Goal: Task Accomplishment & Management: Use online tool/utility

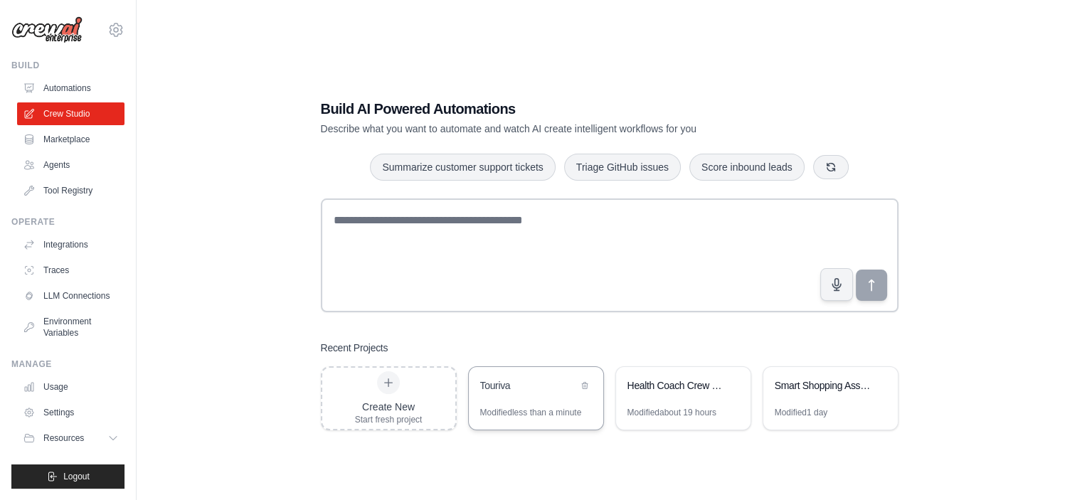
click at [534, 380] on div "Touriva" at bounding box center [528, 385] width 97 height 14
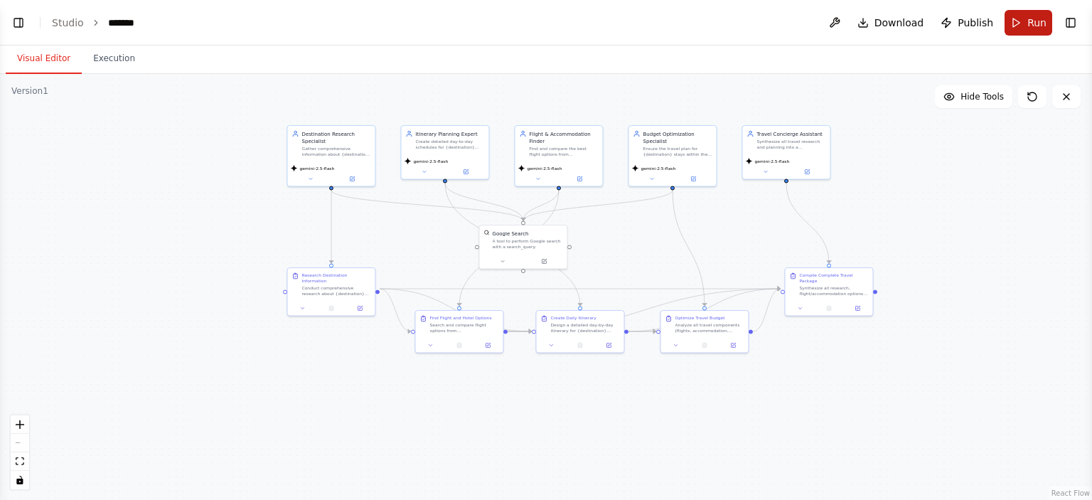
click at [1015, 23] on button "Run" at bounding box center [1029, 23] width 48 height 26
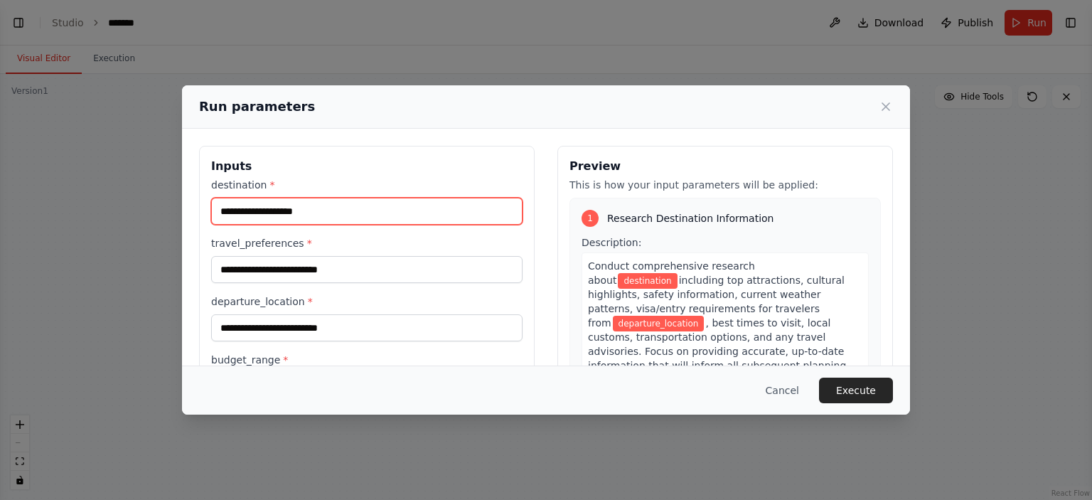
click at [341, 203] on input "destination *" at bounding box center [367, 211] width 312 height 27
type input "********"
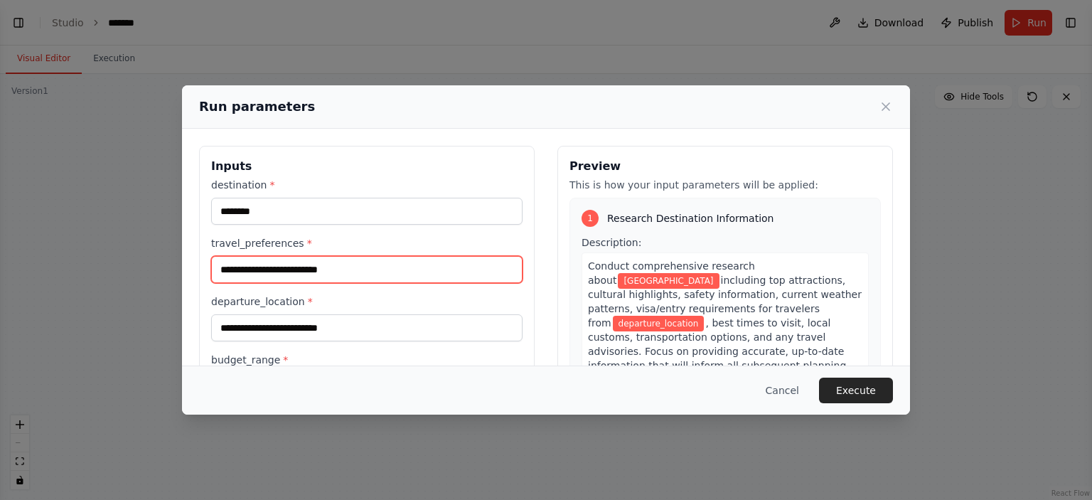
click at [336, 268] on input "travel_preferences *" at bounding box center [367, 269] width 312 height 27
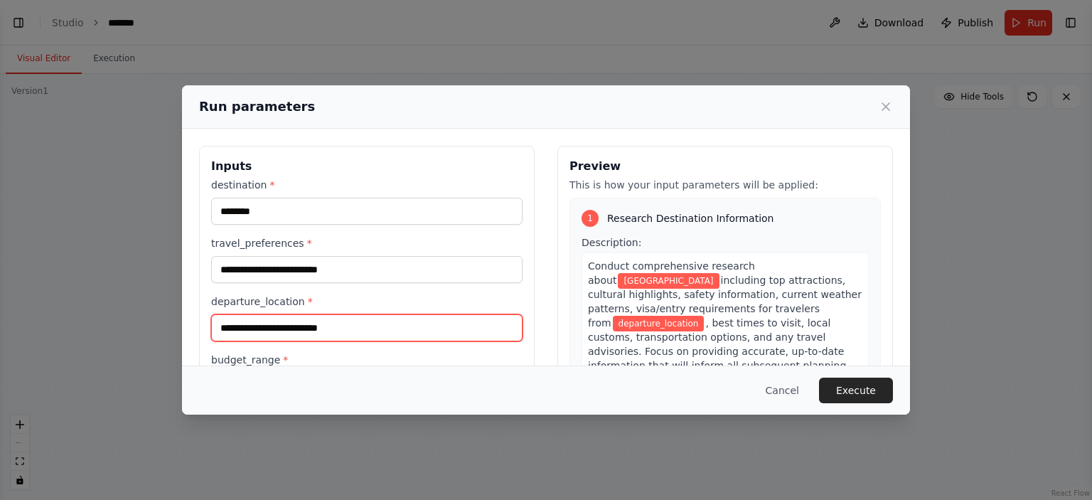
click at [380, 322] on input "departure_location *" at bounding box center [367, 327] width 312 height 27
type input "**********"
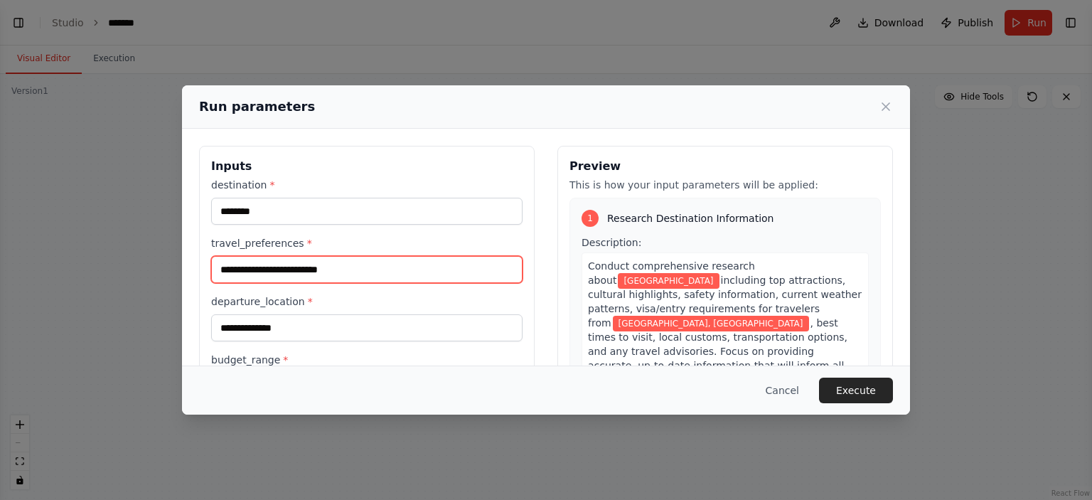
click at [279, 272] on input "travel_preferences *" at bounding box center [367, 269] width 312 height 27
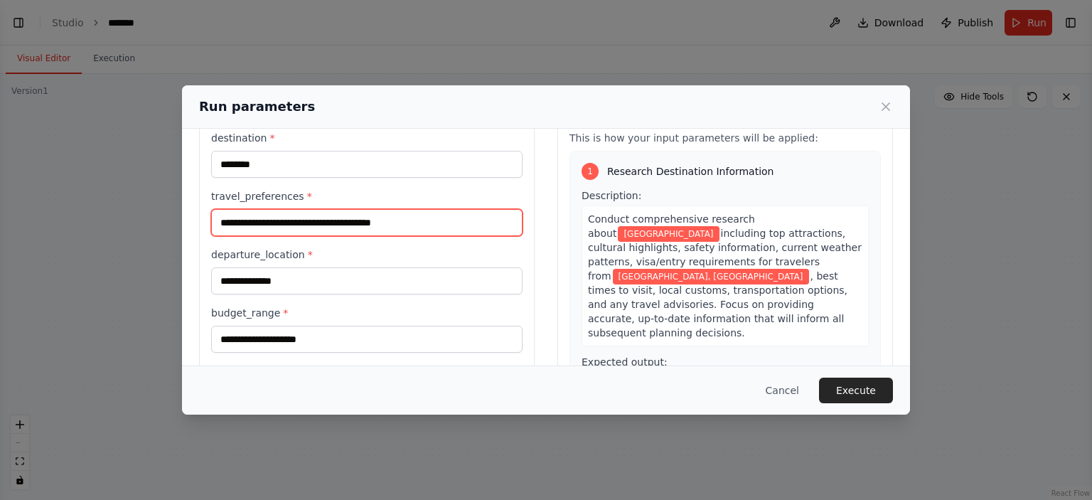
scroll to position [71, 0]
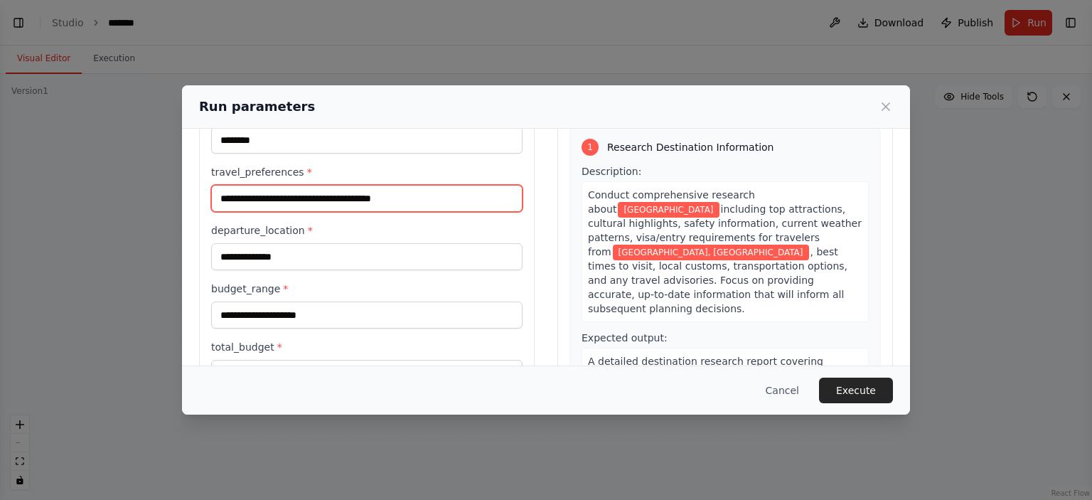
type input "**********"
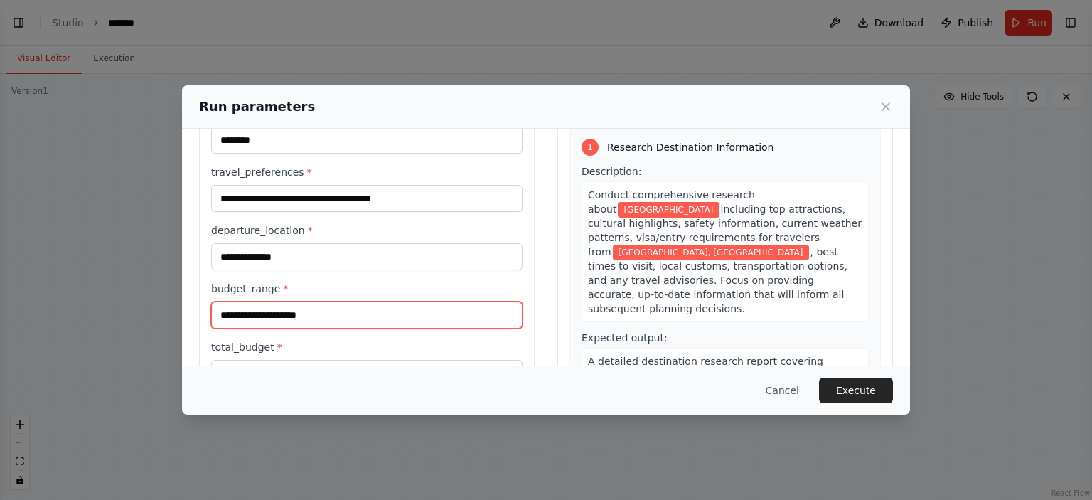
click at [266, 323] on input "budget_range *" at bounding box center [367, 315] width 312 height 27
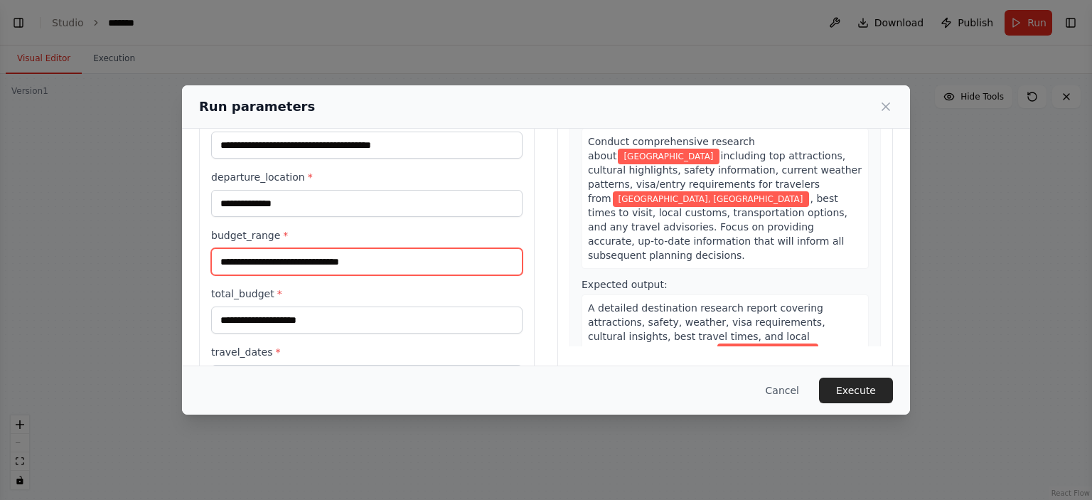
scroll to position [234, 0]
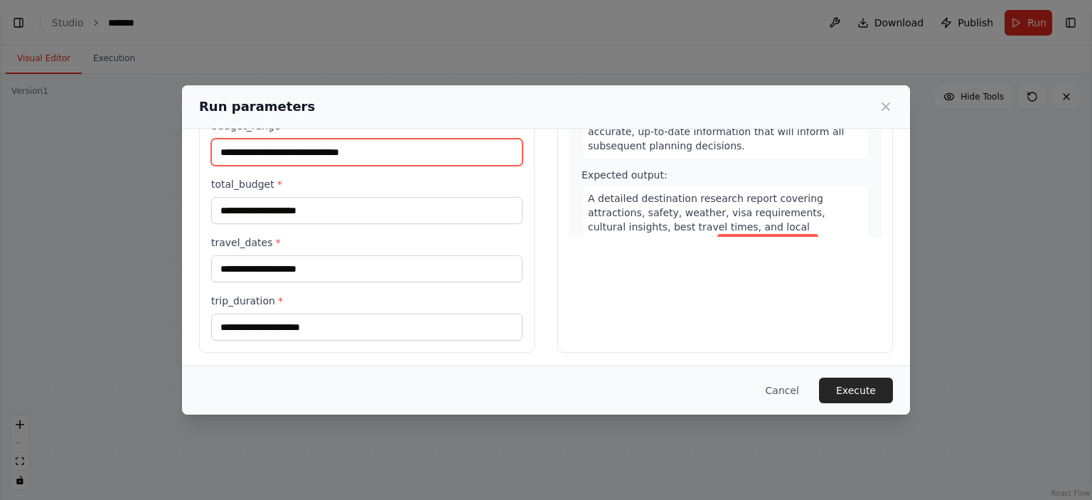
type input "**********"
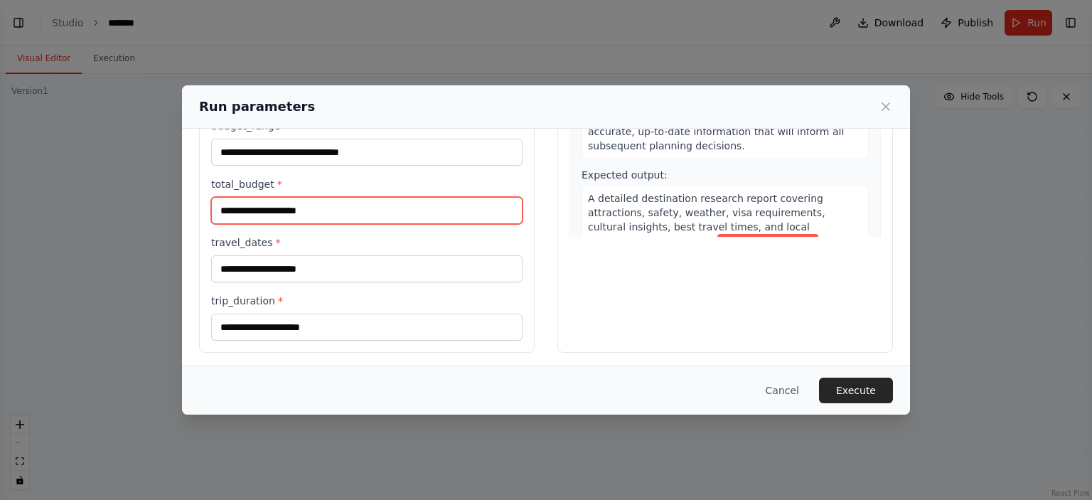
click at [294, 210] on input "total_budget *" at bounding box center [367, 210] width 312 height 27
type input "*****"
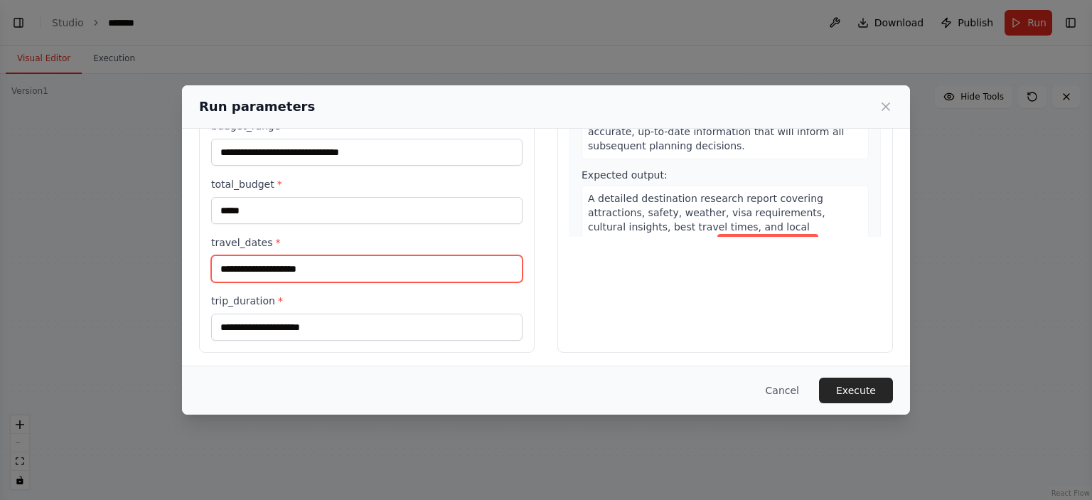
click at [276, 260] on input "travel_dates *" at bounding box center [367, 268] width 312 height 27
click at [407, 265] on input "**********" at bounding box center [367, 268] width 312 height 27
click at [413, 267] on input "**********" at bounding box center [367, 268] width 312 height 27
type input "**********"
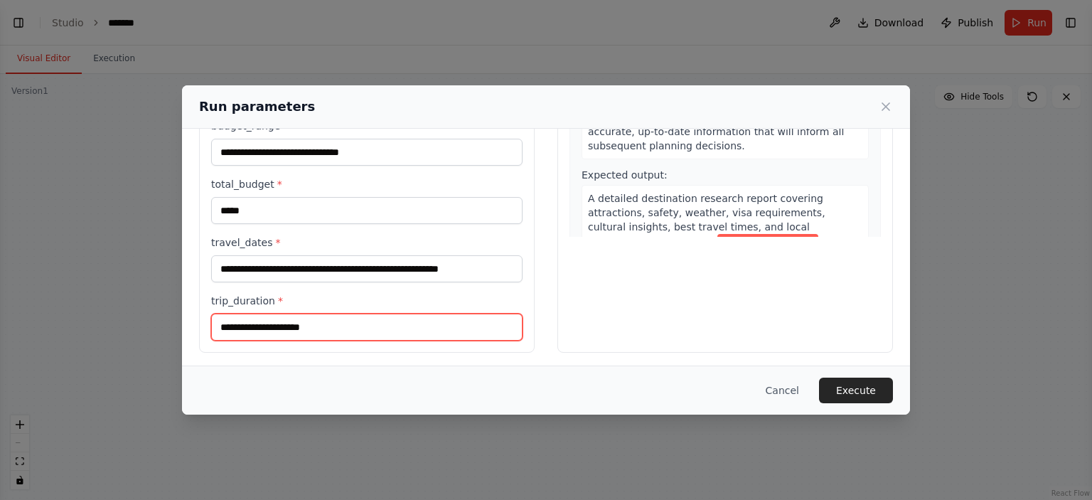
click at [268, 324] on input "trip_duration *" at bounding box center [367, 327] width 312 height 27
type input "******"
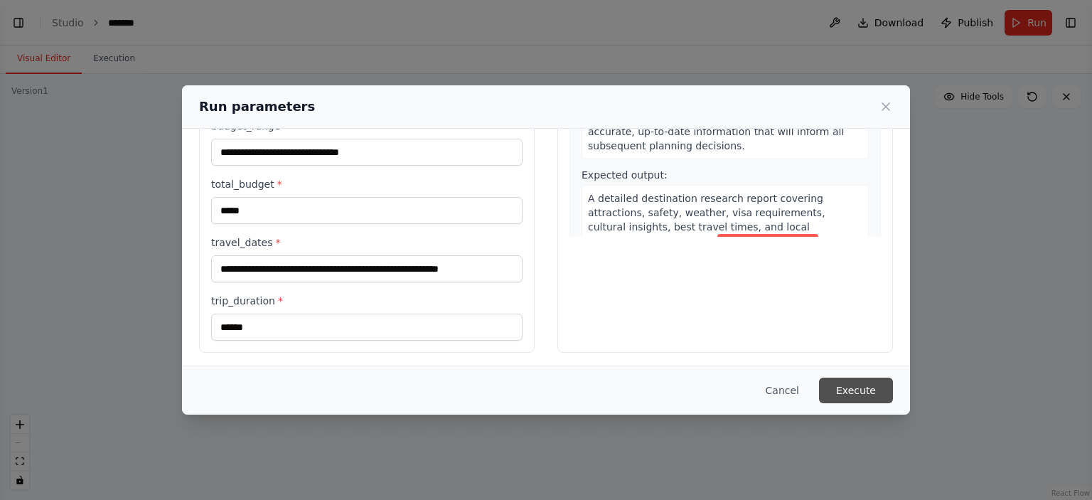
click at [861, 393] on button "Execute" at bounding box center [856, 391] width 74 height 26
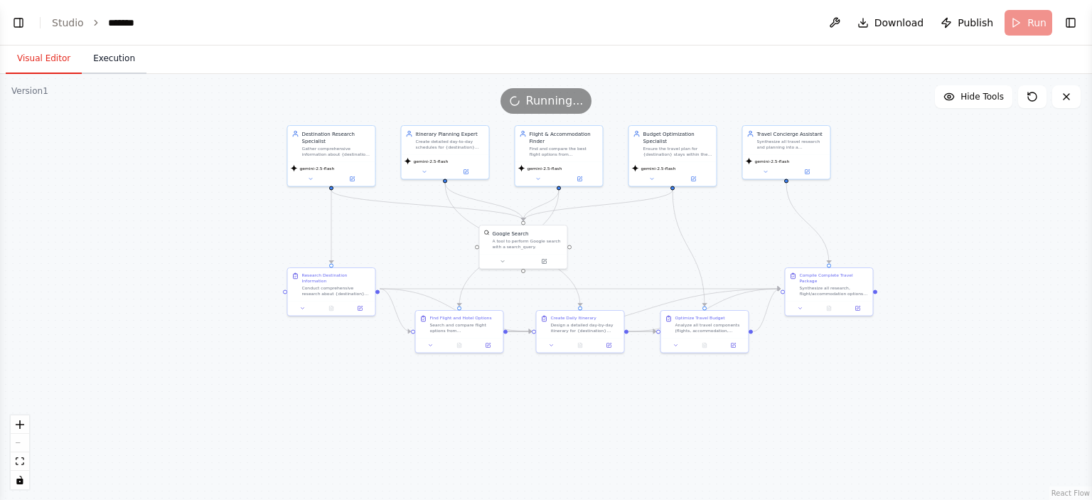
click at [119, 70] on button "Execution" at bounding box center [114, 59] width 65 height 30
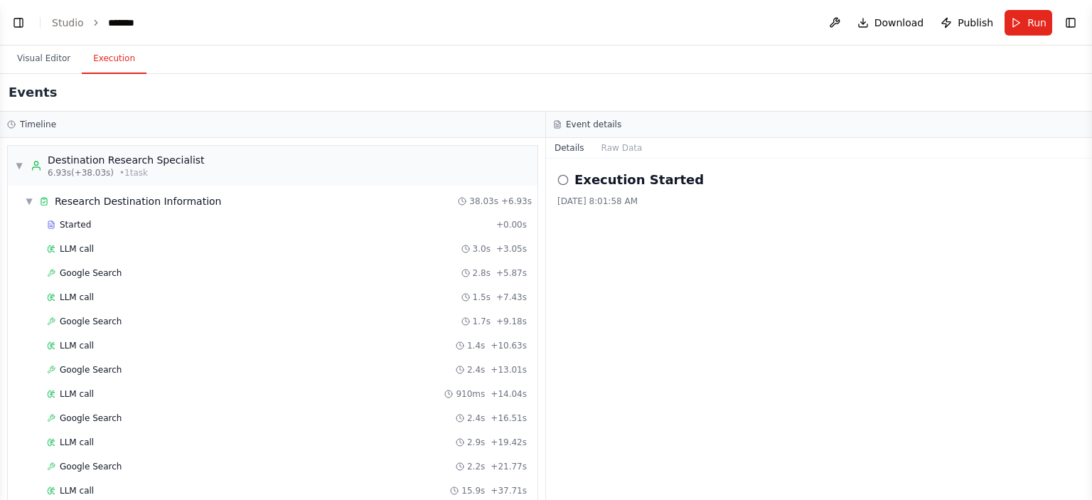
scroll to position [1217, 0]
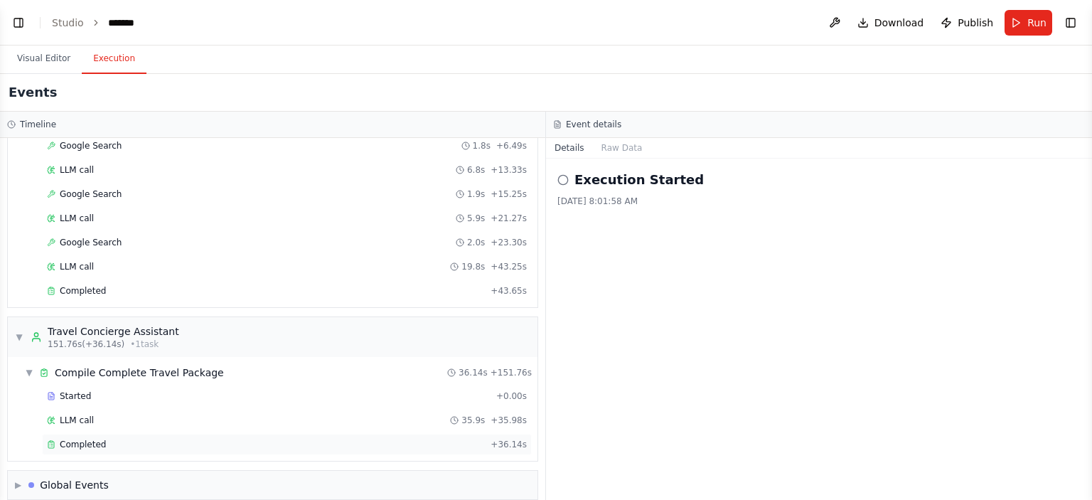
click at [68, 439] on span "Completed" at bounding box center [83, 444] width 46 height 11
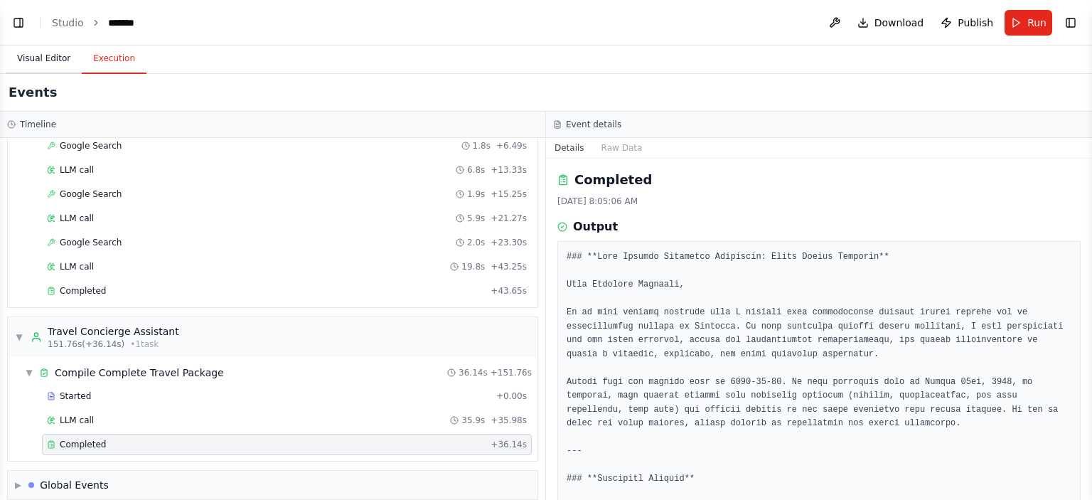
click at [44, 61] on button "Visual Editor" at bounding box center [44, 59] width 76 height 30
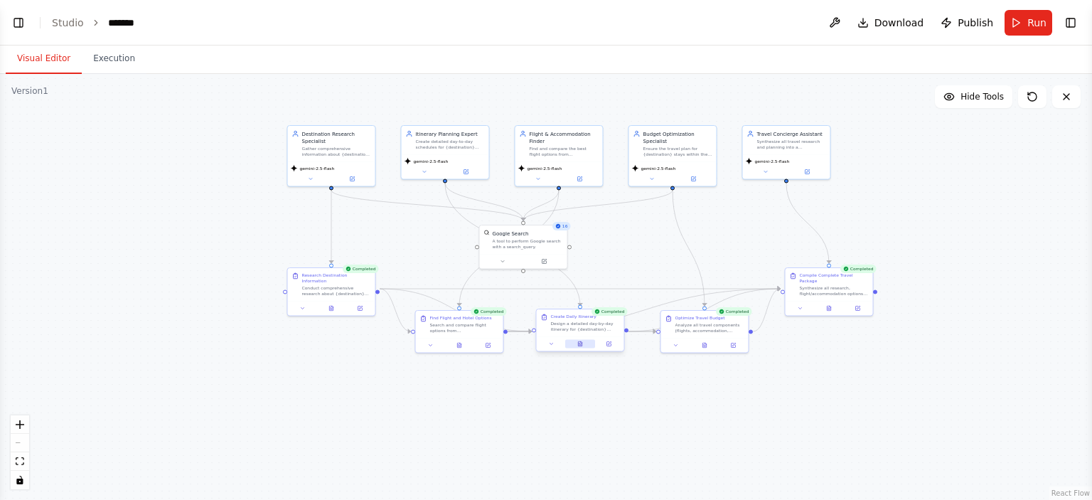
click at [574, 346] on button at bounding box center [580, 344] width 30 height 9
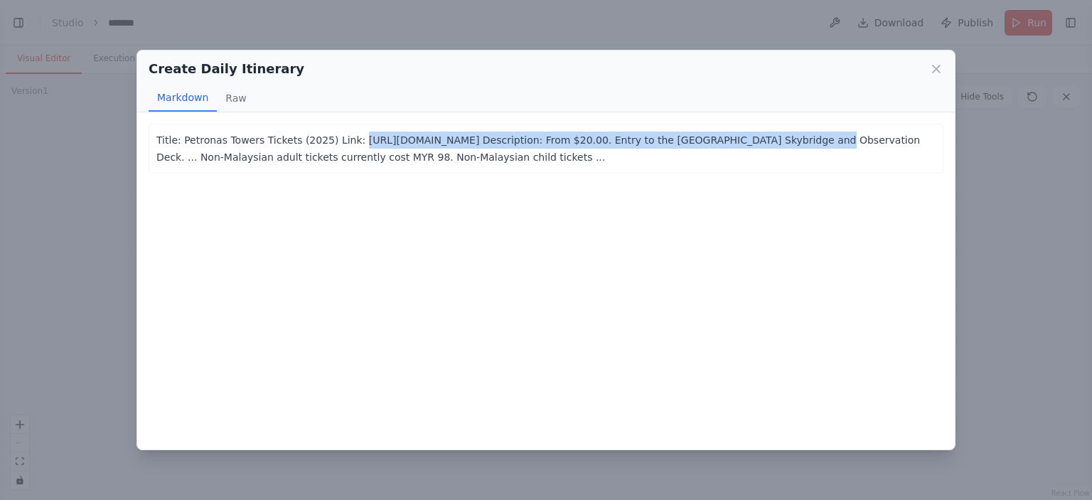
drag, startPoint x: 341, startPoint y: 137, endPoint x: 755, endPoint y: 139, distance: 413.9
click at [755, 139] on p "Title: Petronas Towers Tickets (2025) Link: https://www.getyourguide.com/kuala-…" at bounding box center [545, 149] width 779 height 34
click at [231, 95] on button "Raw" at bounding box center [236, 98] width 38 height 27
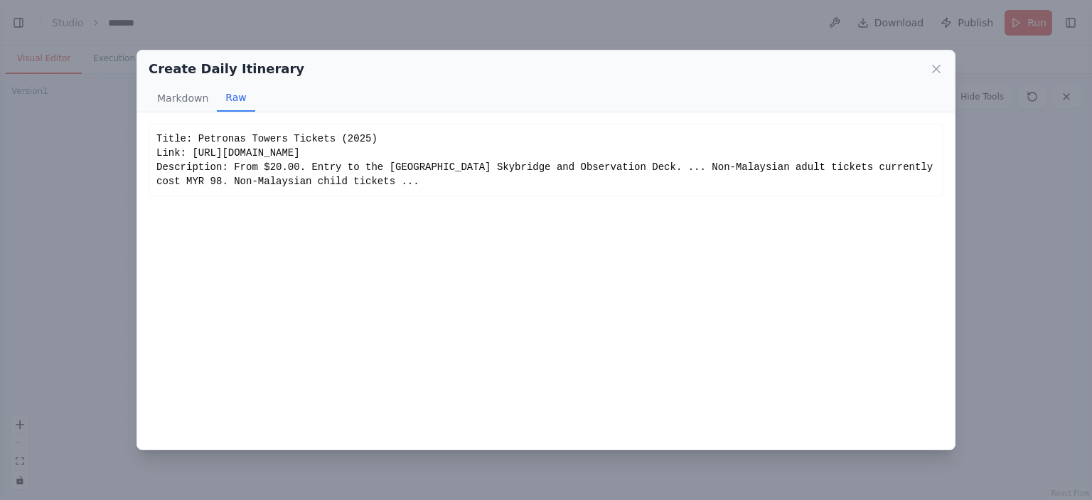
click at [937, 65] on icon at bounding box center [937, 69] width 14 height 14
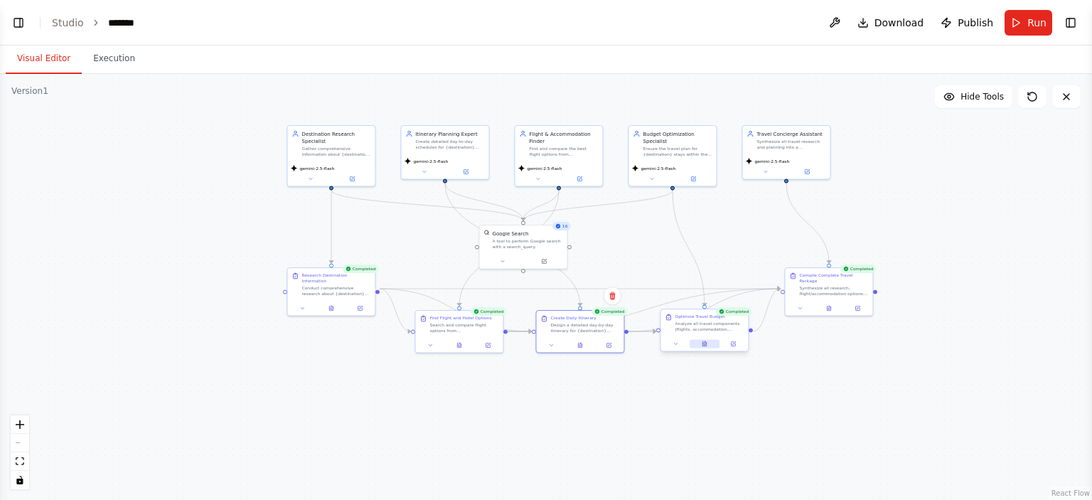
click at [706, 343] on icon at bounding box center [706, 341] width 1 height 1
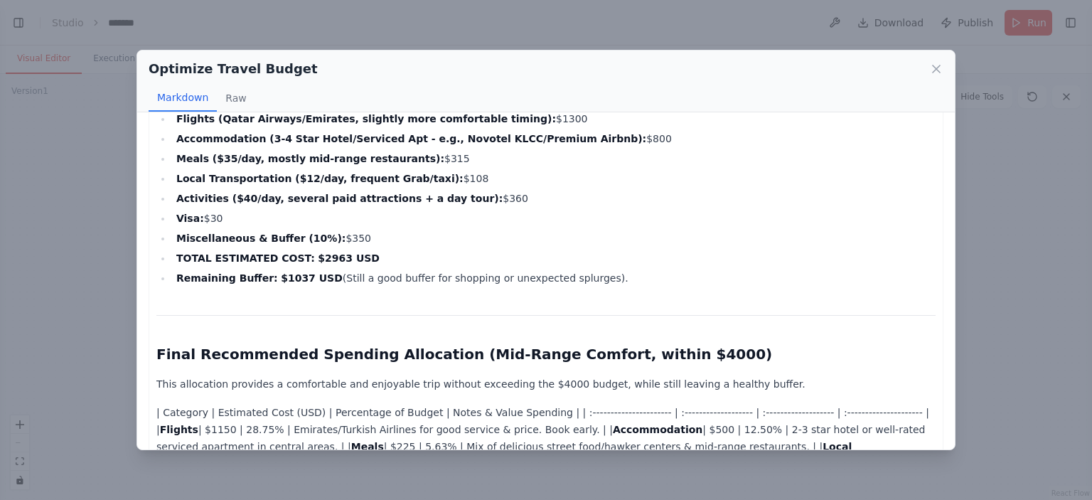
scroll to position [2560, 0]
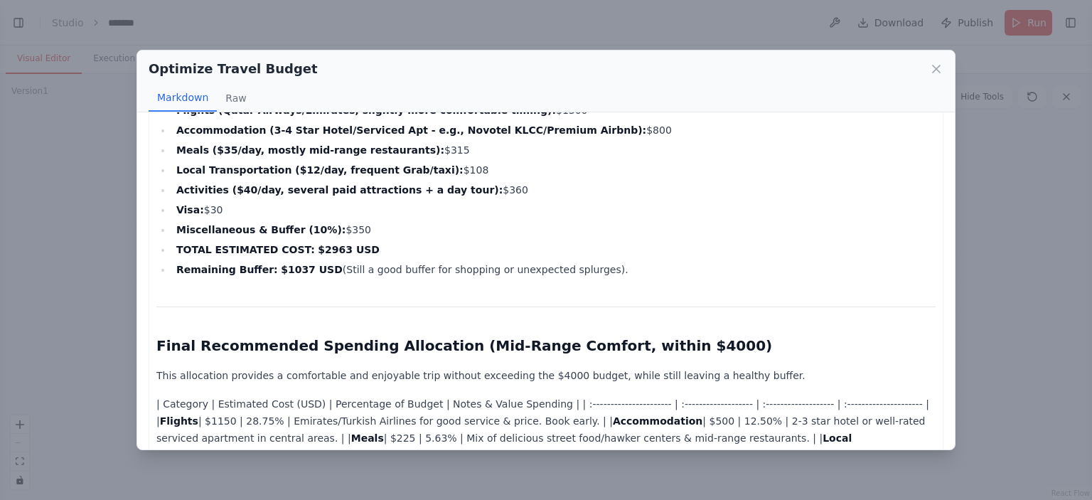
click at [939, 68] on icon at bounding box center [937, 69] width 14 height 14
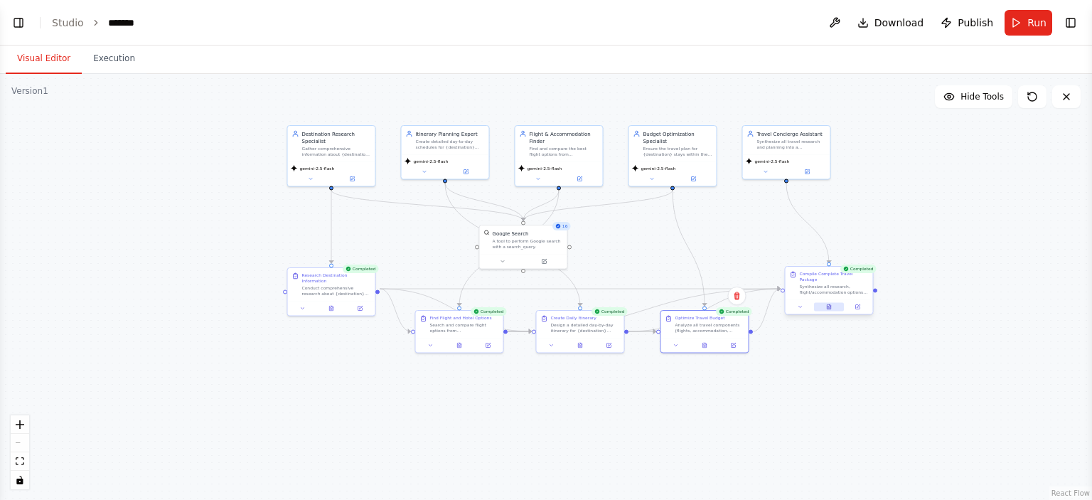
click at [826, 304] on icon at bounding box center [829, 307] width 6 height 6
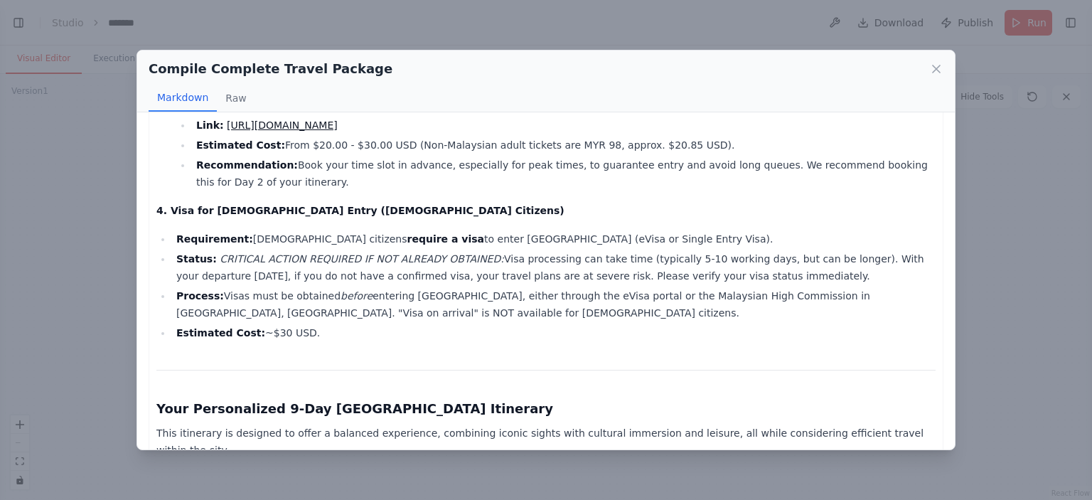
scroll to position [925, 0]
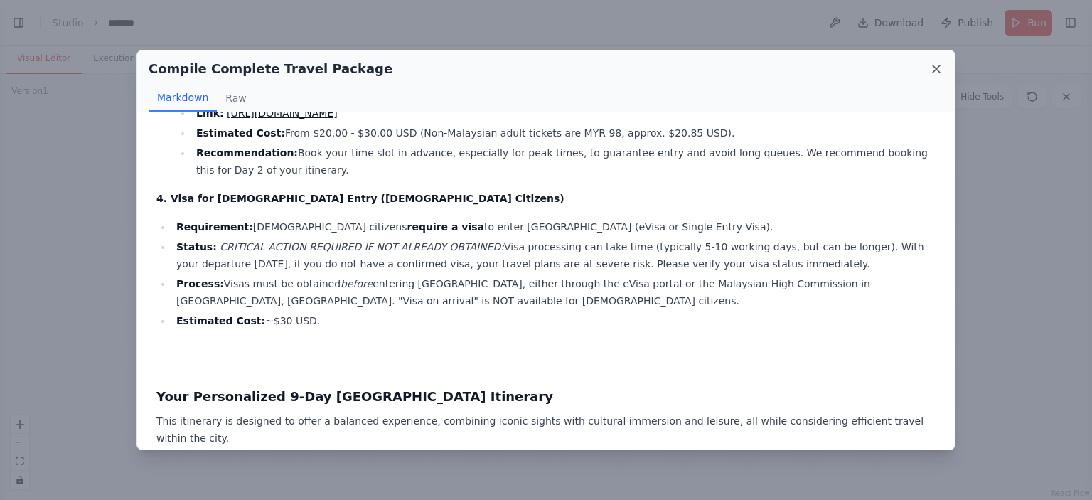
click at [930, 67] on icon at bounding box center [937, 69] width 14 height 14
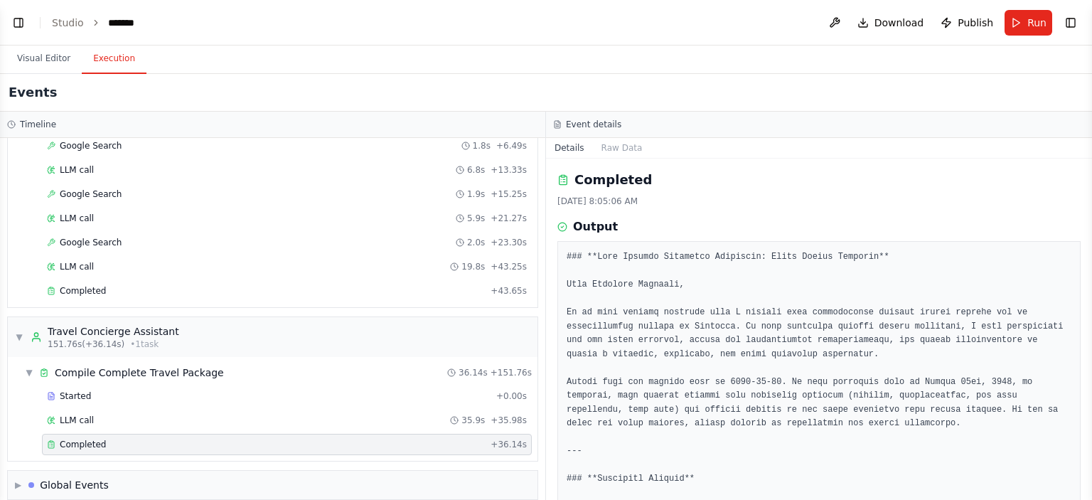
click at [111, 60] on button "Execution" at bounding box center [114, 59] width 65 height 30
click at [29, 61] on button "Visual Editor" at bounding box center [44, 59] width 76 height 30
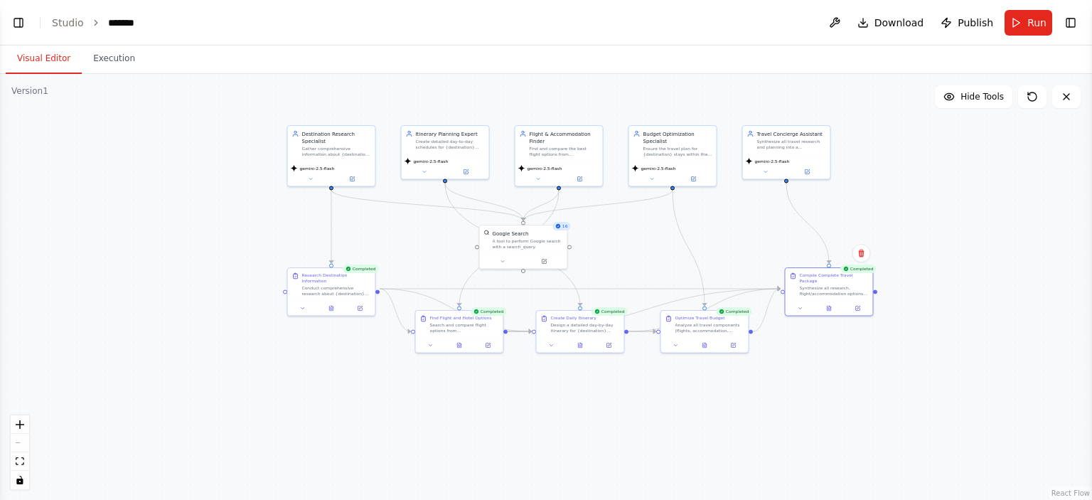
click at [154, 30] on header "Toggle Left Sidebar Studio ******* Download Publish Run Toggle Right Sidebar" at bounding box center [546, 23] width 1092 height 46
click at [137, 24] on div "*******" at bounding box center [133, 23] width 50 height 14
click at [147, 23] on icon "breadcrumb" at bounding box center [152, 22] width 11 height 11
click at [147, 22] on icon "breadcrumb" at bounding box center [152, 22] width 11 height 11
click at [134, 22] on div "*******" at bounding box center [124, 23] width 33 height 14
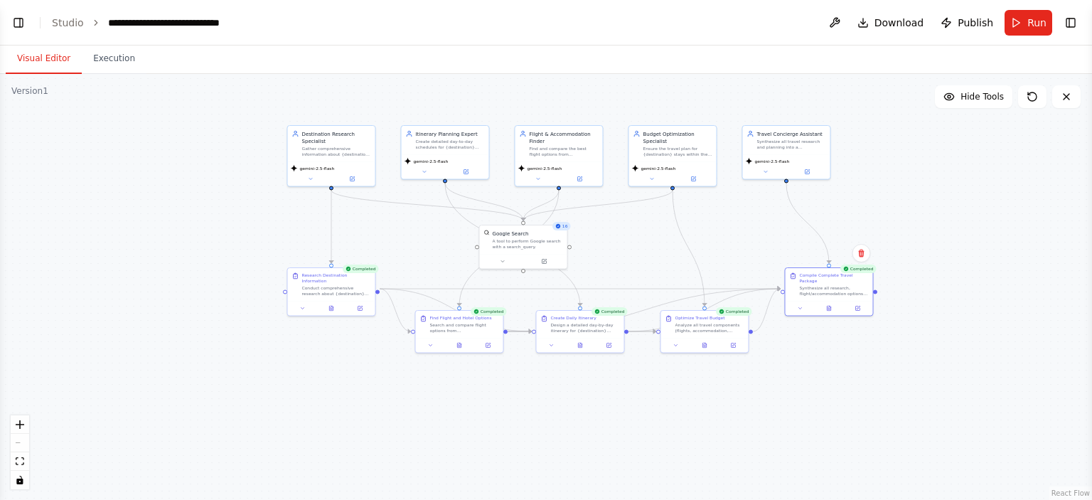
click at [287, 26] on header "**********" at bounding box center [546, 23] width 1092 height 46
click at [178, 38] on header "**********" at bounding box center [546, 23] width 1092 height 46
click at [353, 175] on icon at bounding box center [352, 178] width 6 height 6
click at [351, 176] on icon at bounding box center [352, 178] width 4 height 4
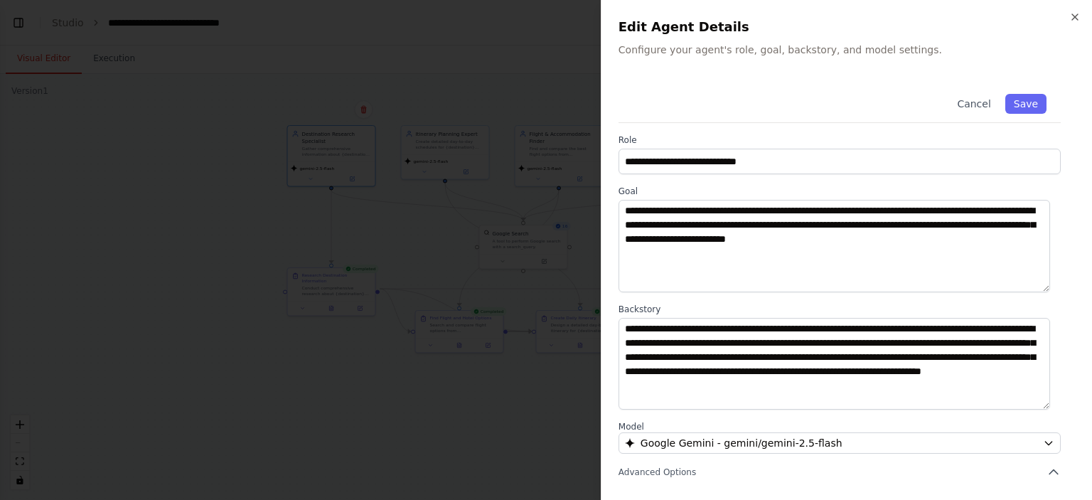
click at [413, 53] on div at bounding box center [546, 250] width 1092 height 500
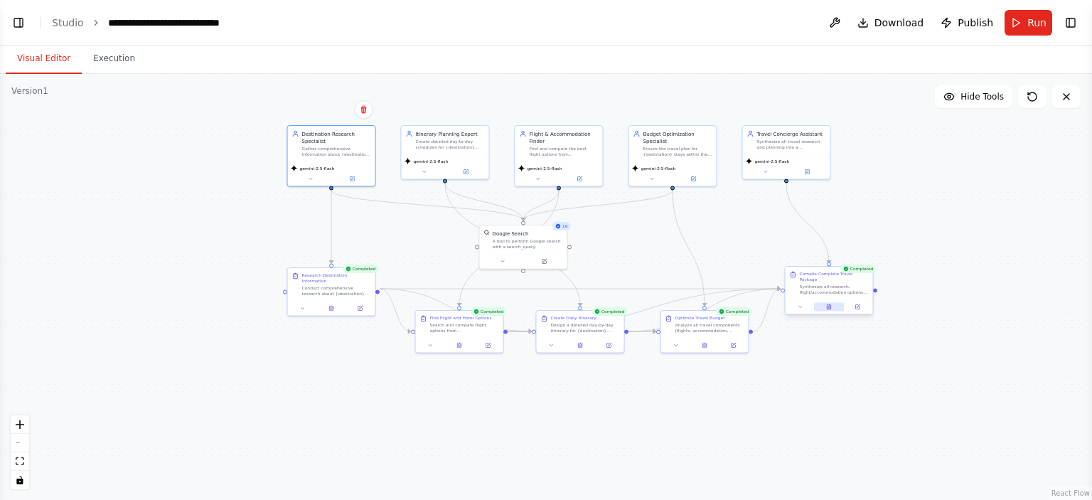
click at [822, 303] on button at bounding box center [829, 307] width 30 height 9
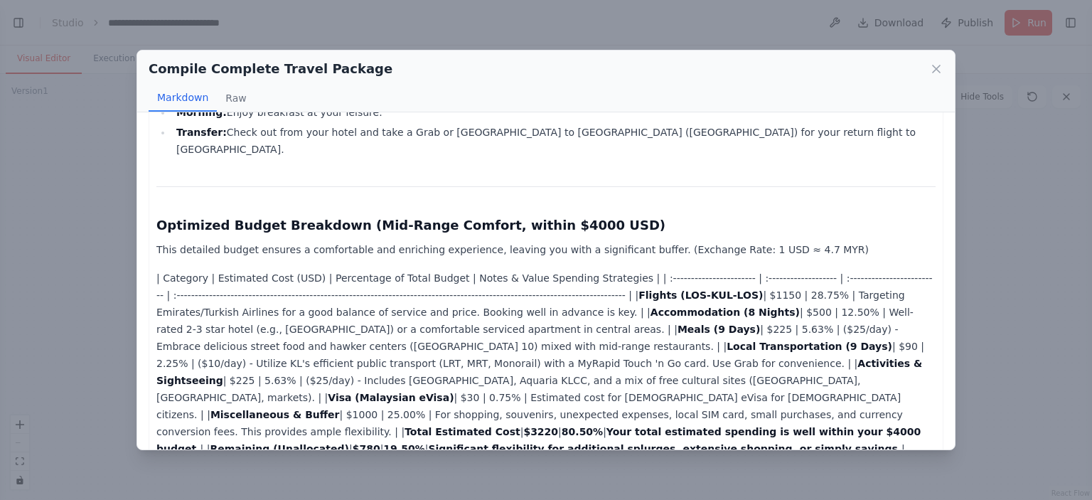
scroll to position [2703, 0]
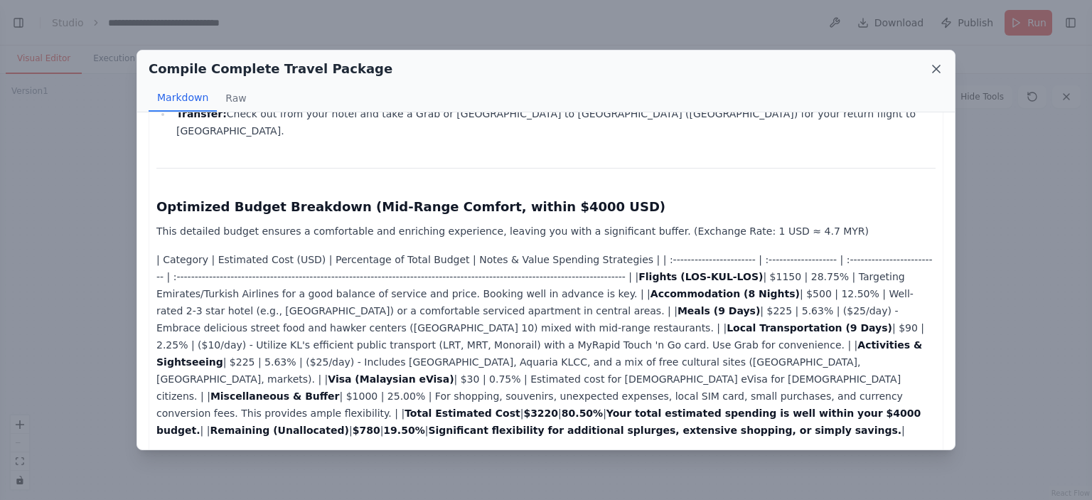
click at [935, 70] on icon at bounding box center [937, 69] width 14 height 14
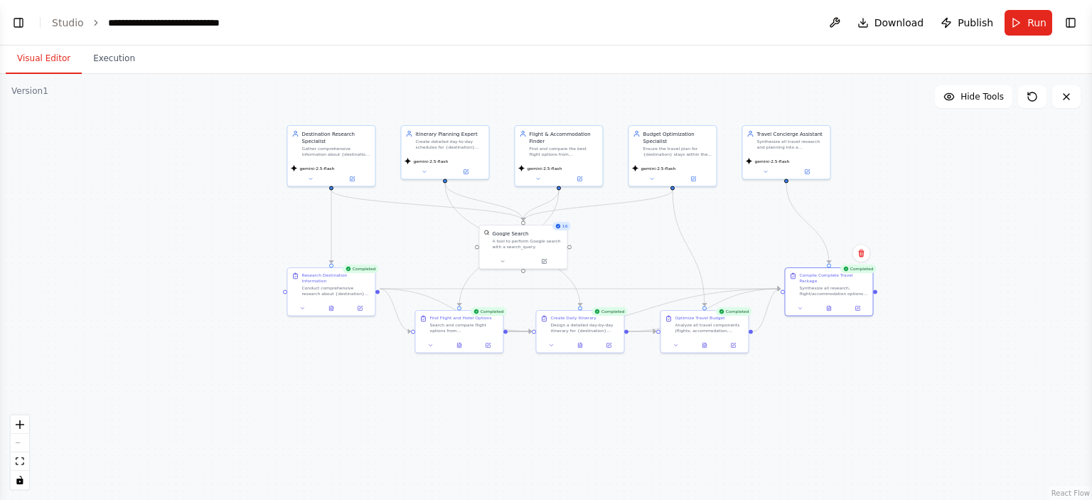
click at [757, 398] on div ".deletable-edge-delete-btn { width: 20px; height: 20px; border: 0px solid #ffff…" at bounding box center [546, 287] width 1092 height 426
click at [19, 19] on button "Toggle Left Sidebar" at bounding box center [19, 23] width 20 height 20
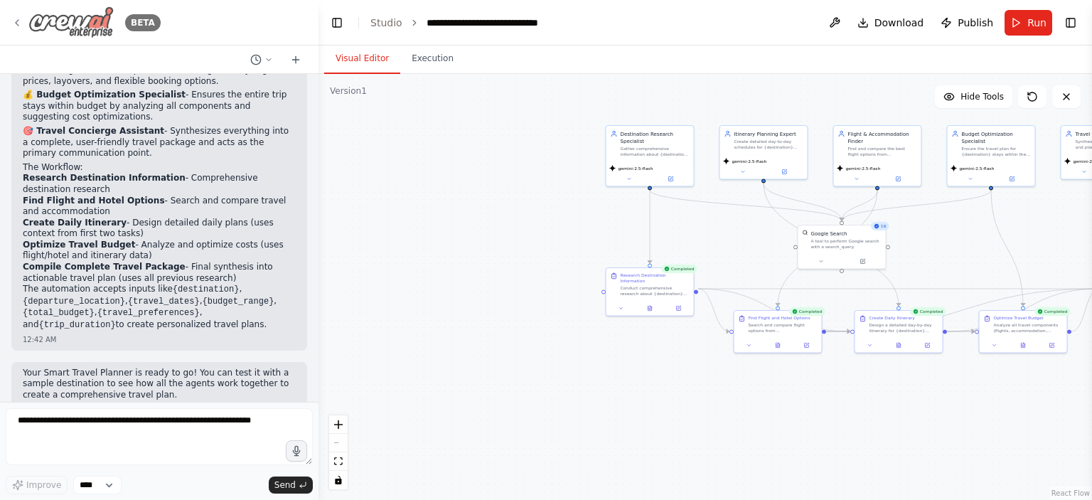
click at [16, 19] on icon at bounding box center [16, 22] width 11 height 11
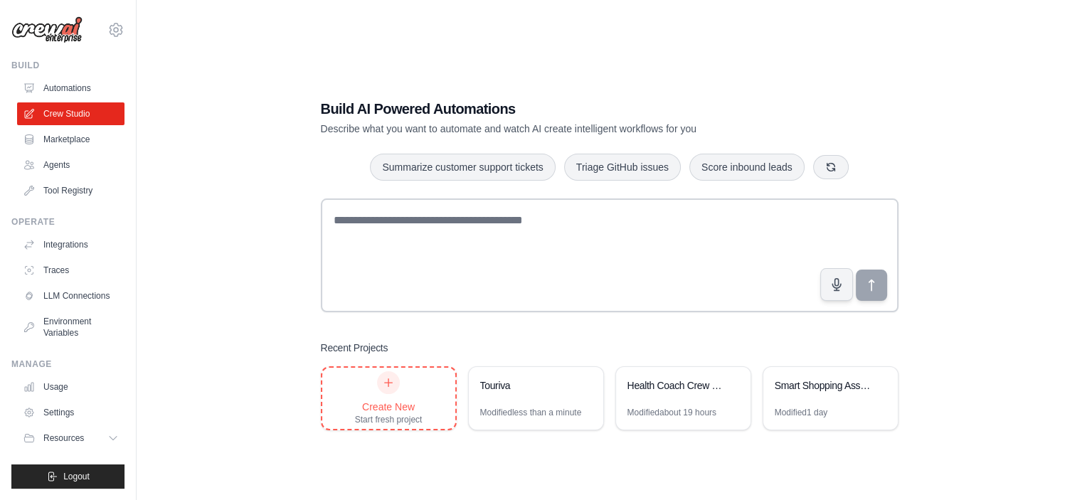
click at [368, 427] on div "Create New Start fresh project" at bounding box center [388, 398] width 133 height 61
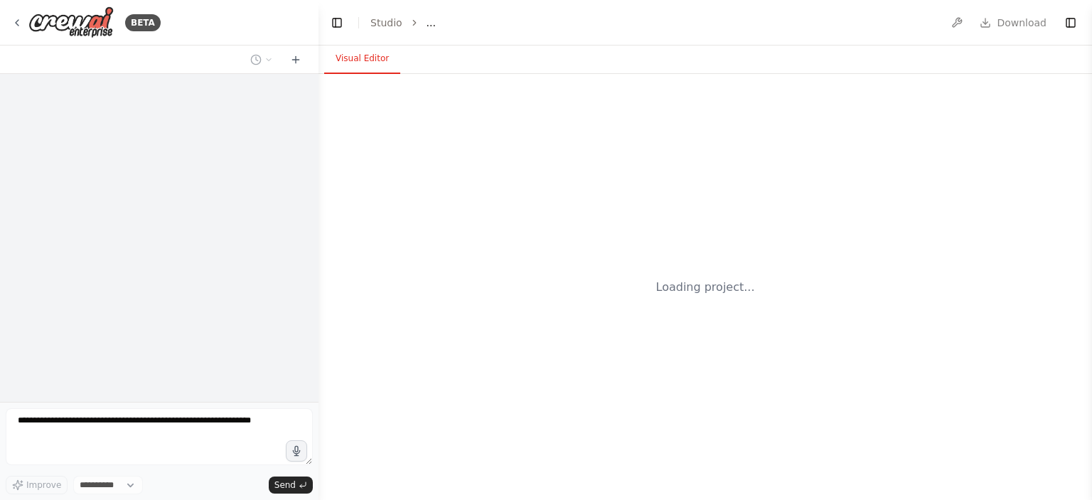
select select "****"
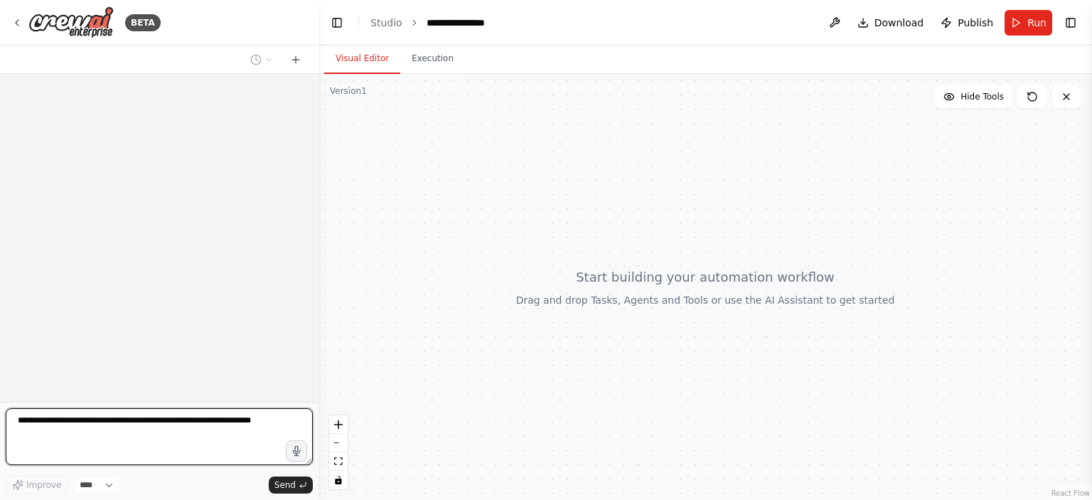
click at [107, 427] on textarea at bounding box center [159, 436] width 307 height 57
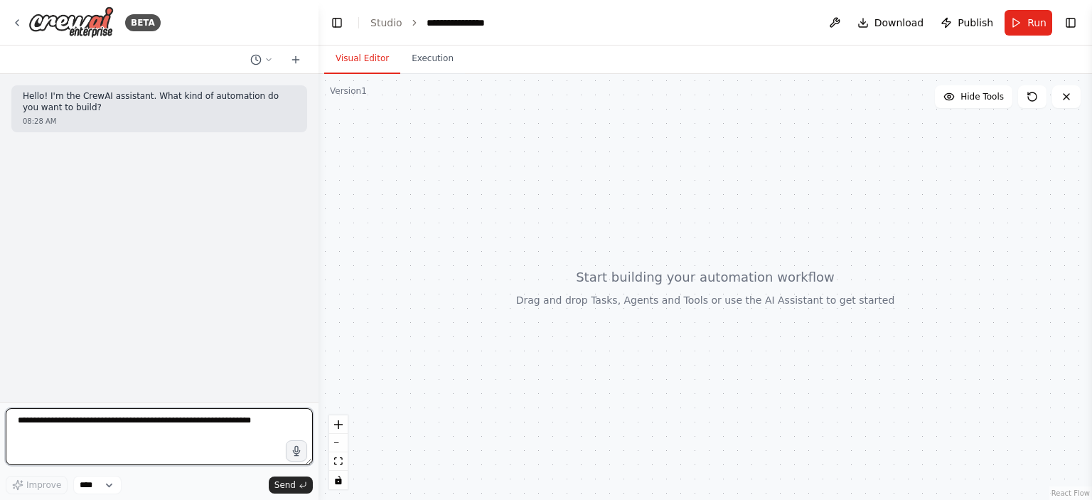
paste textarea "**********"
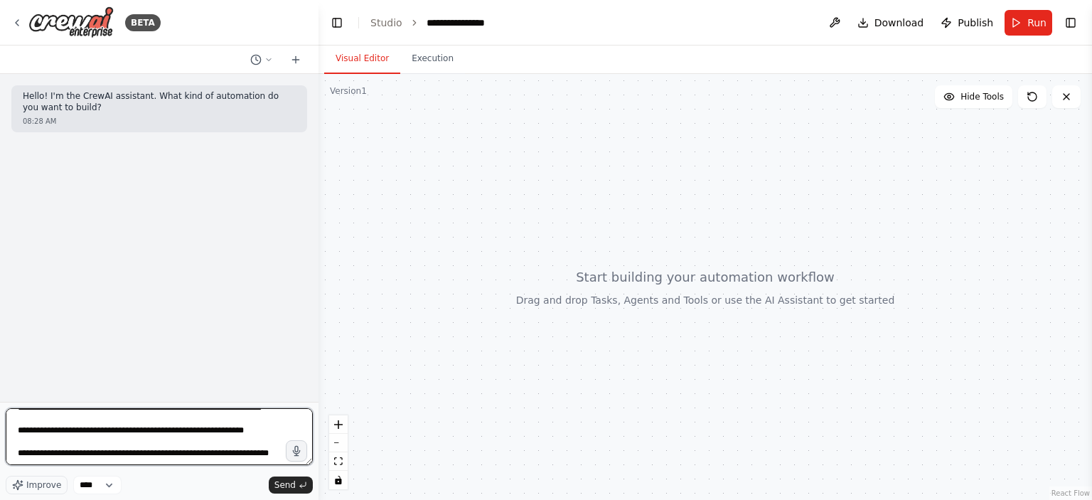
scroll to position [820, 0]
type textarea "**********"
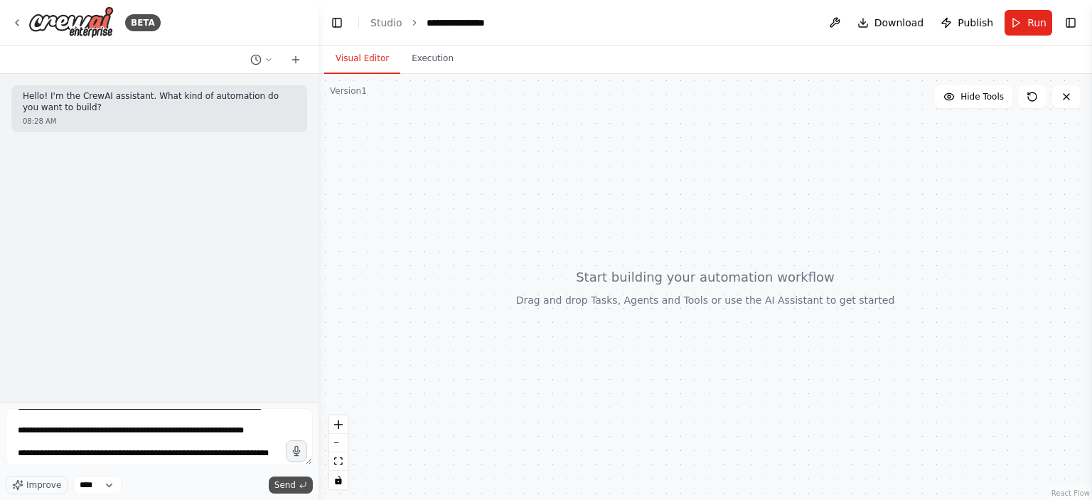
click at [287, 485] on span "Send" at bounding box center [285, 484] width 21 height 11
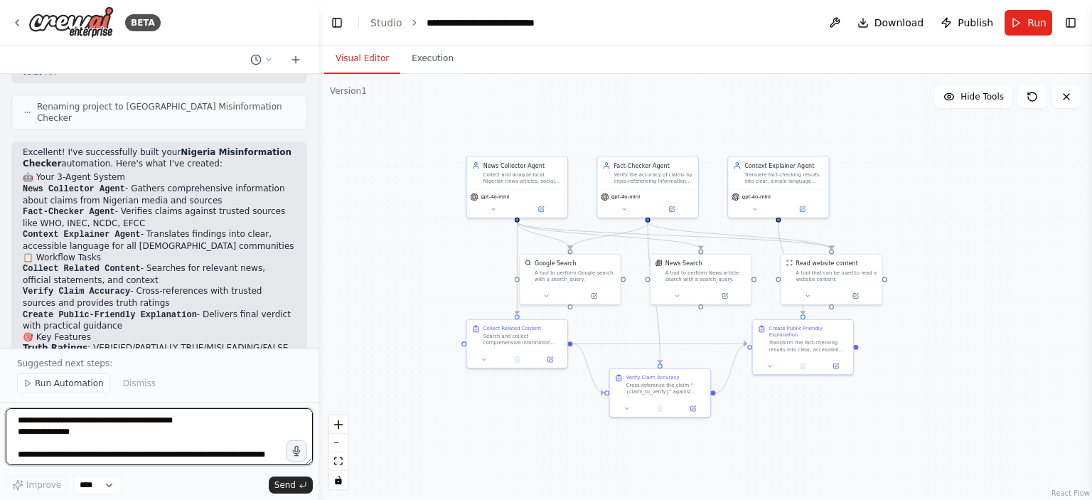
scroll to position [1401, 0]
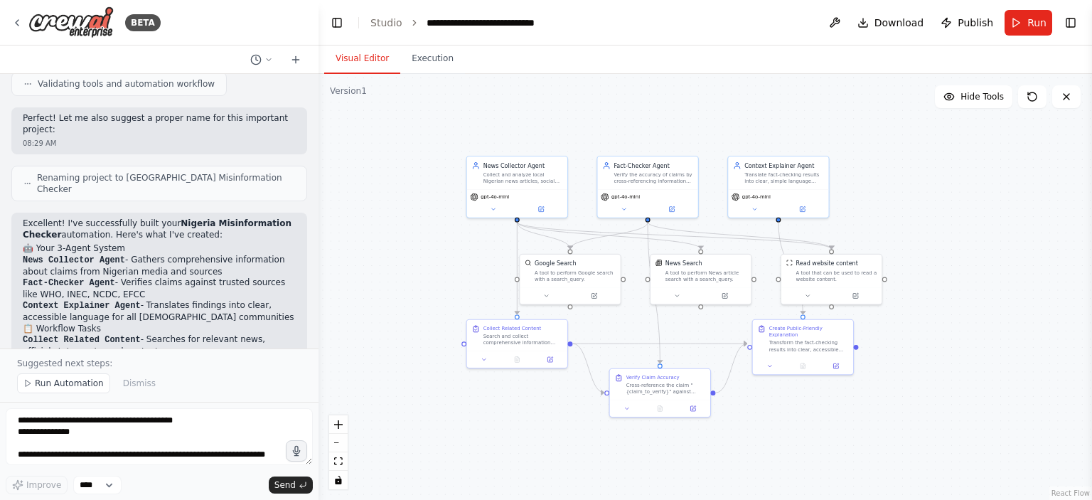
click at [819, 99] on div ".deletable-edge-delete-btn { width: 20px; height: 20px; border: 0px solid #ffff…" at bounding box center [706, 287] width 774 height 426
click at [543, 207] on icon at bounding box center [540, 207] width 5 height 5
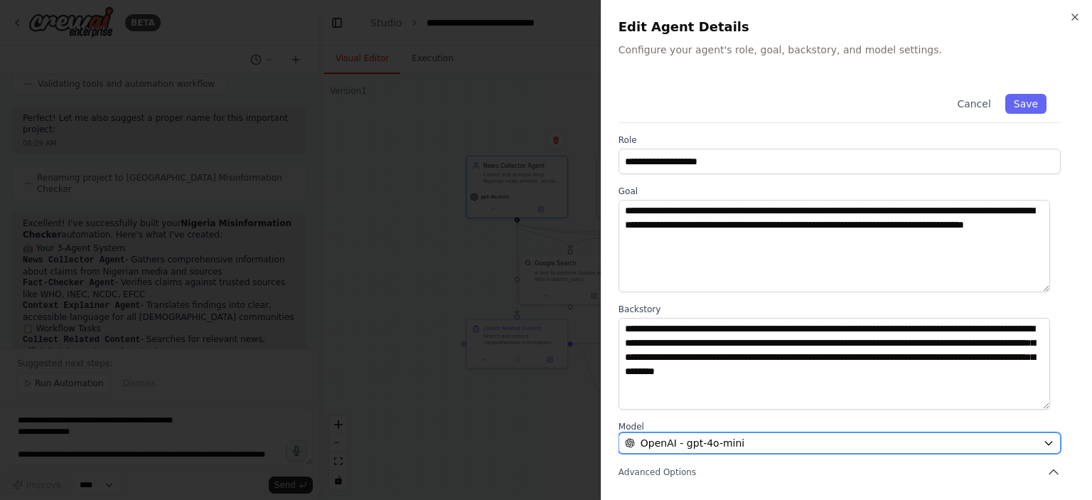
click at [755, 442] on div "OpenAI - gpt-4o-mini" at bounding box center [831, 443] width 413 height 14
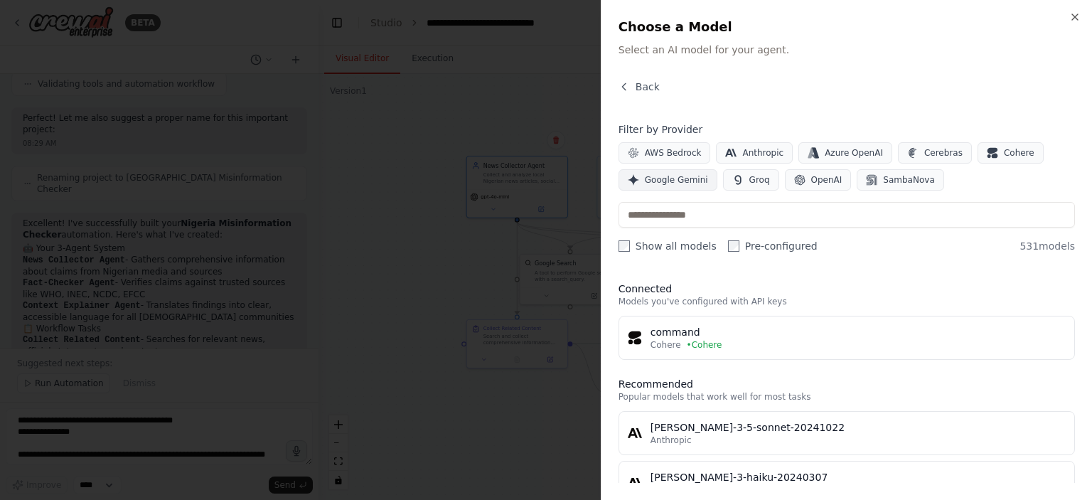
click at [659, 176] on span "Google Gemini" at bounding box center [676, 179] width 63 height 11
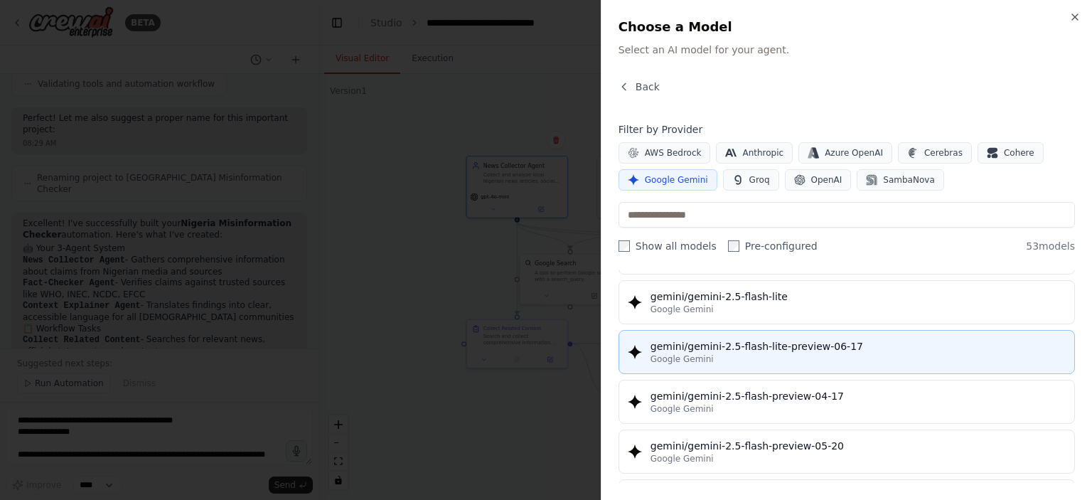
scroll to position [1209, 0]
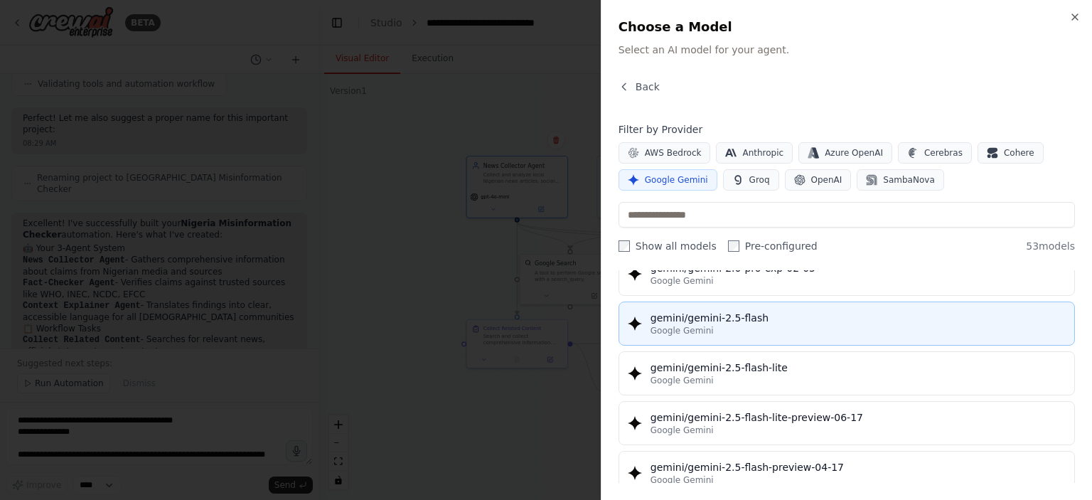
click at [738, 325] on div "Google Gemini" at bounding box center [858, 330] width 415 height 11
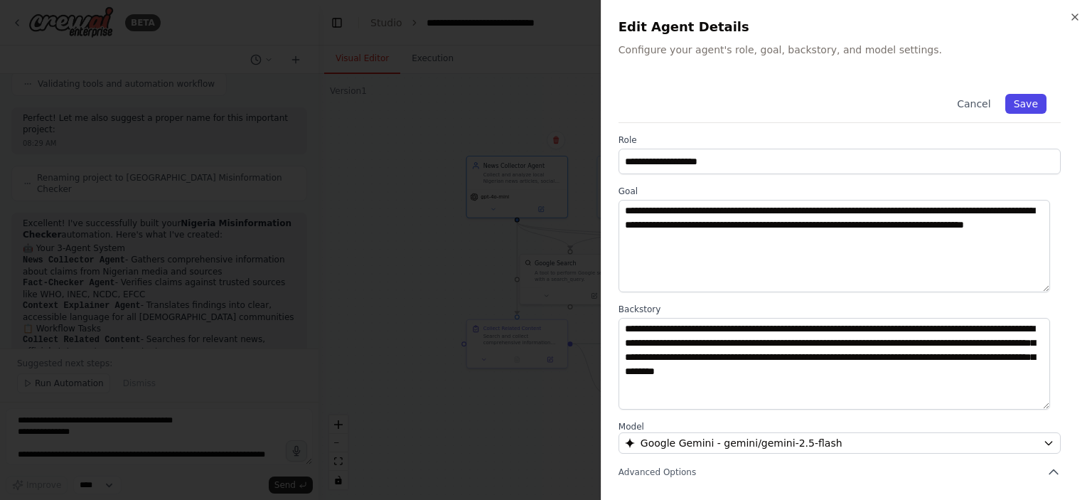
click at [1007, 104] on button "Save" at bounding box center [1026, 104] width 41 height 20
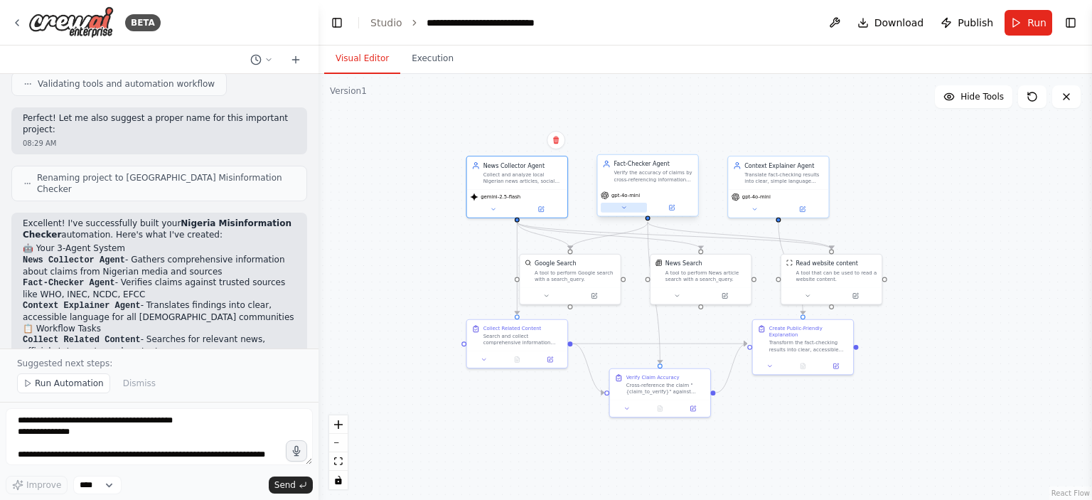
click at [623, 203] on button at bounding box center [624, 208] width 46 height 10
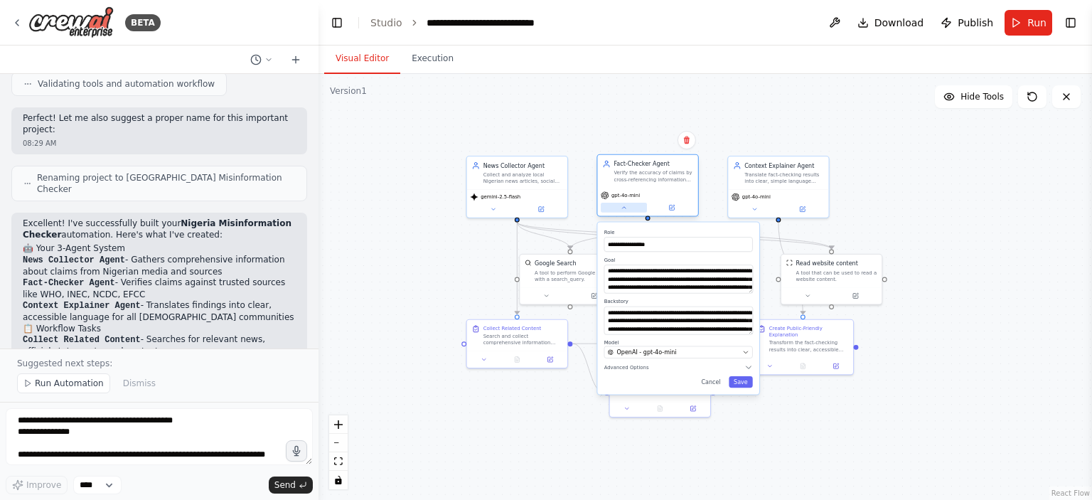
click at [629, 209] on button at bounding box center [624, 208] width 46 height 10
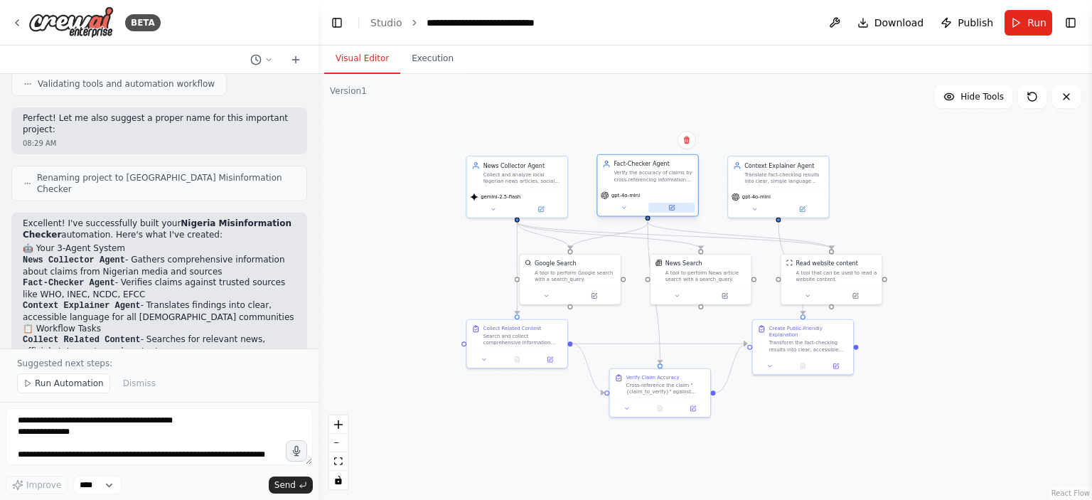
click at [669, 204] on icon at bounding box center [672, 207] width 6 height 6
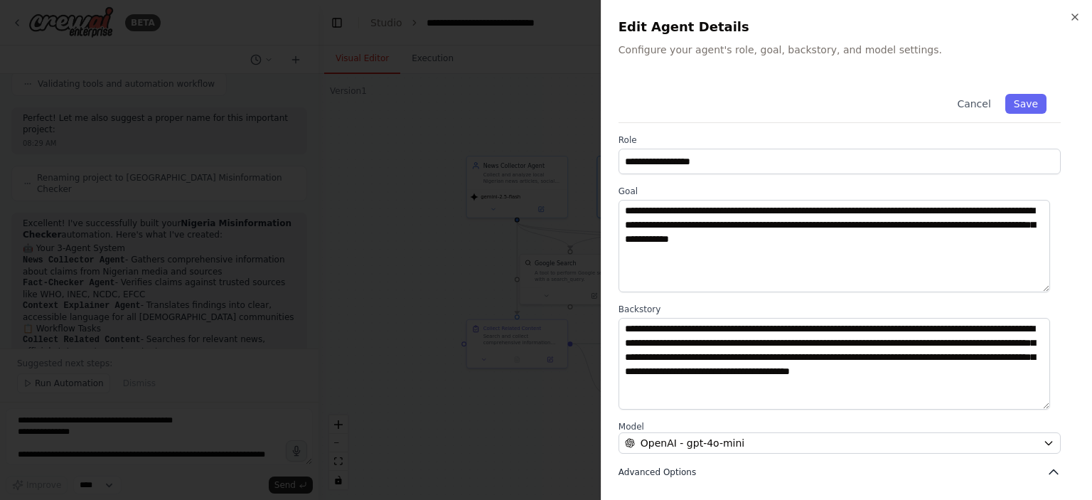
scroll to position [71, 0]
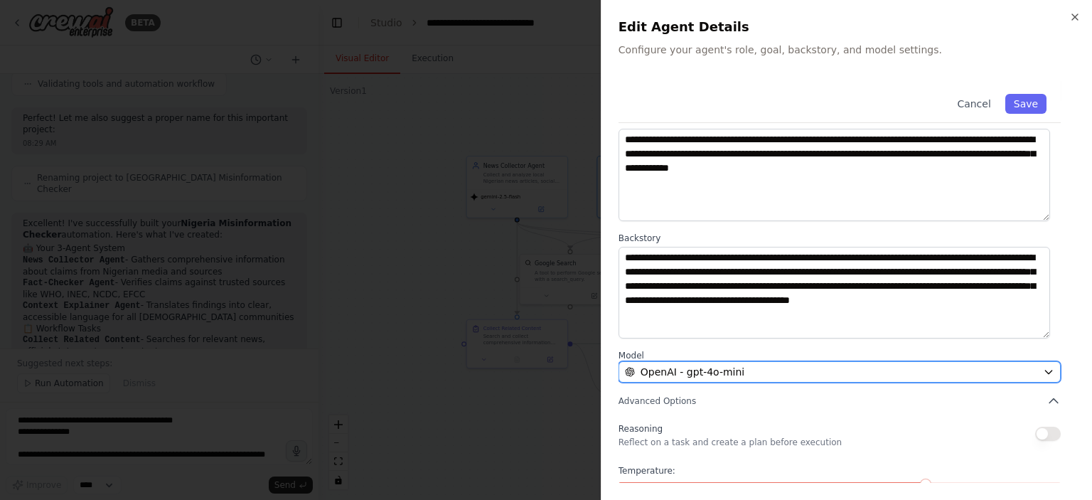
click at [814, 369] on div "OpenAI - gpt-4o-mini" at bounding box center [831, 372] width 413 height 14
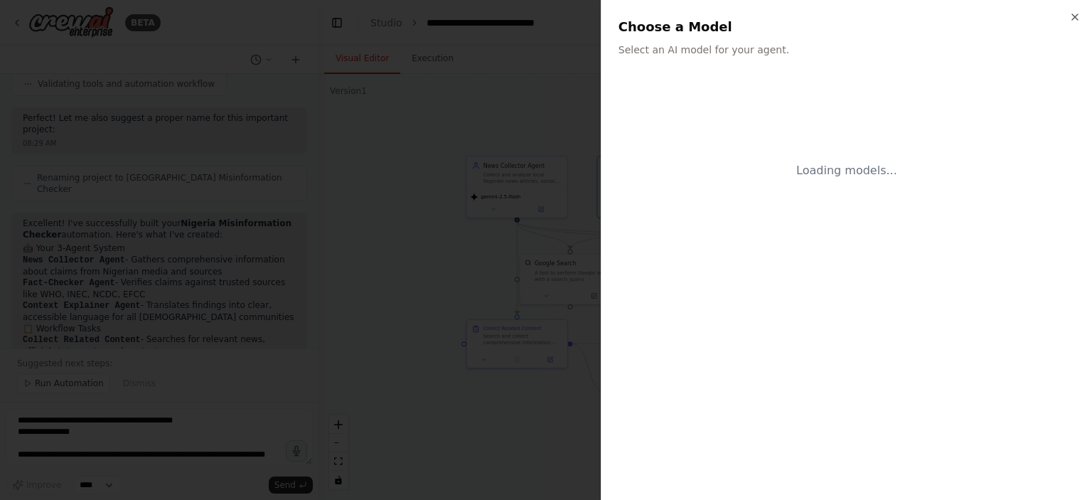
scroll to position [0, 0]
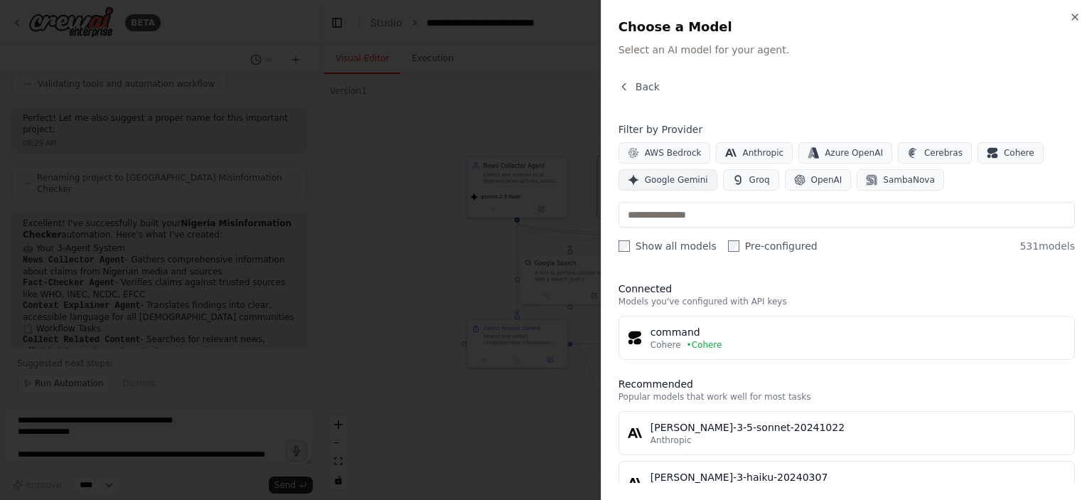
click at [667, 182] on span "Google Gemini" at bounding box center [676, 179] width 63 height 11
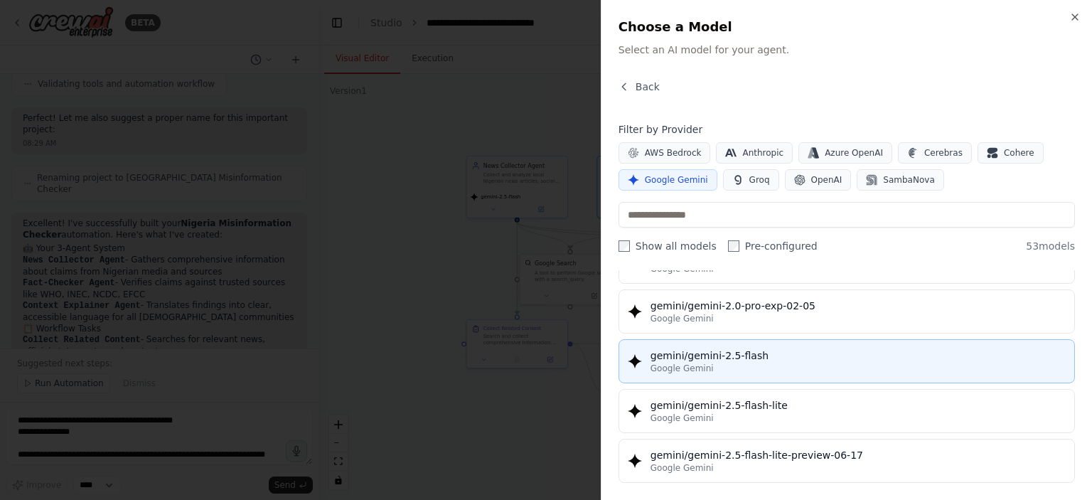
scroll to position [1209, 0]
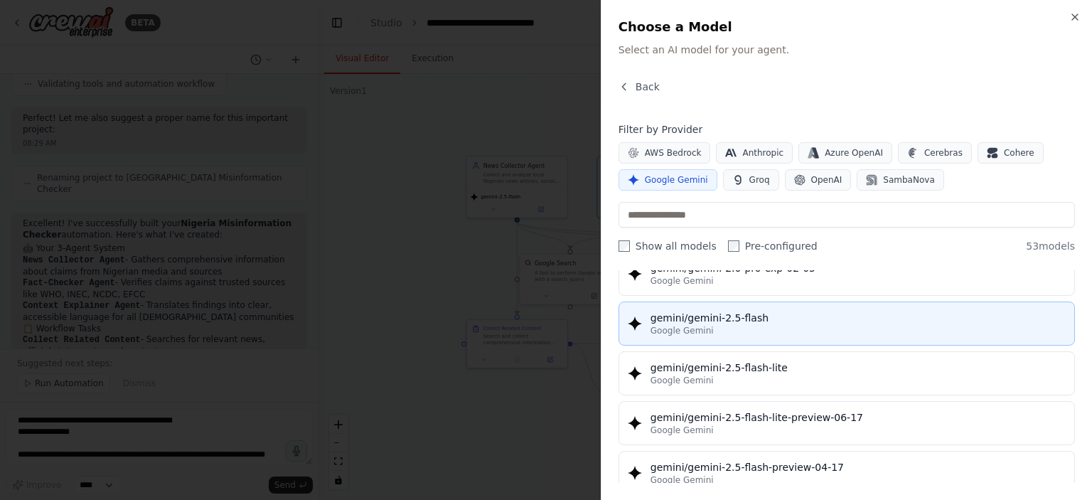
click at [722, 326] on div "Google Gemini" at bounding box center [858, 330] width 415 height 11
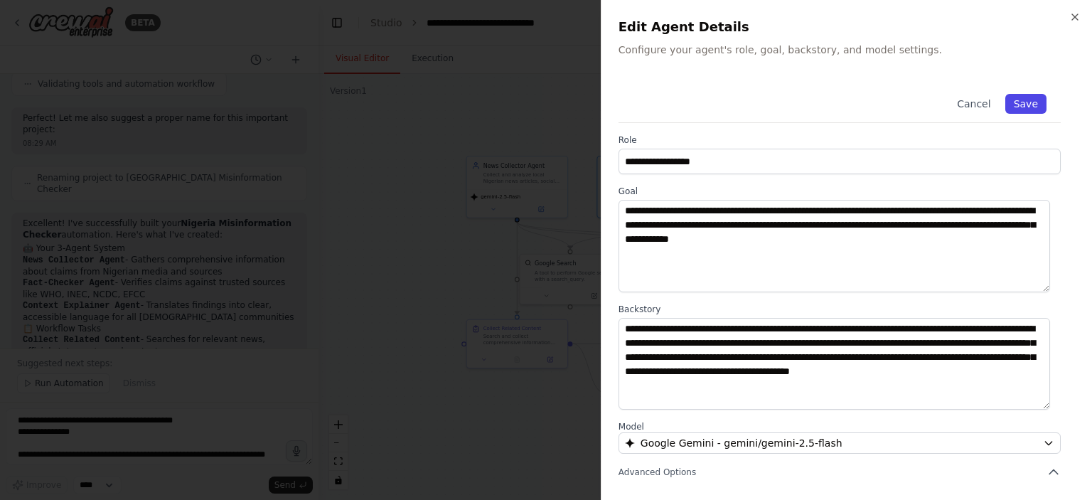
click at [1018, 105] on button "Save" at bounding box center [1026, 104] width 41 height 20
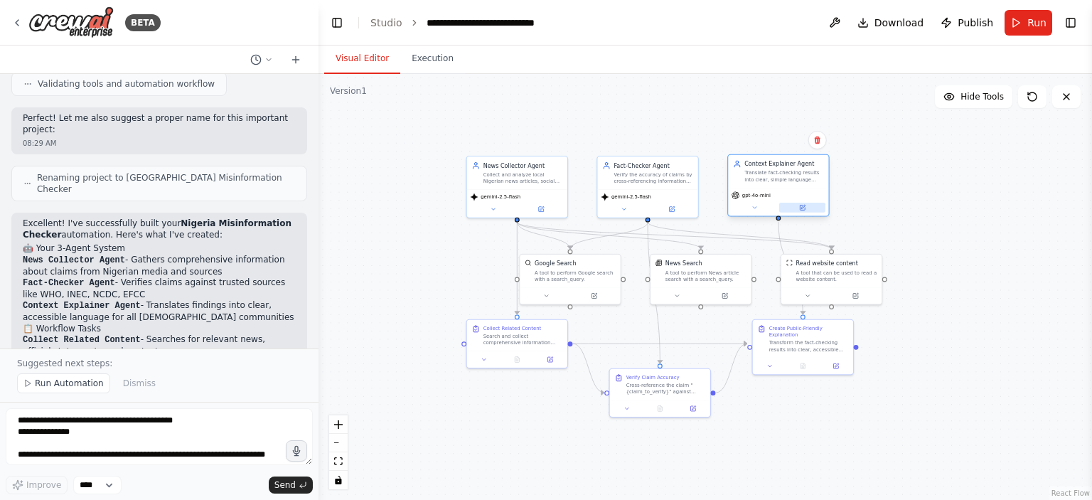
click at [802, 207] on icon at bounding box center [802, 207] width 6 height 6
click at [797, 208] on button at bounding box center [802, 208] width 46 height 10
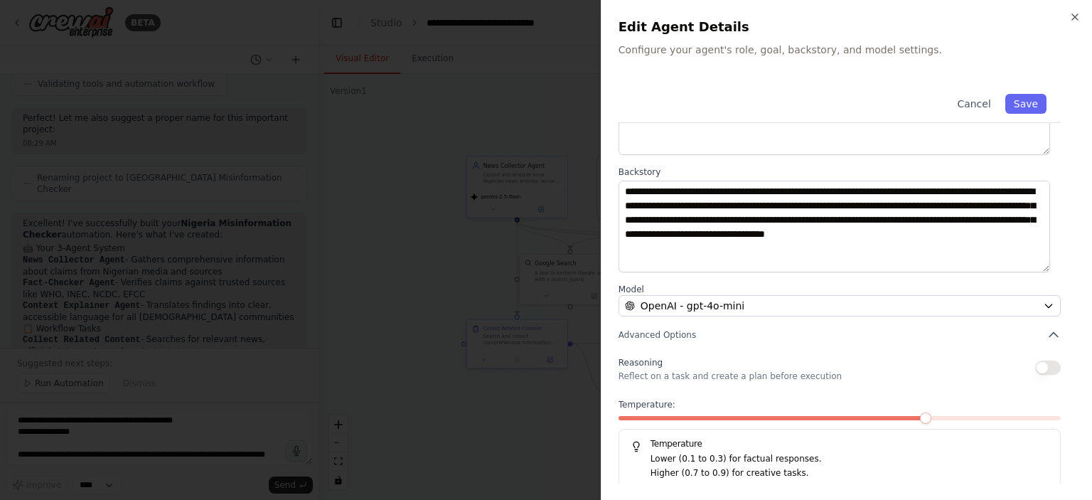
scroll to position [142, 0]
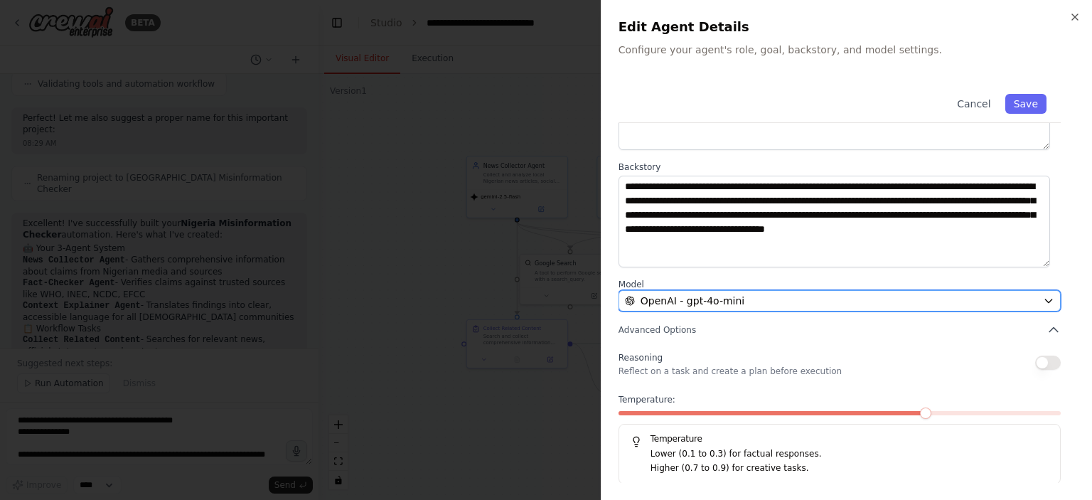
click at [762, 301] on div "OpenAI - gpt-4o-mini" at bounding box center [831, 301] width 413 height 14
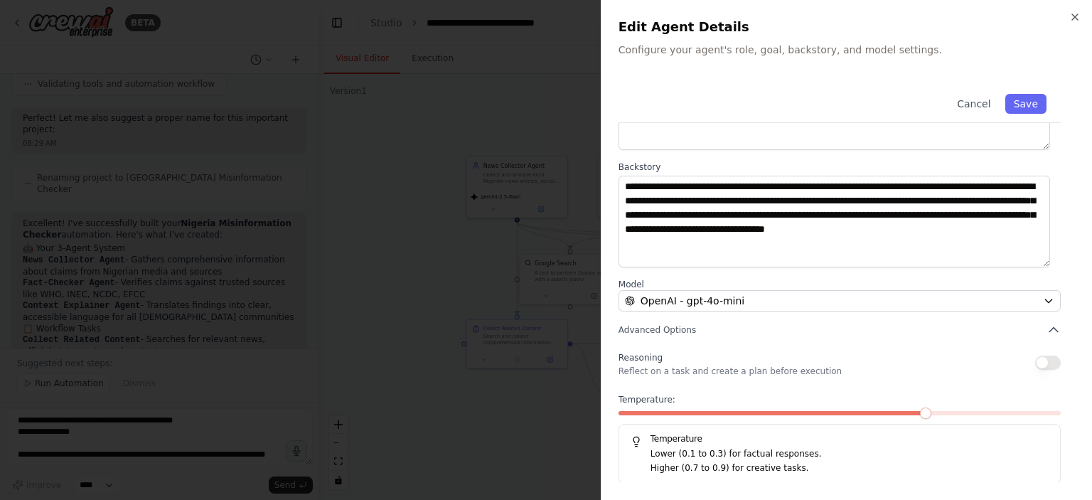
scroll to position [0, 0]
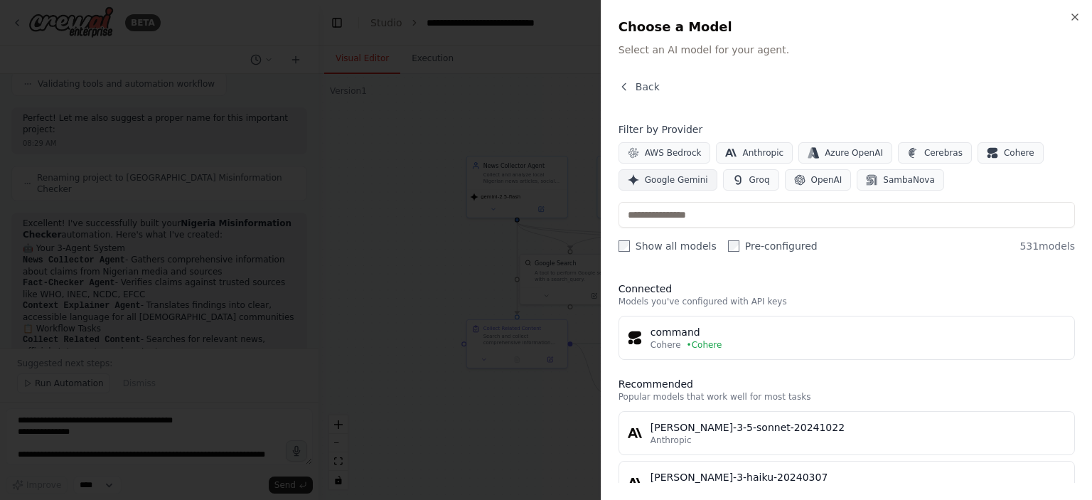
click at [661, 178] on span "Google Gemini" at bounding box center [676, 179] width 63 height 11
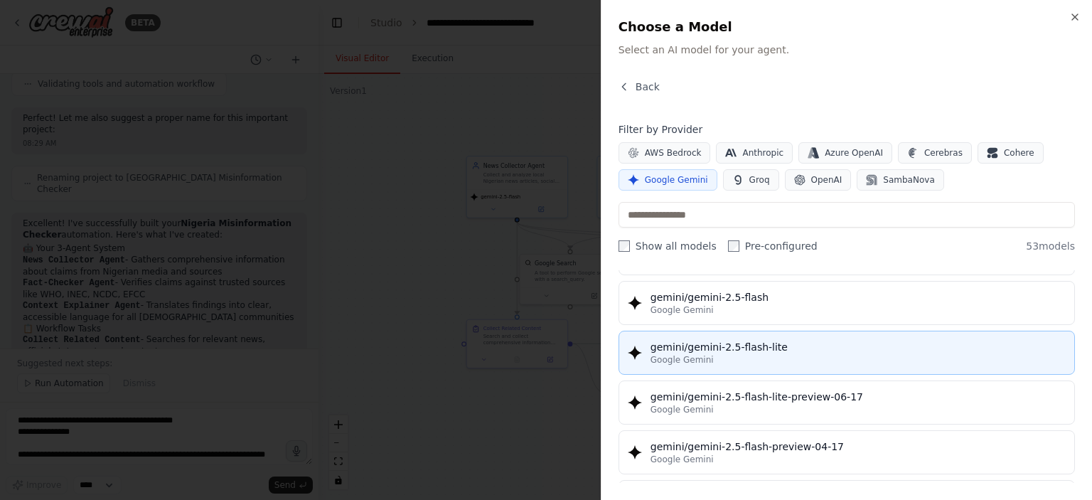
scroll to position [1209, 0]
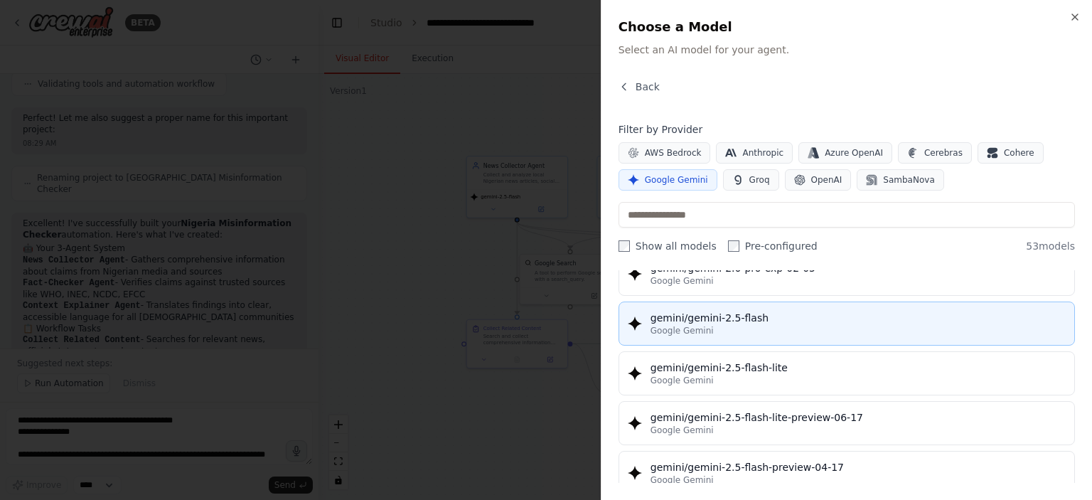
click at [767, 325] on div "Google Gemini" at bounding box center [858, 330] width 415 height 11
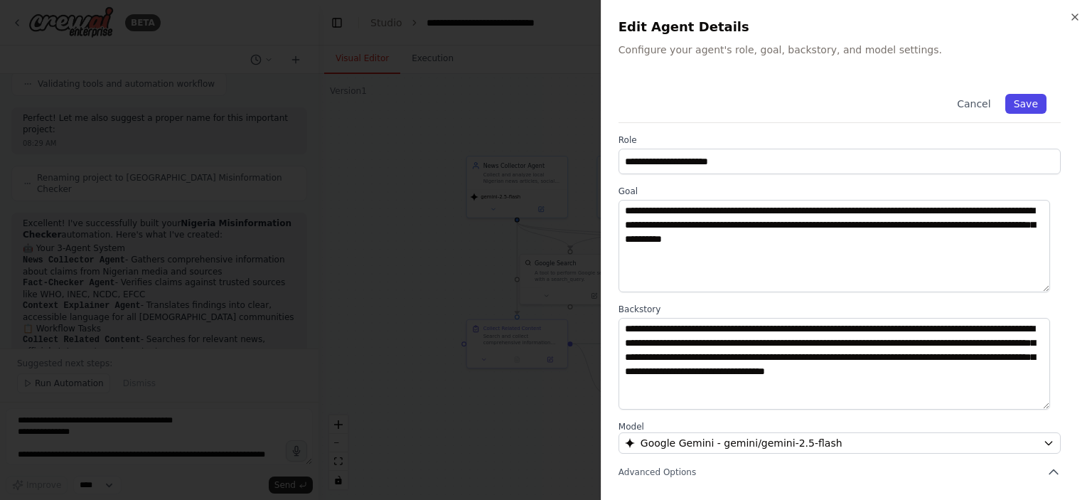
click at [1021, 99] on button "Save" at bounding box center [1026, 104] width 41 height 20
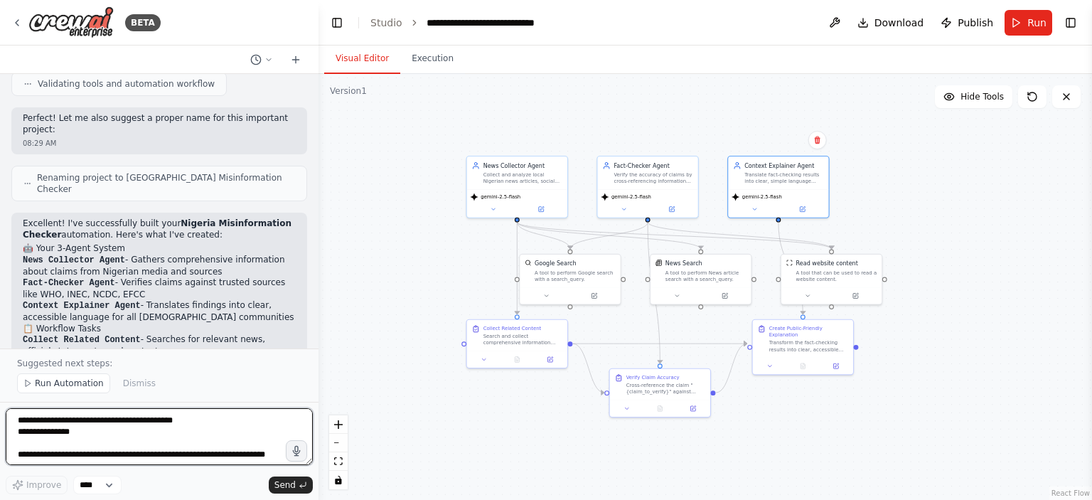
click at [114, 431] on textarea at bounding box center [159, 436] width 307 height 57
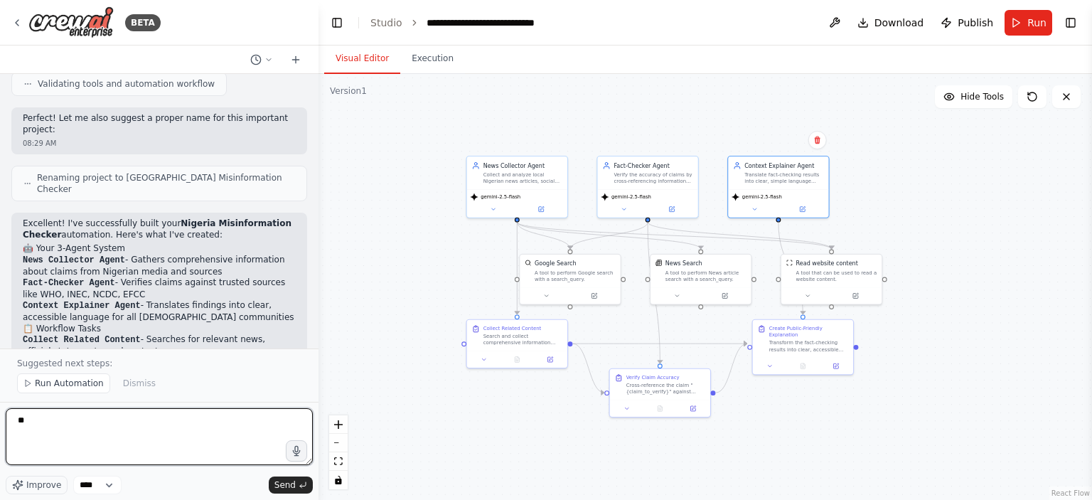
type textarea "*"
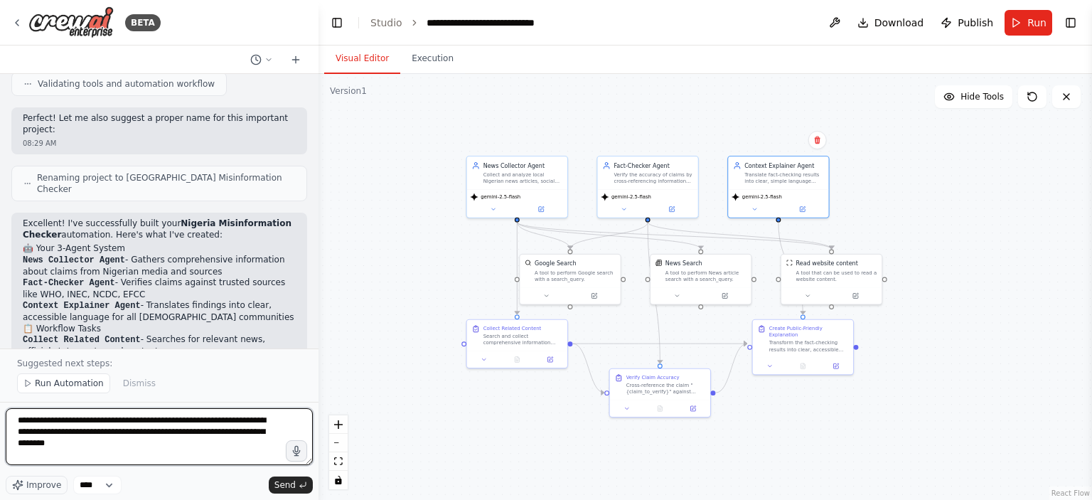
type textarea "**********"
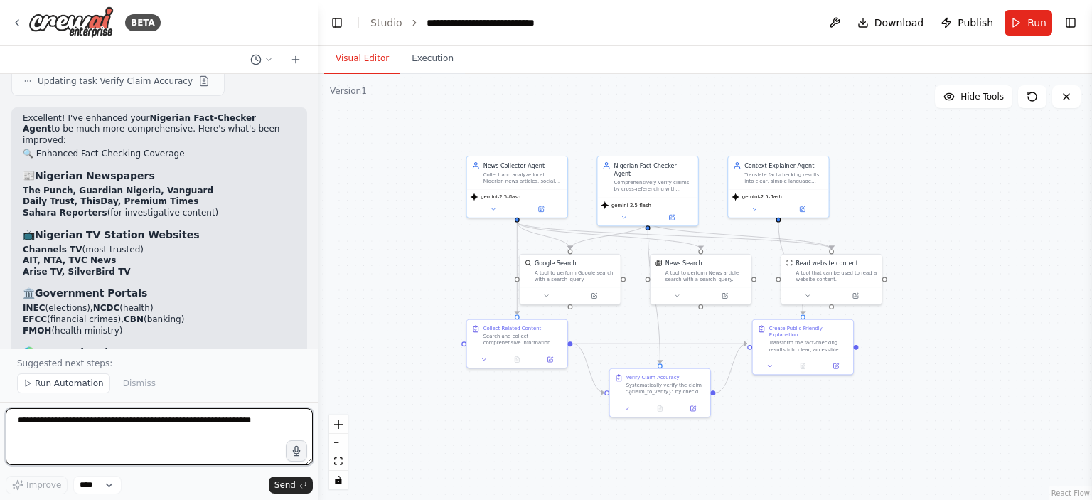
scroll to position [2580, 0]
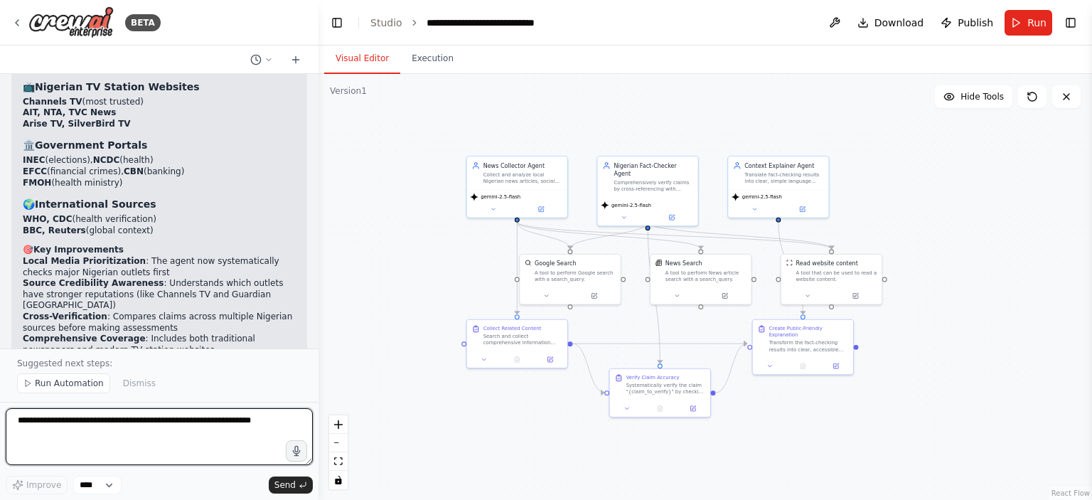
click at [174, 425] on textarea at bounding box center [159, 436] width 307 height 57
type textarea "**********"
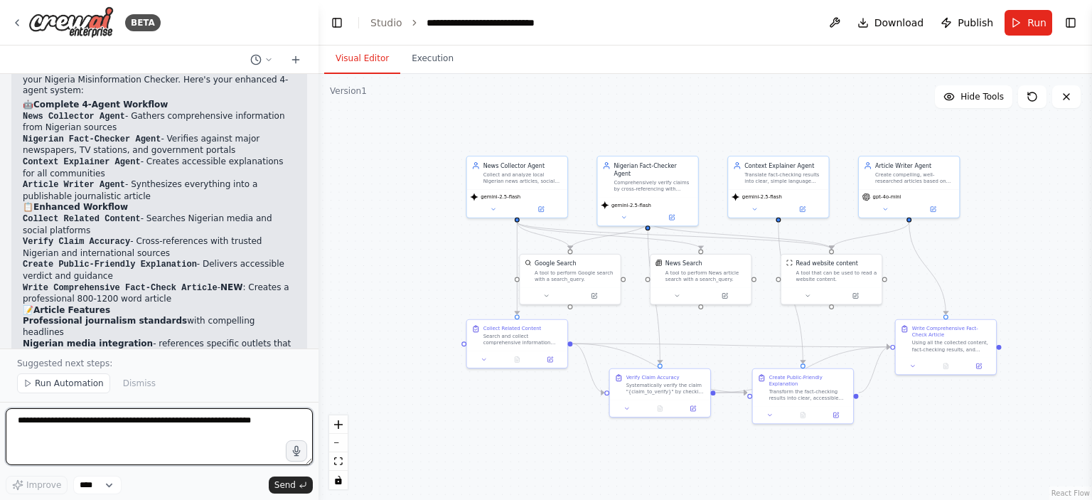
scroll to position [3412, 0]
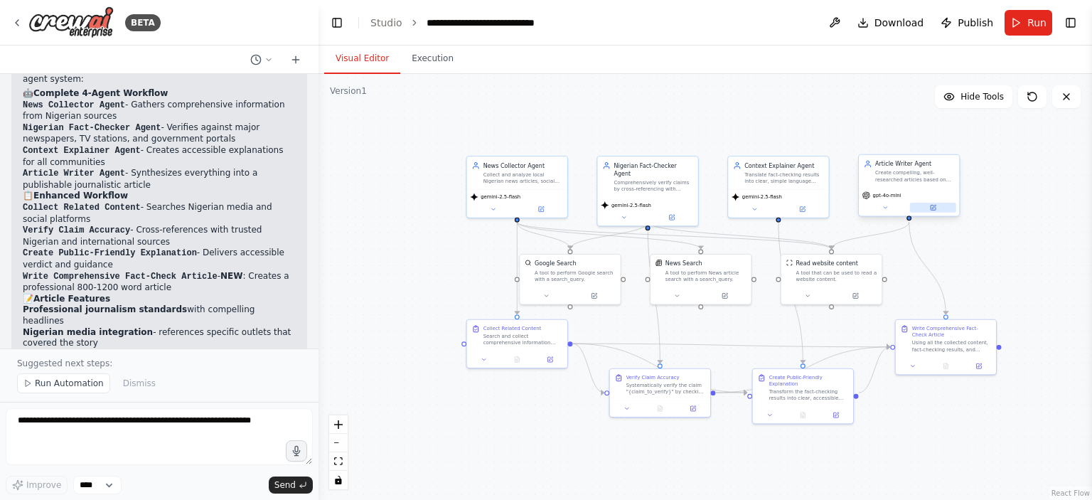
click at [942, 207] on button at bounding box center [933, 208] width 46 height 10
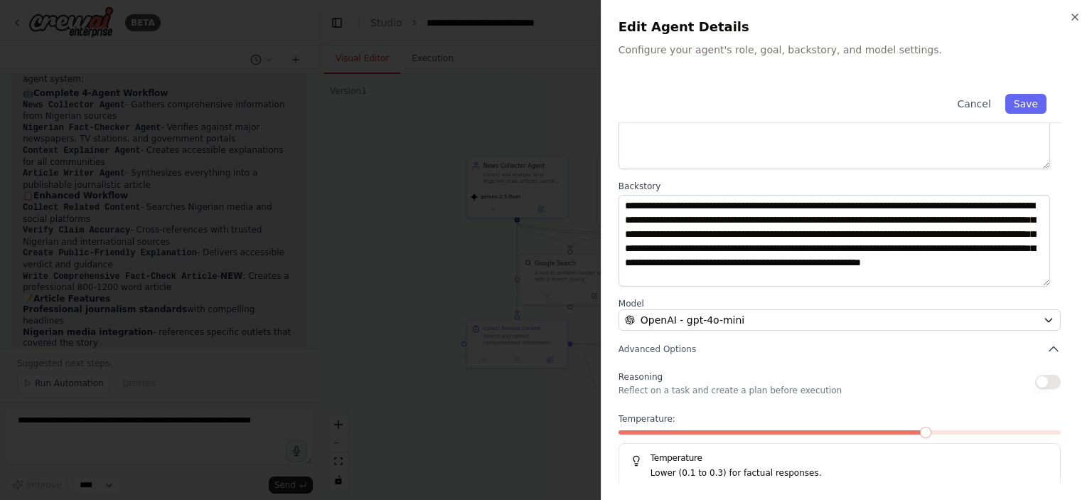
scroll to position [142, 0]
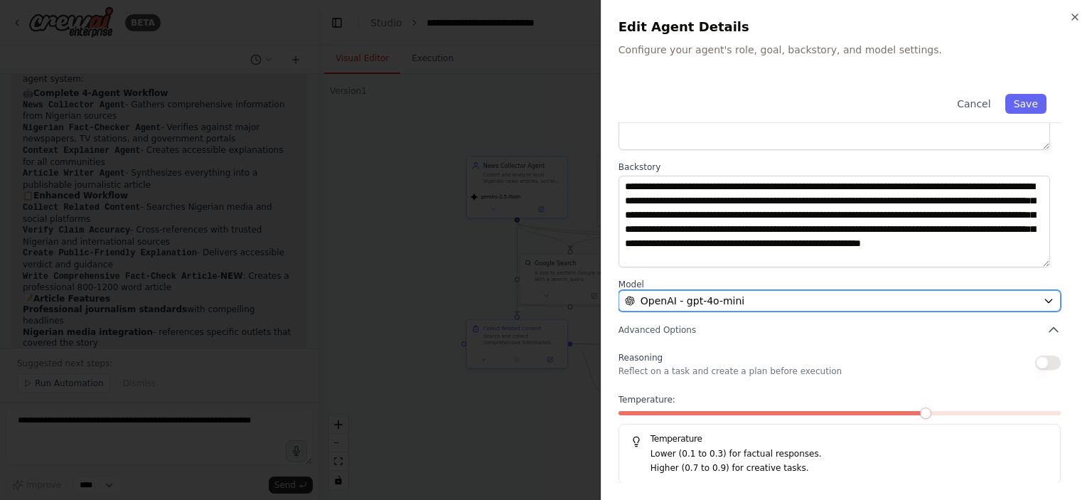
click at [860, 301] on div "OpenAI - gpt-4o-mini" at bounding box center [831, 301] width 413 height 14
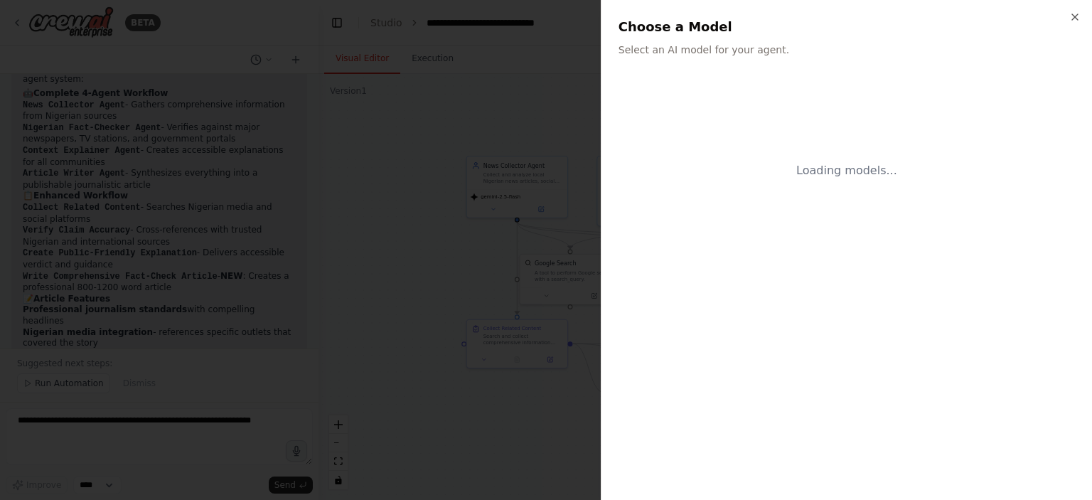
scroll to position [0, 0]
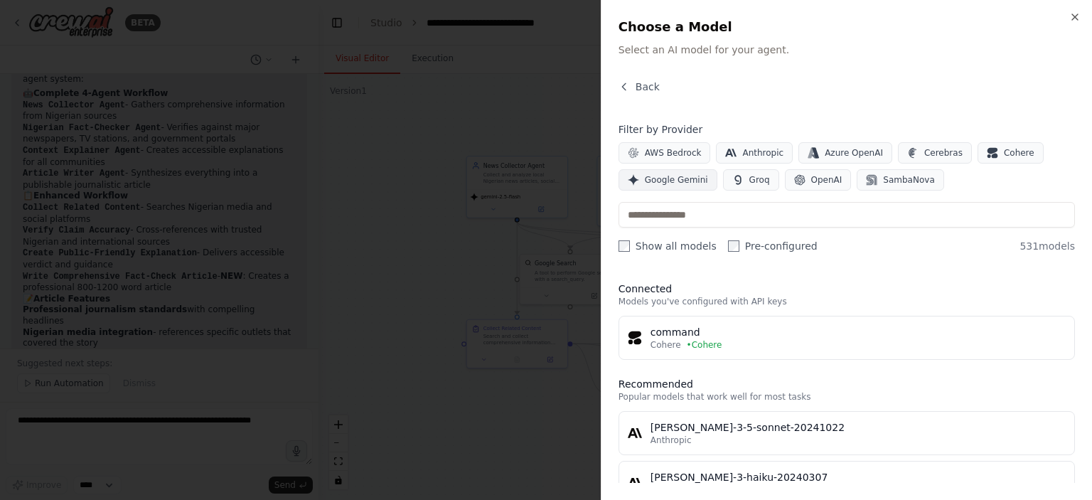
click at [656, 177] on span "Google Gemini" at bounding box center [676, 179] width 63 height 11
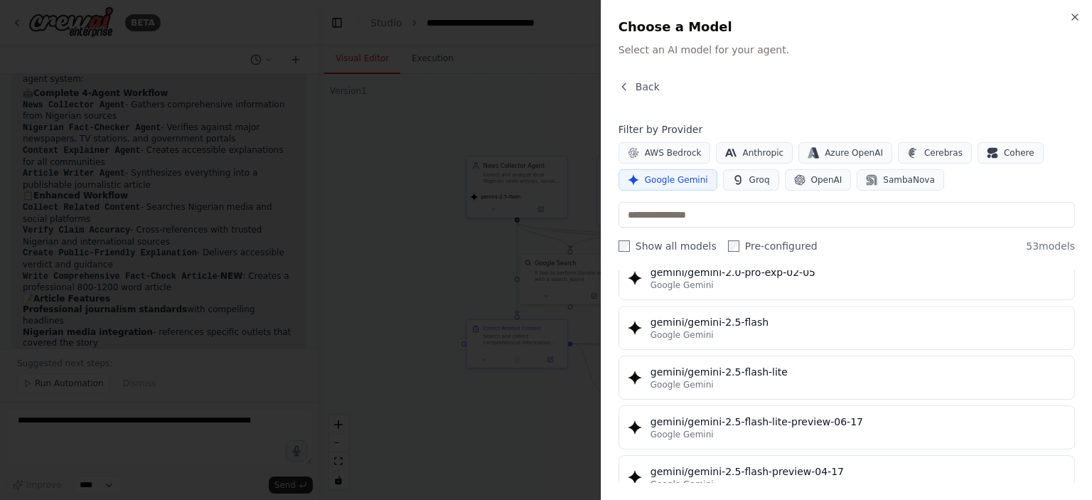
scroll to position [1138, 0]
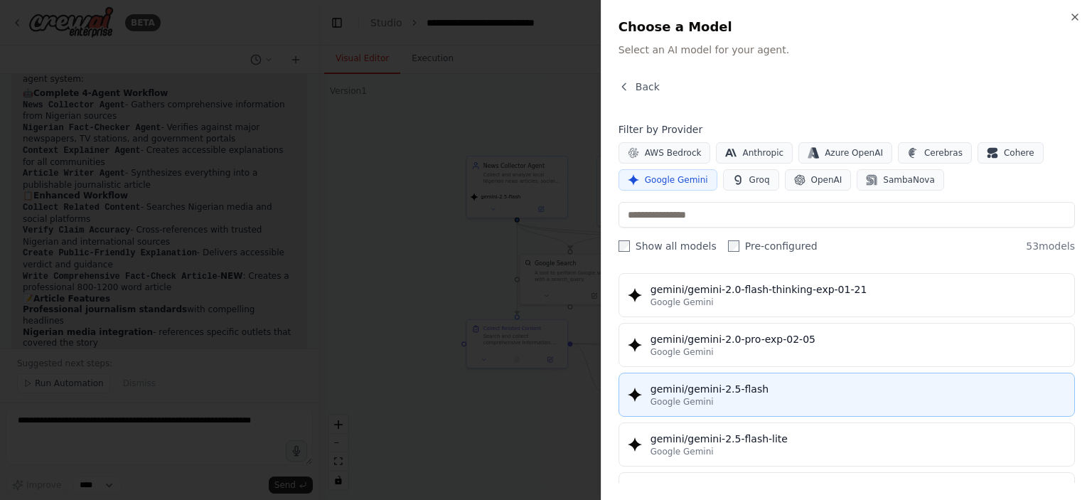
click at [731, 396] on div "Google Gemini" at bounding box center [858, 401] width 415 height 11
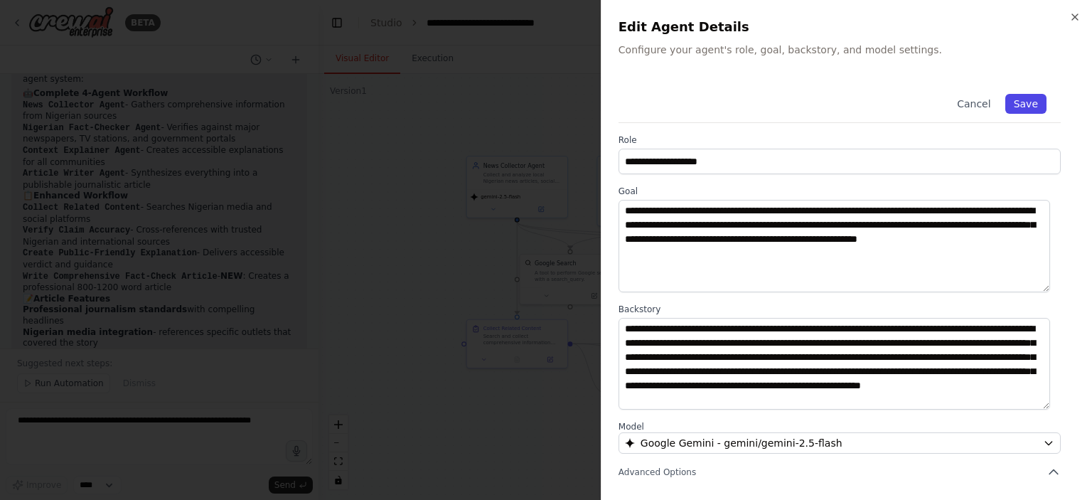
click at [1018, 106] on button "Save" at bounding box center [1026, 104] width 41 height 20
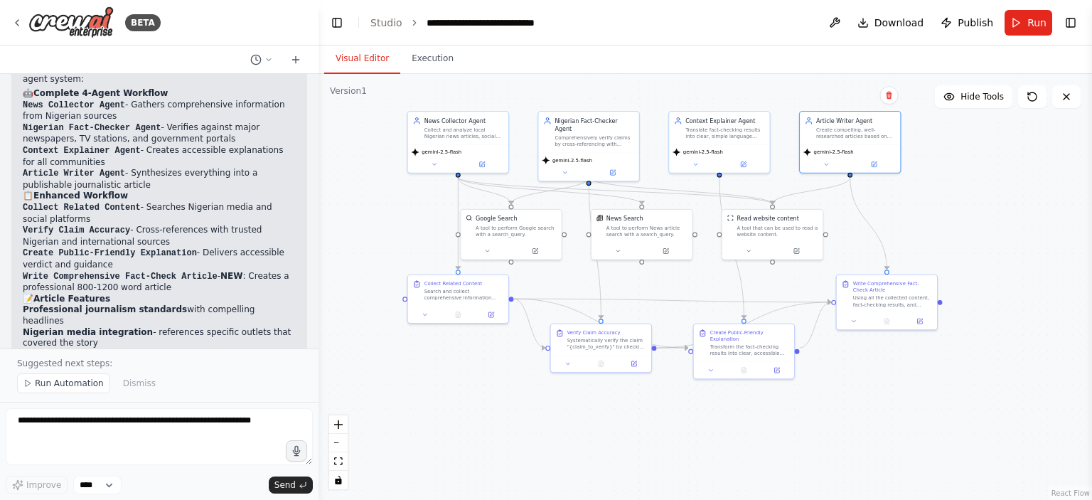
drag, startPoint x: 588, startPoint y: 179, endPoint x: 529, endPoint y: 134, distance: 74.1
click at [529, 134] on div ".deletable-edge-delete-btn { width: 20px; height: 20px; border: 0px solid #ffff…" at bounding box center [706, 287] width 774 height 426
click at [20, 22] on icon at bounding box center [16, 22] width 11 height 11
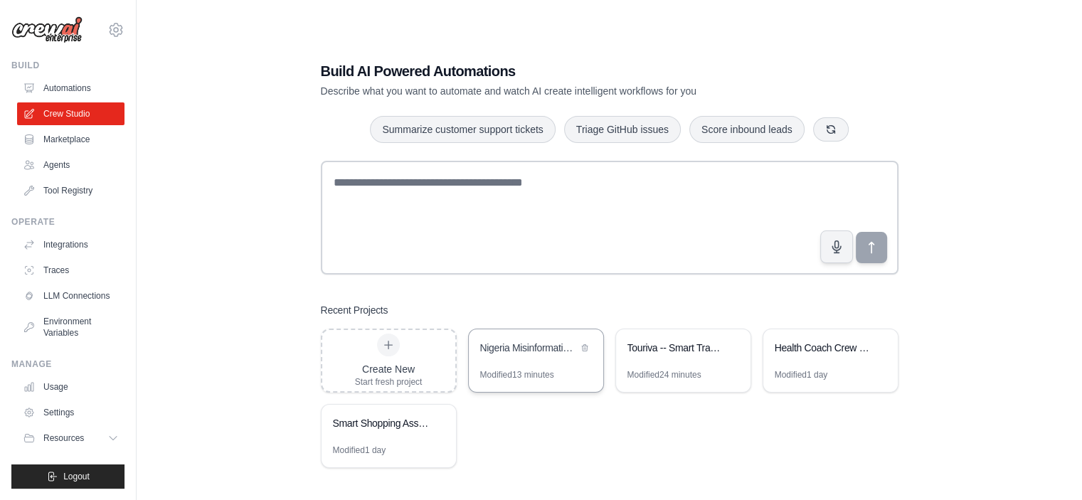
click at [504, 352] on div "Nigeria Misinformation Checker" at bounding box center [528, 348] width 97 height 14
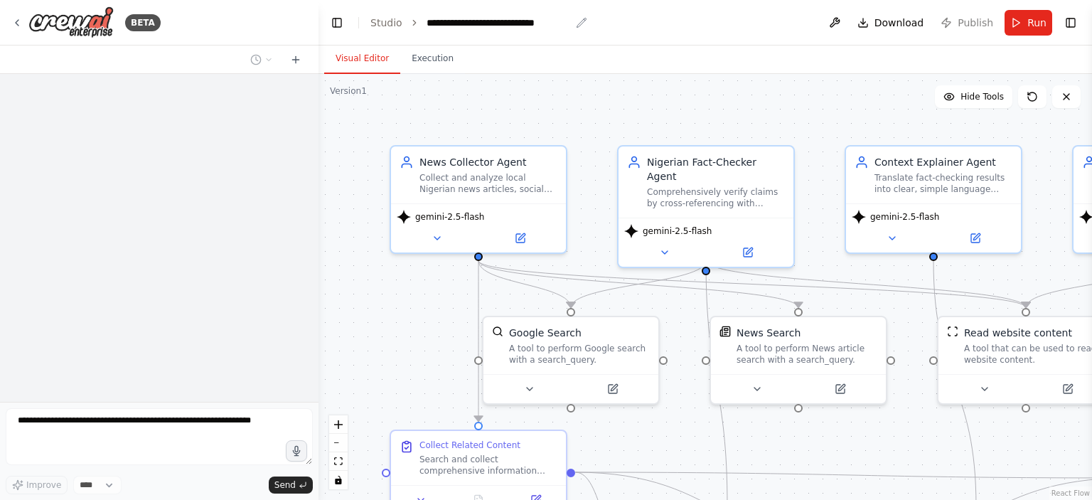
click at [486, 18] on div "**********" at bounding box center [499, 23] width 144 height 14
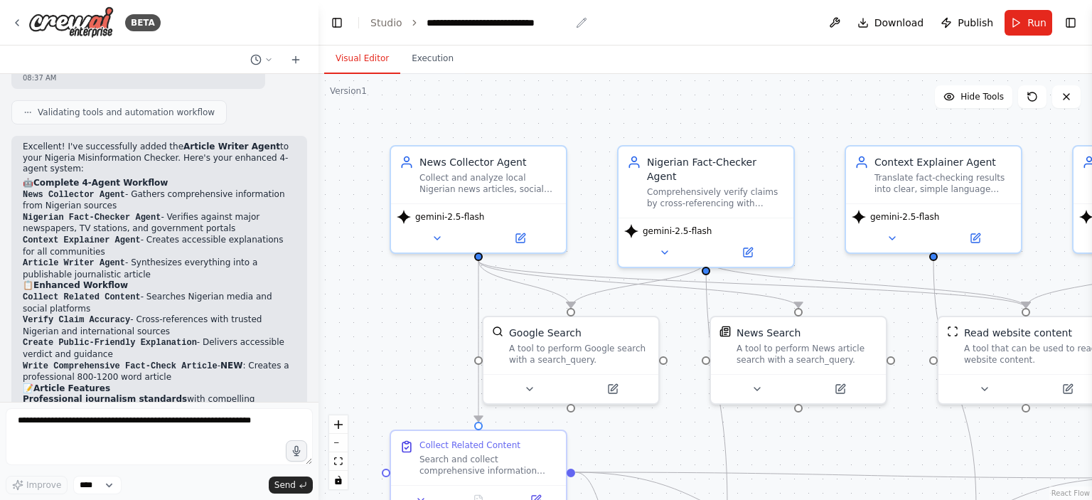
click at [489, 28] on div "**********" at bounding box center [499, 23] width 144 height 14
click at [543, 10] on header "**********" at bounding box center [706, 23] width 774 height 46
click at [543, 21] on header "**********" at bounding box center [706, 23] width 774 height 46
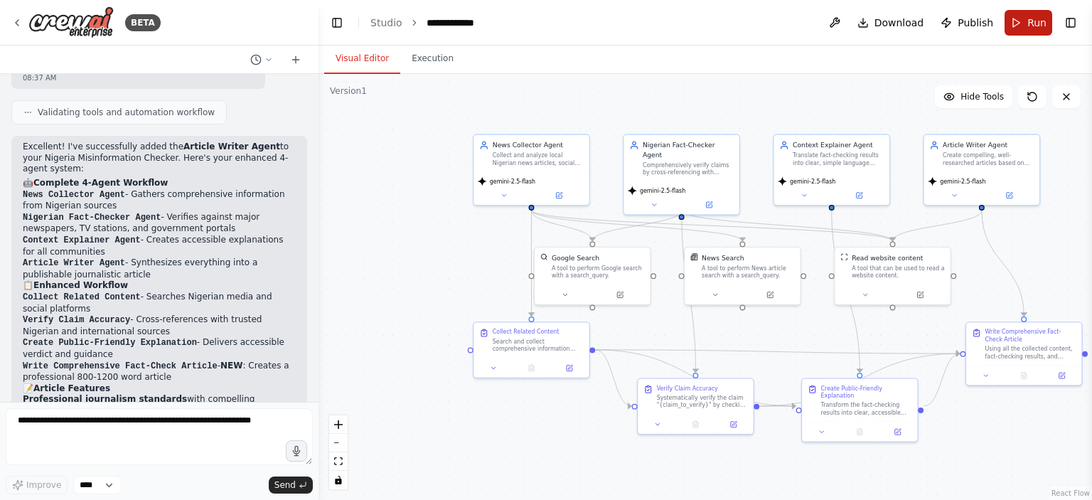
click at [1013, 25] on button "Run" at bounding box center [1029, 23] width 48 height 26
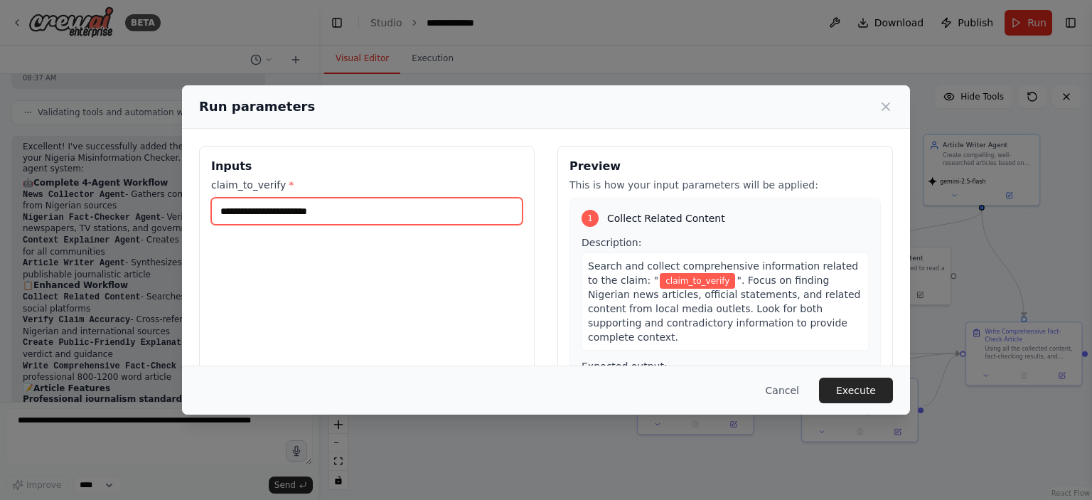
click at [356, 206] on input "claim_to_verify *" at bounding box center [367, 211] width 312 height 27
click at [368, 211] on input "**********" at bounding box center [367, 211] width 312 height 27
click at [233, 213] on input "**********" at bounding box center [367, 211] width 312 height 27
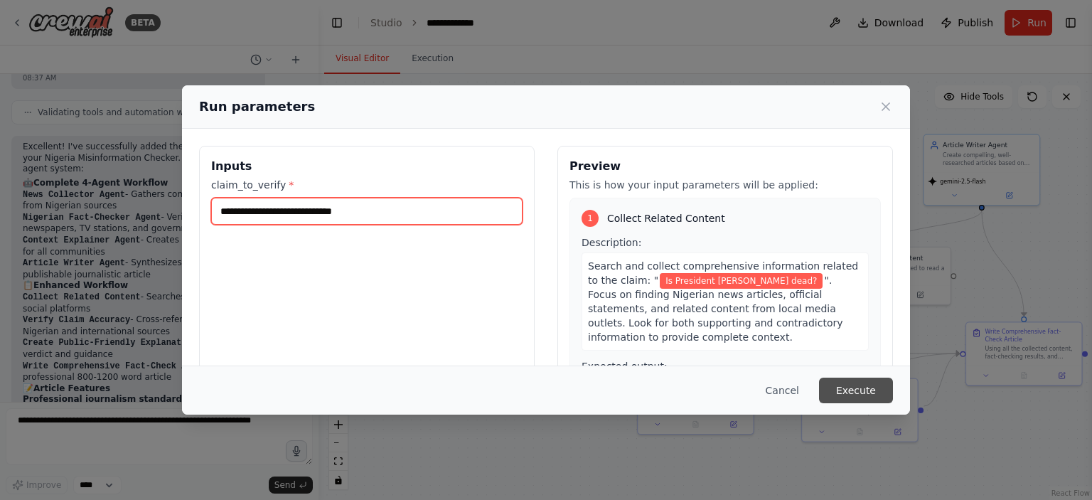
type input "**********"
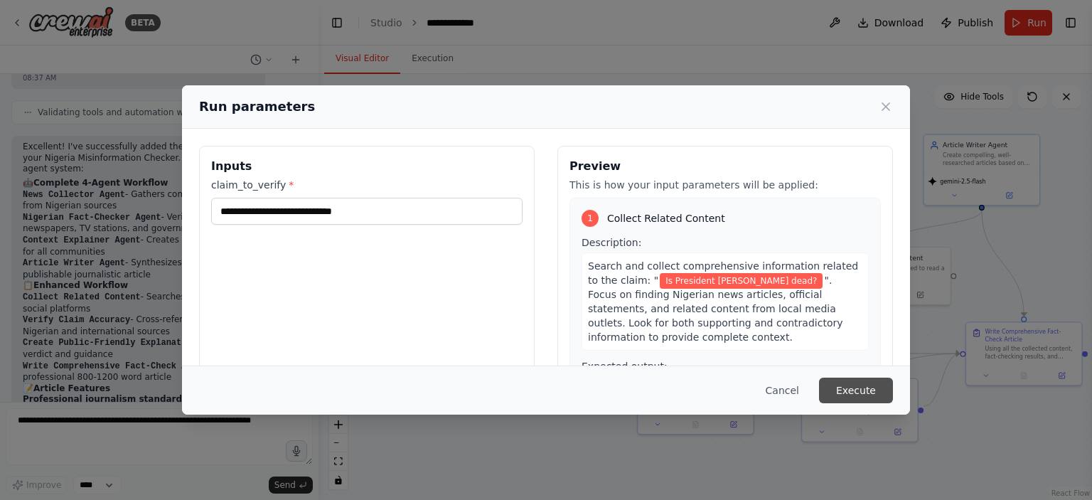
click at [853, 390] on button "Execute" at bounding box center [856, 391] width 74 height 26
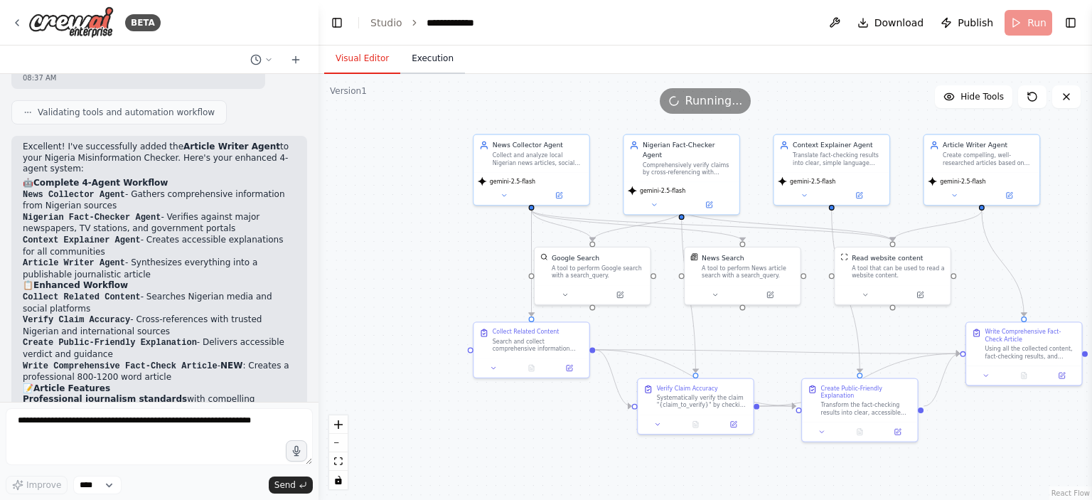
click at [440, 59] on button "Execution" at bounding box center [432, 59] width 65 height 30
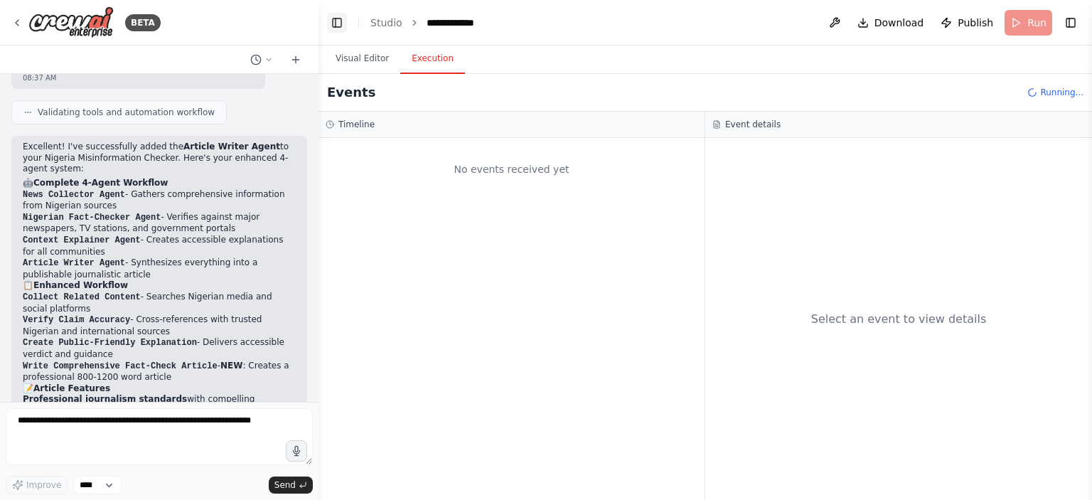
click at [341, 18] on button "Toggle Left Sidebar" at bounding box center [337, 23] width 20 height 20
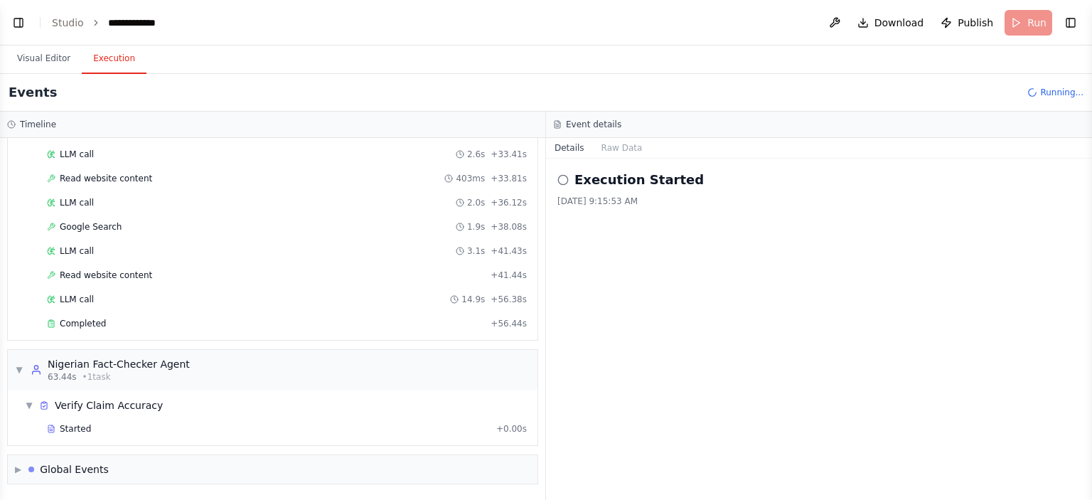
scroll to position [496, 0]
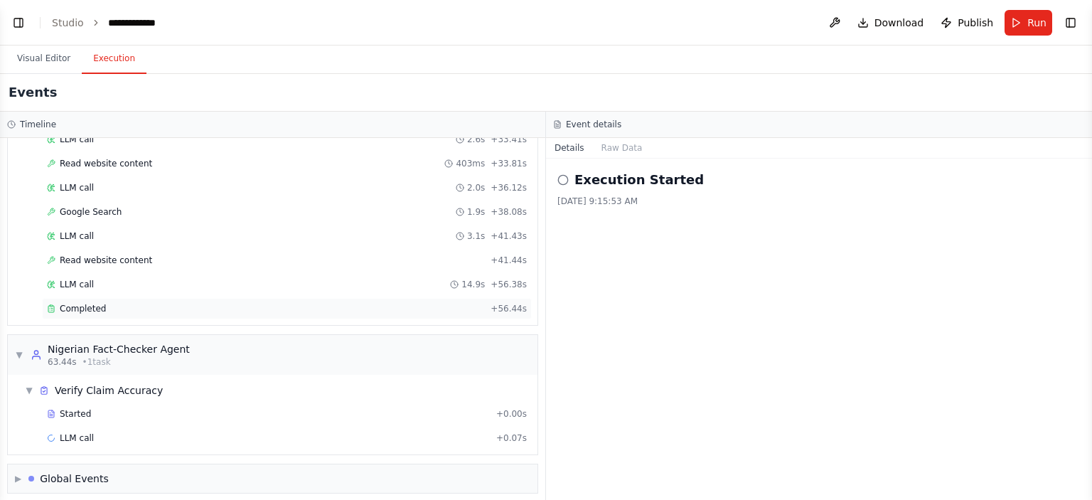
click at [70, 306] on span "Completed" at bounding box center [83, 308] width 46 height 11
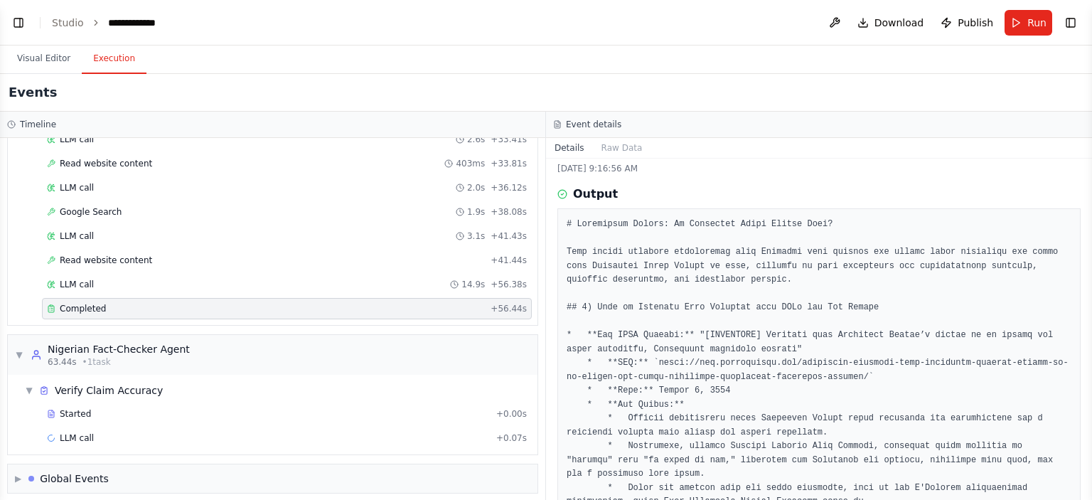
scroll to position [0, 0]
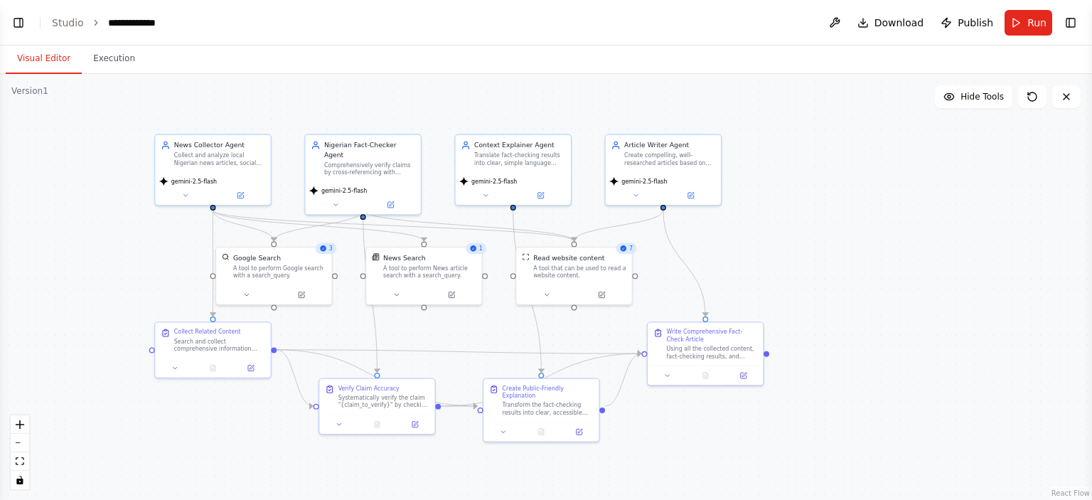
click at [40, 63] on button "Visual Editor" at bounding box center [44, 59] width 76 height 30
click at [70, 24] on link "Studio" at bounding box center [68, 22] width 32 height 11
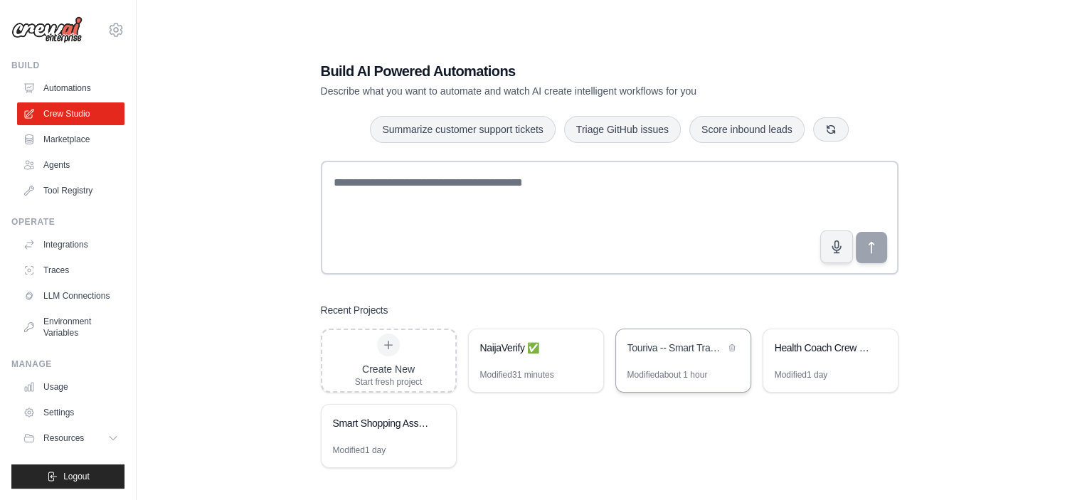
click at [676, 358] on div "Touriva -- Smart Travel Planner" at bounding box center [683, 349] width 134 height 40
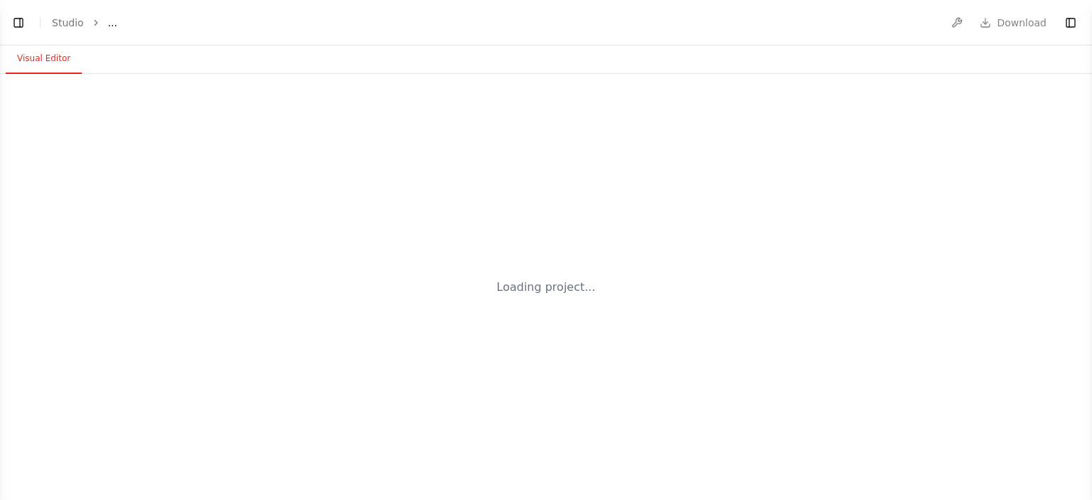
select select "****"
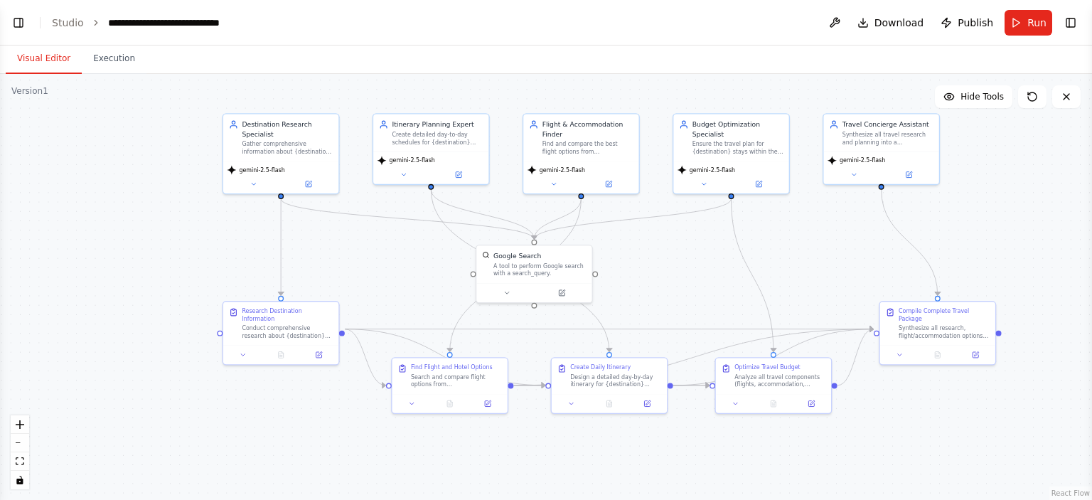
drag, startPoint x: 513, startPoint y: 182, endPoint x: 513, endPoint y: 96, distance: 86.1
click at [513, 96] on div ".deletable-edge-delete-btn { width: 20px; height: 20px; border: 0px solid #ffff…" at bounding box center [546, 287] width 1092 height 426
click at [64, 23] on link "Studio" at bounding box center [68, 22] width 32 height 11
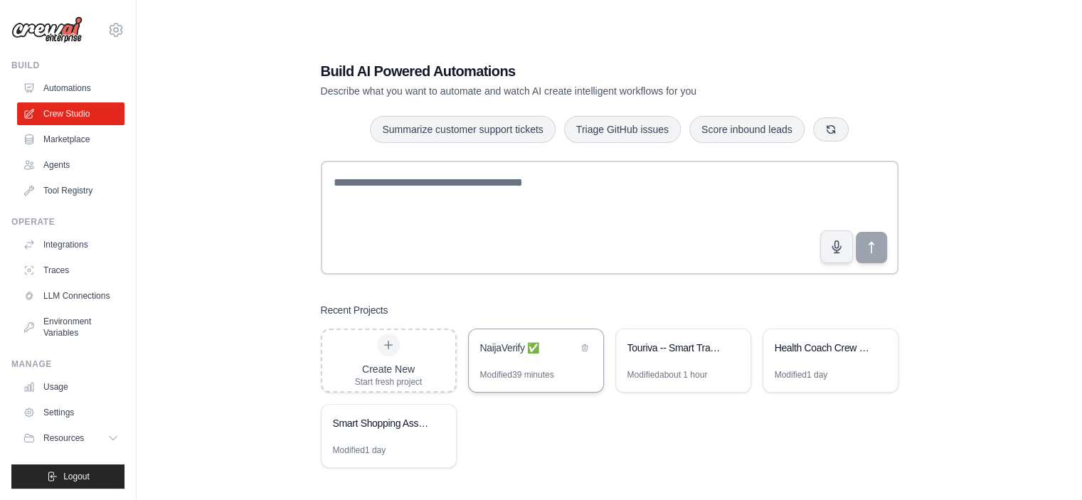
click at [536, 365] on div "NaijaVerify ✅" at bounding box center [536, 349] width 134 height 40
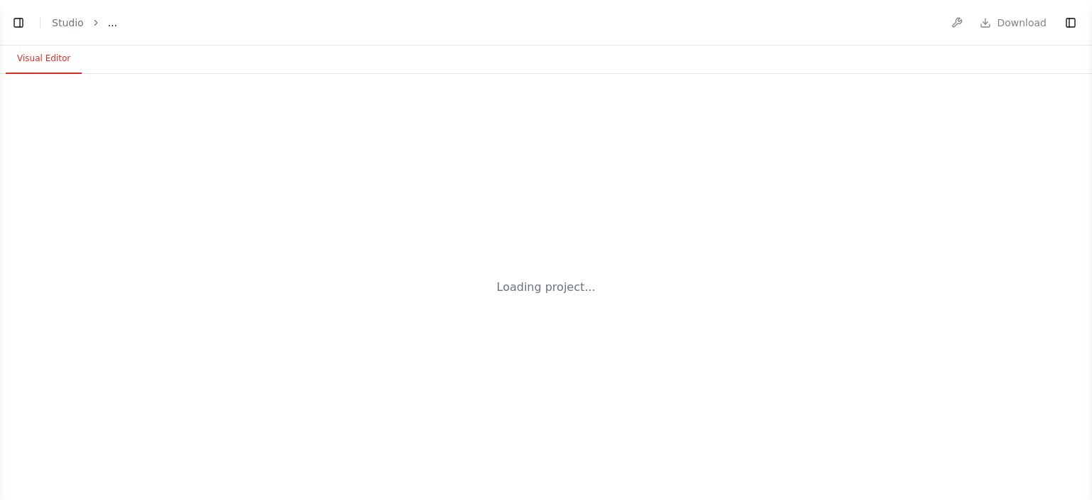
select select "****"
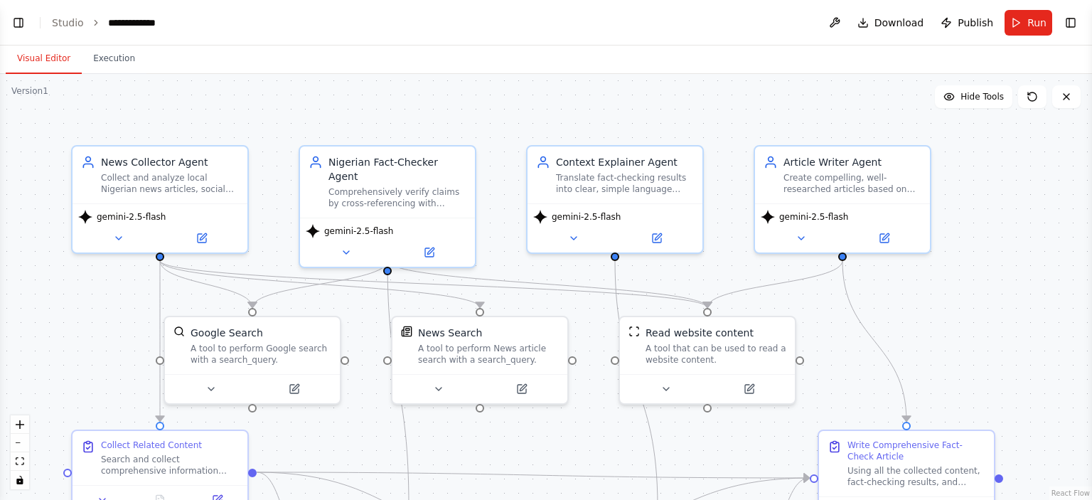
scroll to position [3286, 0]
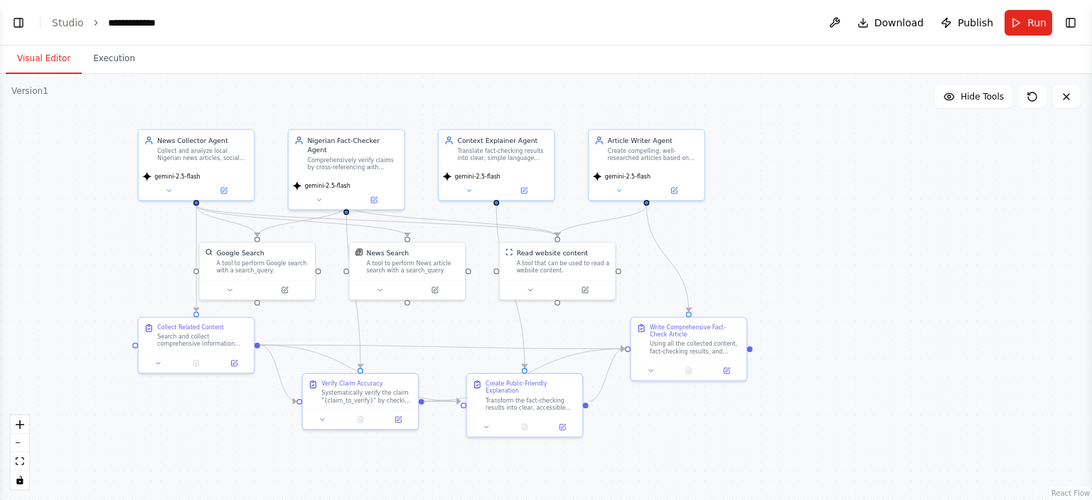
click at [172, 20] on header "**********" at bounding box center [546, 23] width 1092 height 46
click at [169, 23] on div "**********" at bounding box center [140, 23] width 65 height 14
click at [1016, 25] on button "Run" at bounding box center [1029, 23] width 48 height 26
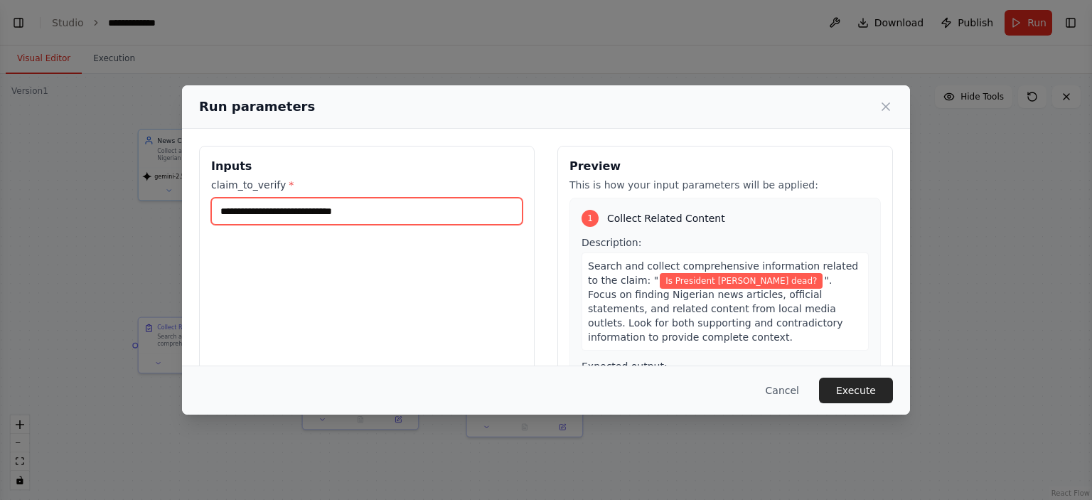
click at [427, 211] on input "**********" at bounding box center [367, 211] width 312 height 27
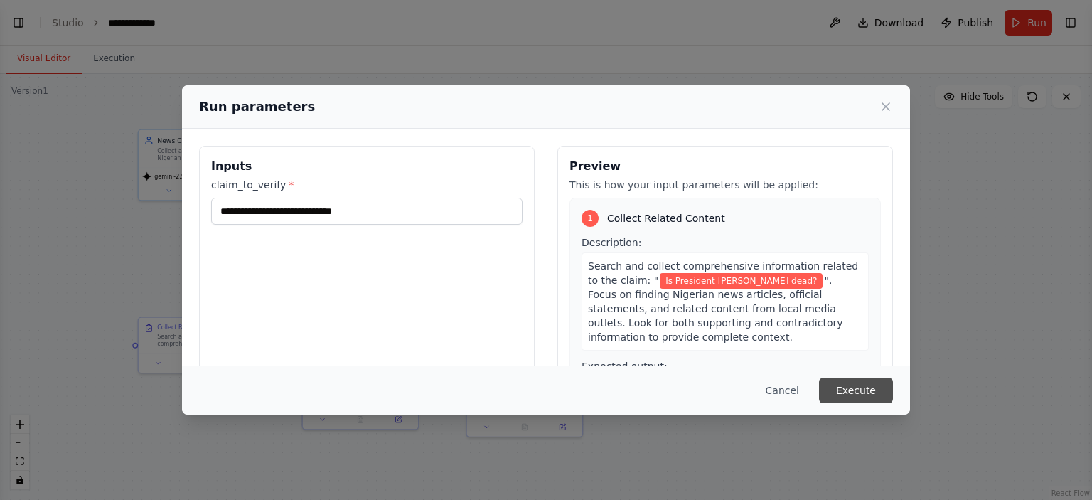
click at [870, 400] on button "Execute" at bounding box center [856, 391] width 74 height 26
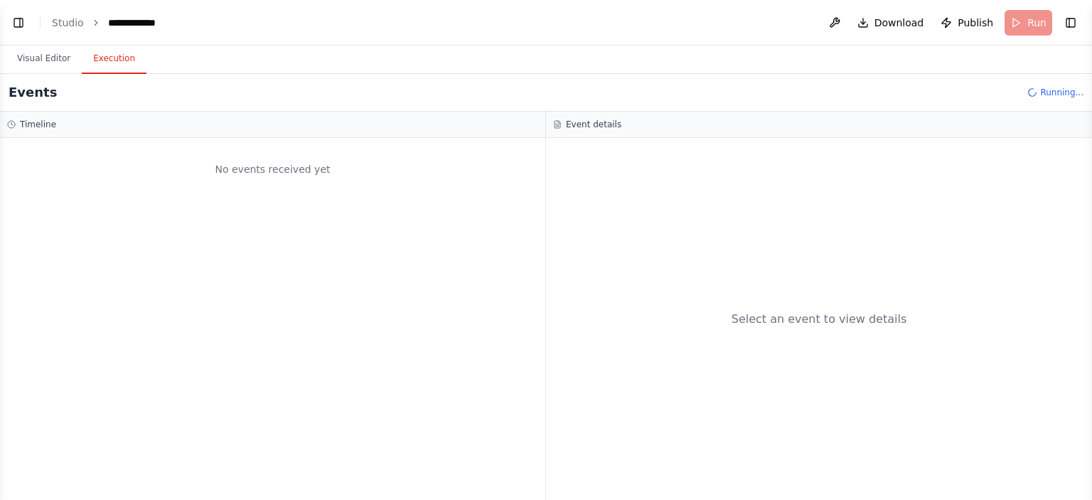
click at [99, 64] on button "Execution" at bounding box center [114, 59] width 65 height 30
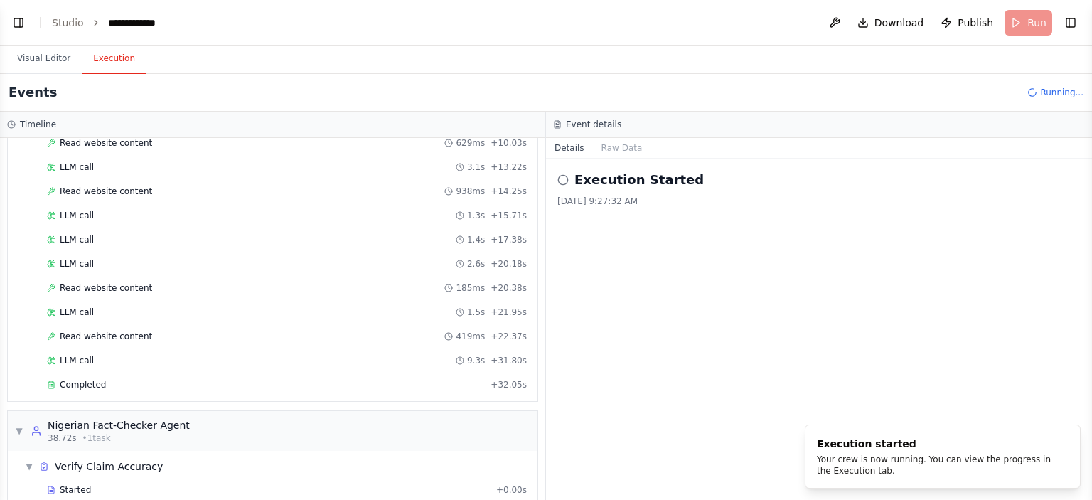
scroll to position [257, 0]
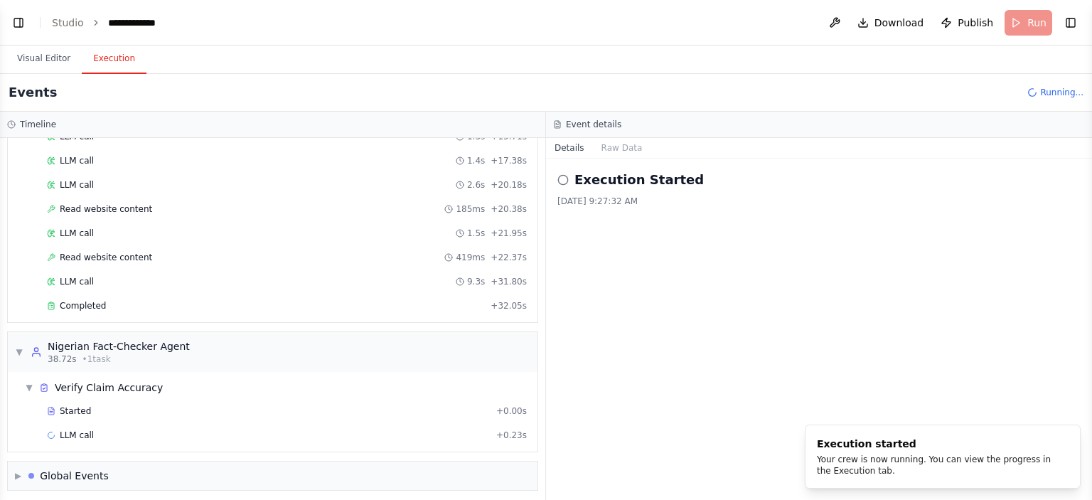
click at [686, 243] on div "Execution Started [DATE] 9:27:32 AM" at bounding box center [819, 329] width 546 height 341
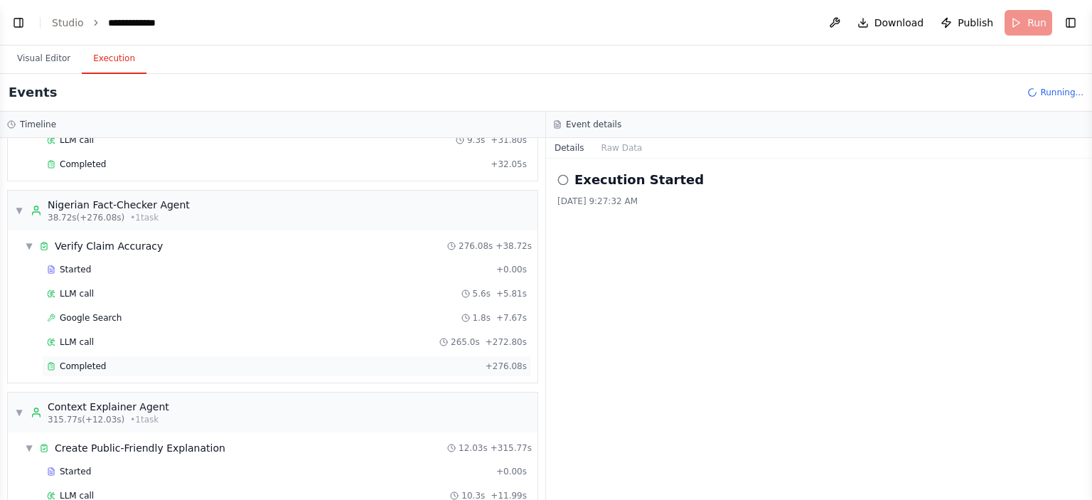
scroll to position [397, 0]
click at [97, 363] on span "Completed" at bounding box center [83, 368] width 46 height 11
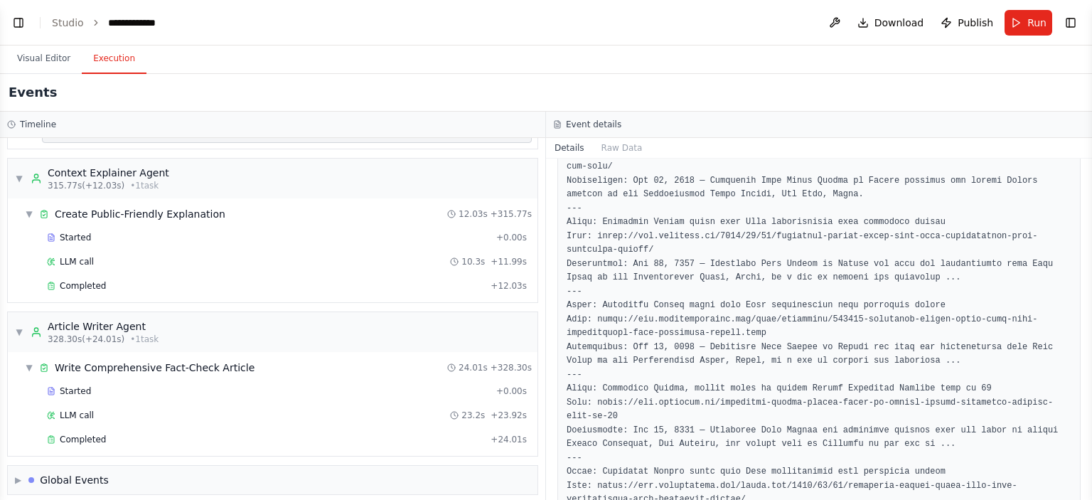
scroll to position [634, 0]
click at [41, 57] on button "Visual Editor" at bounding box center [44, 59] width 76 height 30
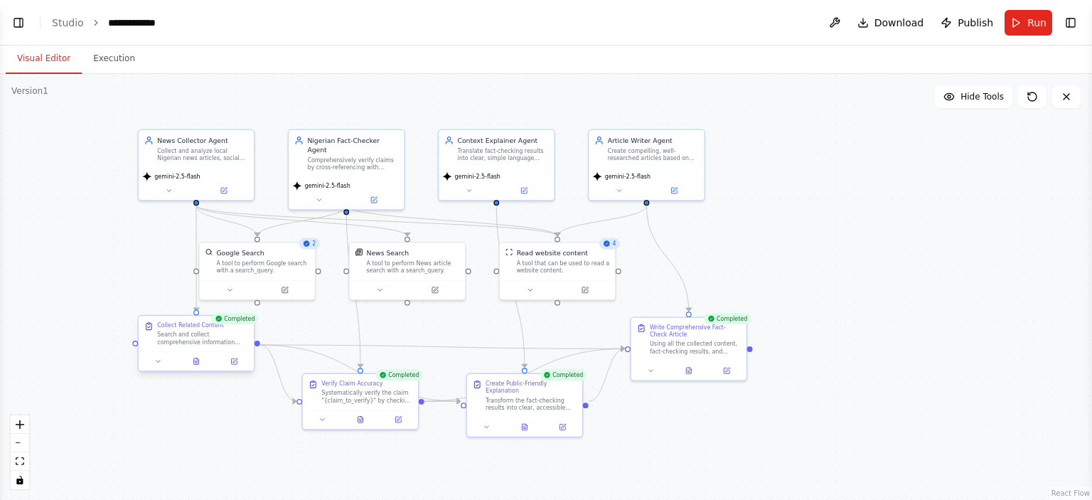
click at [198, 369] on div at bounding box center [196, 360] width 115 height 19
click at [193, 362] on icon at bounding box center [197, 362] width 8 height 8
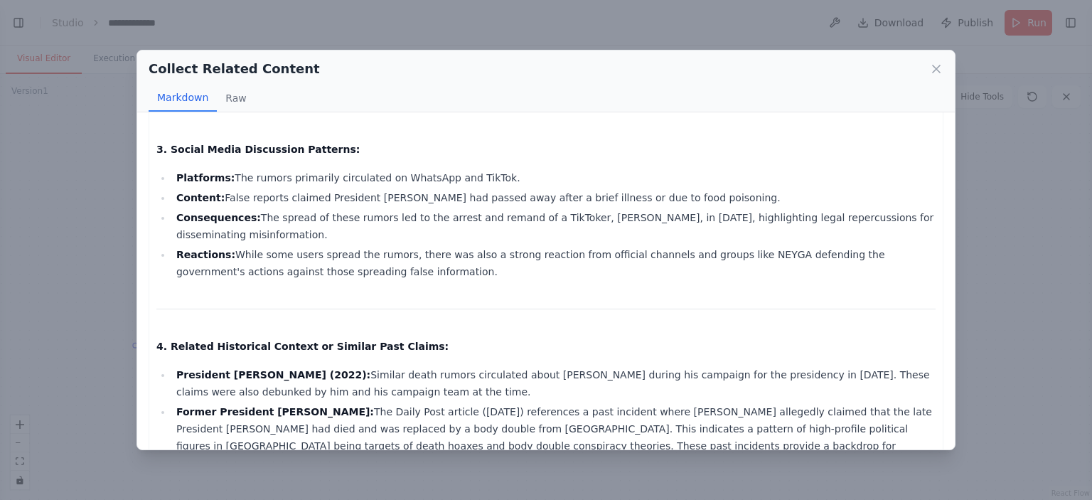
scroll to position [949, 0]
click at [938, 67] on icon at bounding box center [936, 68] width 7 height 7
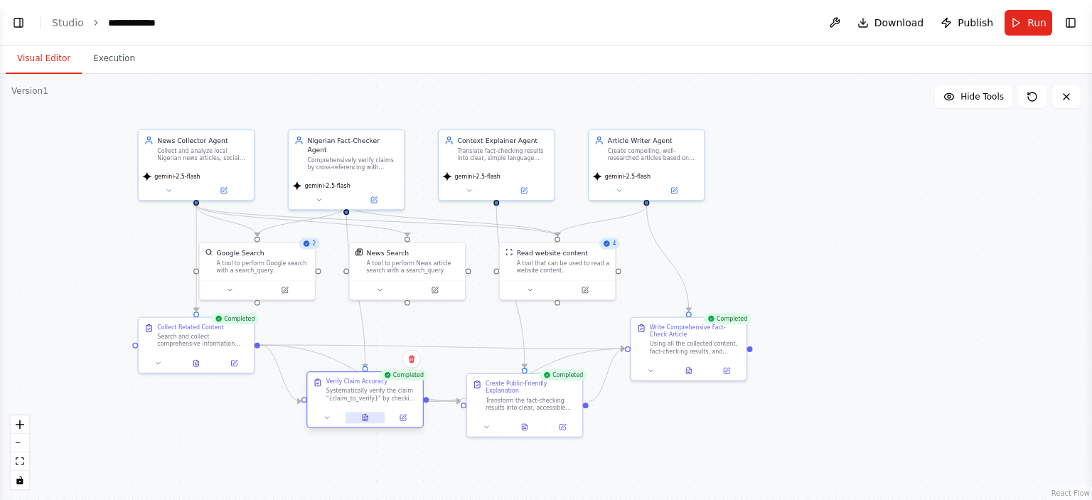
click at [366, 418] on button at bounding box center [366, 417] width 40 height 11
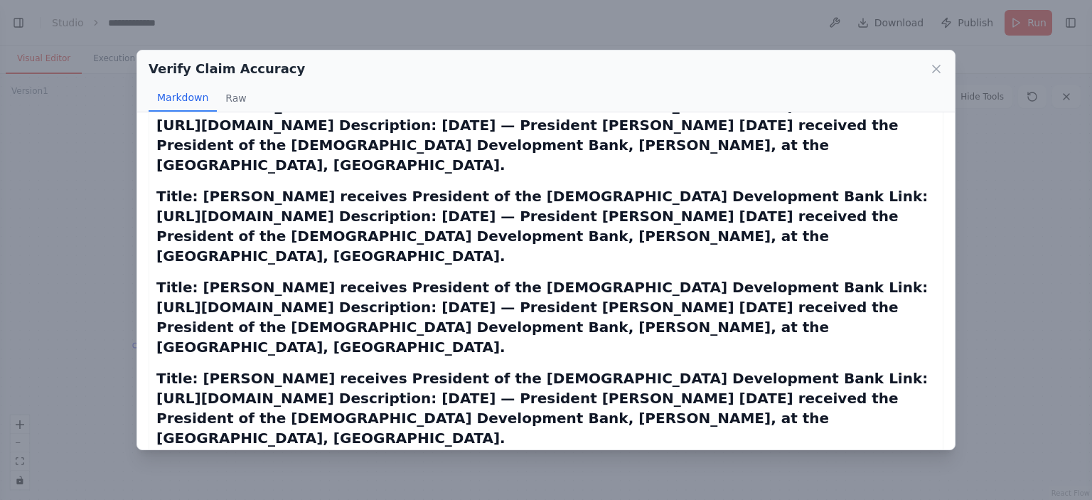
scroll to position [30492, 0]
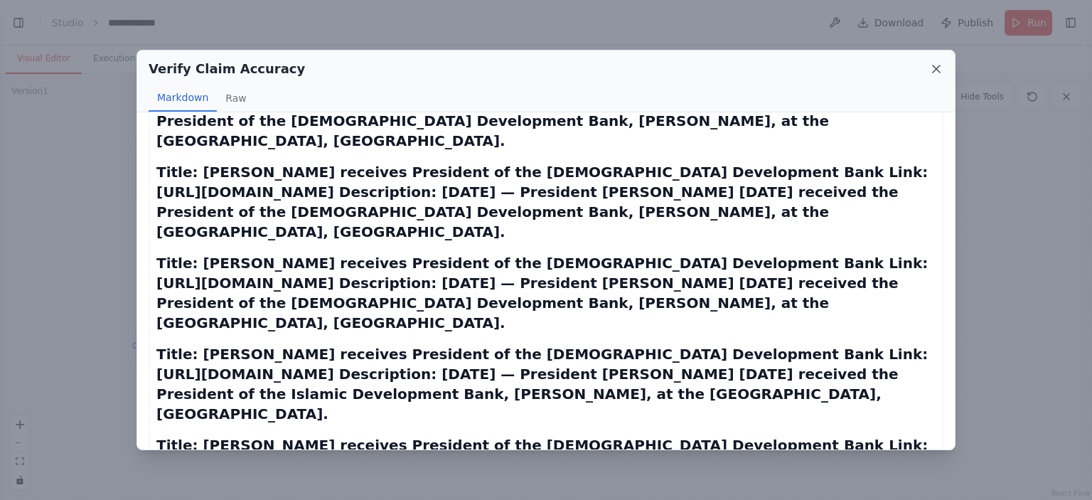
click at [936, 70] on icon at bounding box center [936, 68] width 7 height 7
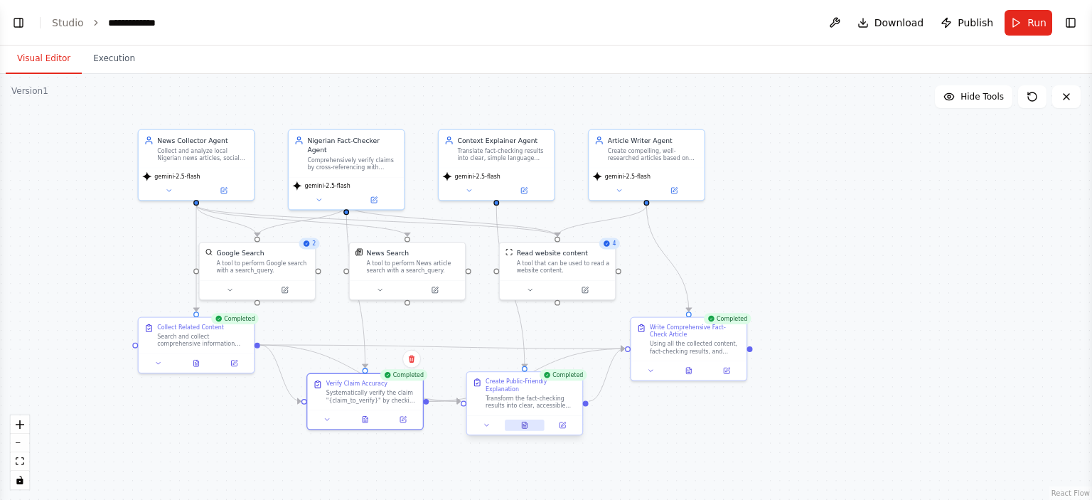
click at [524, 425] on icon at bounding box center [524, 425] width 3 height 0
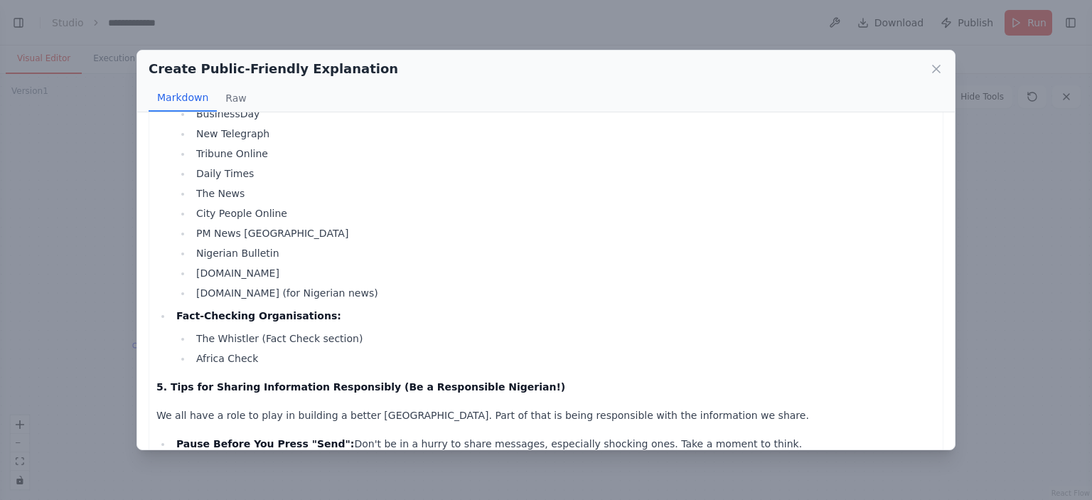
scroll to position [1163, 0]
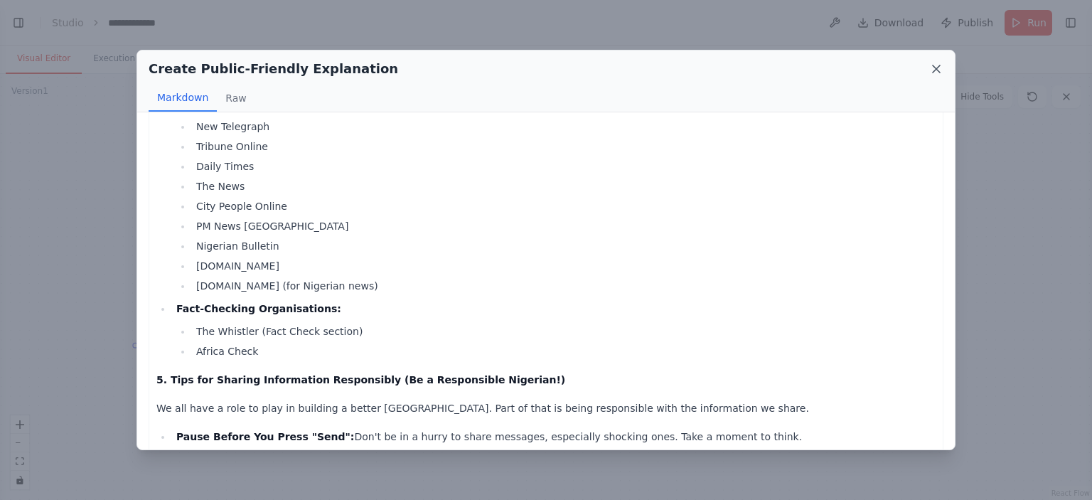
click at [935, 71] on icon at bounding box center [937, 69] width 14 height 14
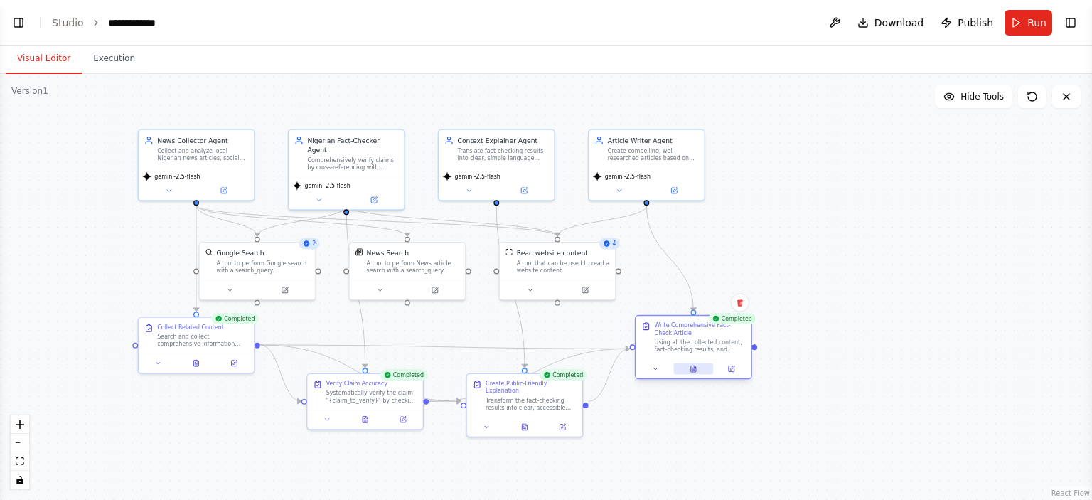
click at [683, 371] on button at bounding box center [694, 368] width 40 height 11
click at [686, 366] on button at bounding box center [694, 368] width 40 height 11
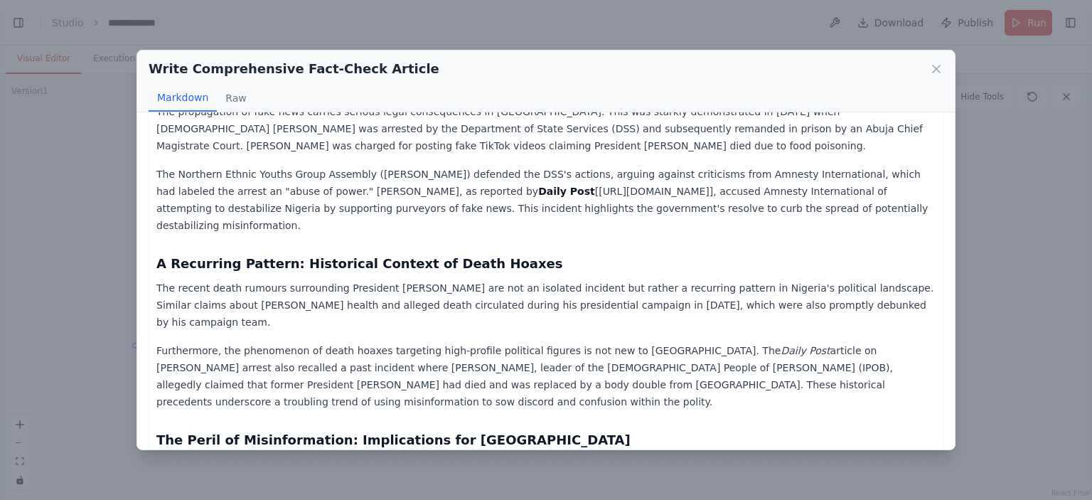
scroll to position [996, 0]
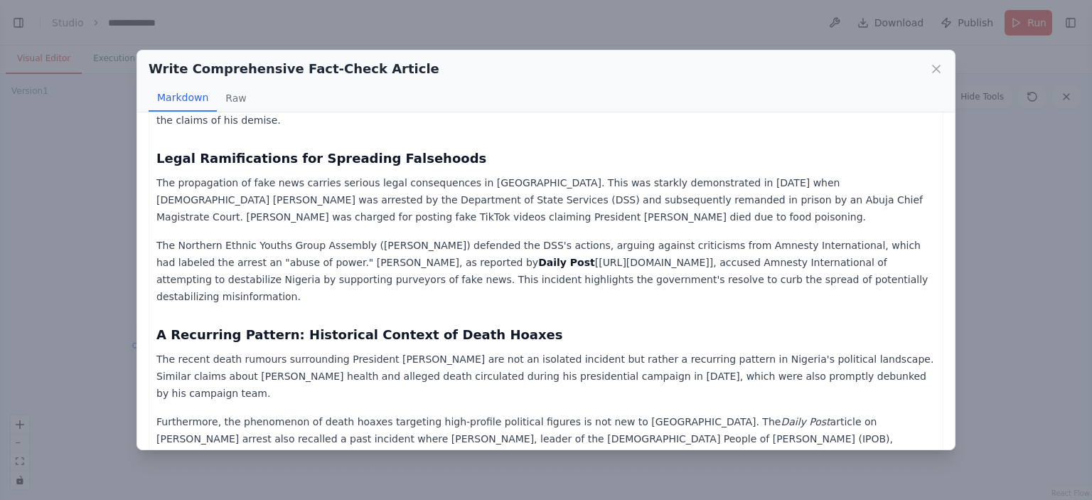
click at [515, 305] on p "The Northern Ethnic Youths Group Assembly ([PERSON_NAME]) defended the DSS's ac…" at bounding box center [545, 271] width 779 height 68
drag, startPoint x: 390, startPoint y: 381, endPoint x: 663, endPoint y: 376, distance: 273.2
click at [660, 305] on p "The Northern Ethnic Youths Group Assembly ([PERSON_NAME]) defended the DSS's ac…" at bounding box center [545, 271] width 779 height 68
click at [797, 305] on p "The Northern Ethnic Youths Group Assembly ([PERSON_NAME]) defended the DSS's ac…" at bounding box center [545, 271] width 779 height 68
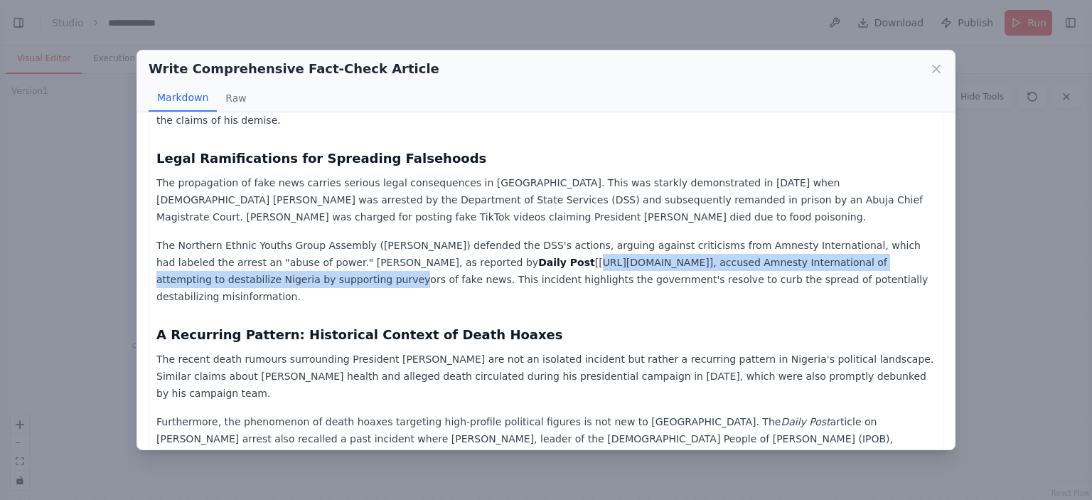
drag, startPoint x: 889, startPoint y: 383, endPoint x: 396, endPoint y: 383, distance: 492.9
click at [392, 305] on p "The Northern Ethnic Youths Group Assembly ([PERSON_NAME]) defended the DSS's ac…" at bounding box center [545, 271] width 779 height 68
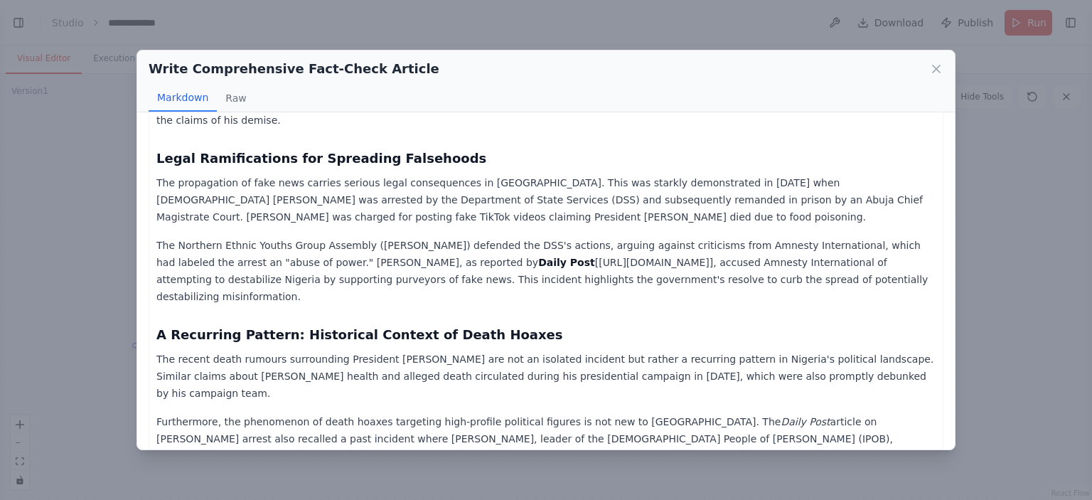
click at [549, 225] on p "The propagation of fake news carries serious legal consequences in [GEOGRAPHIC_…" at bounding box center [545, 199] width 779 height 51
click at [937, 68] on icon at bounding box center [936, 68] width 7 height 7
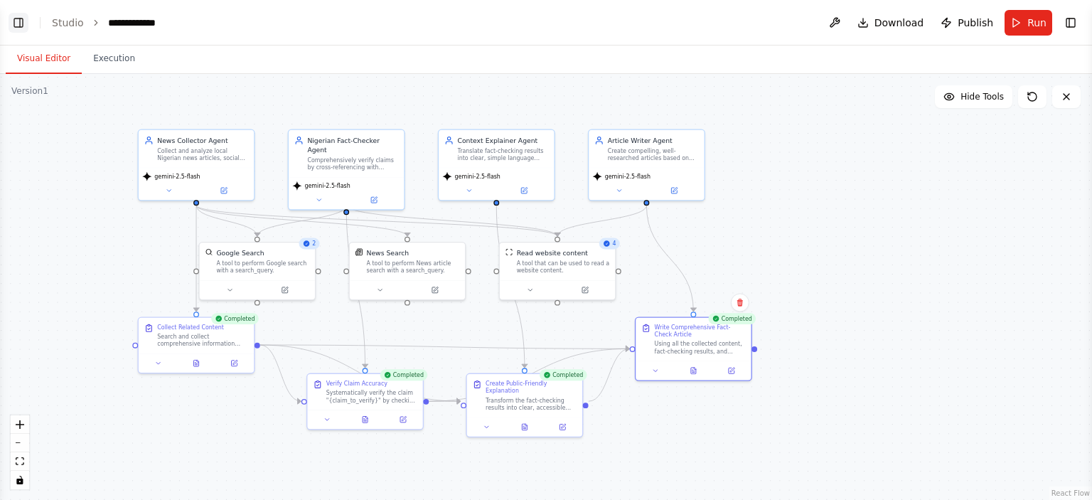
click at [24, 24] on button "Toggle Left Sidebar" at bounding box center [19, 23] width 20 height 20
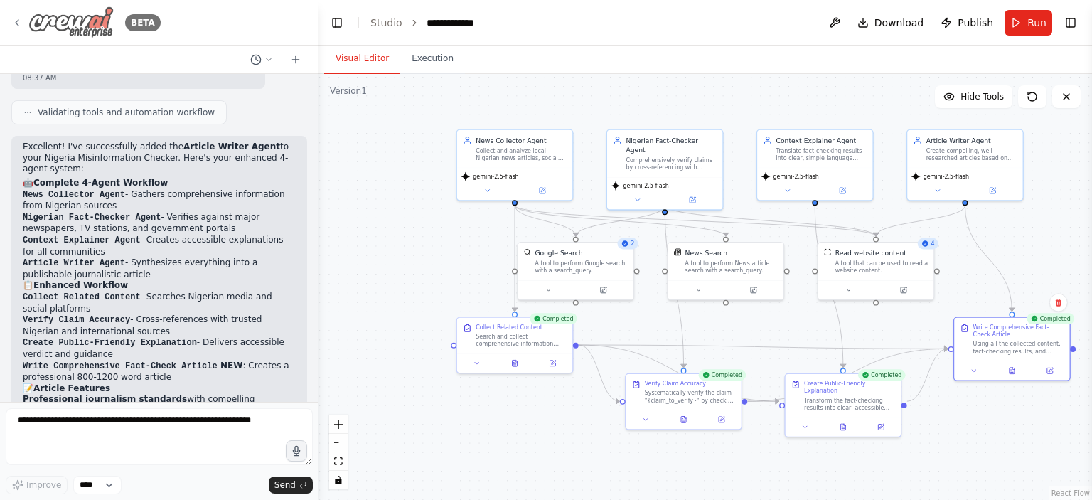
click at [18, 19] on icon at bounding box center [16, 22] width 11 height 11
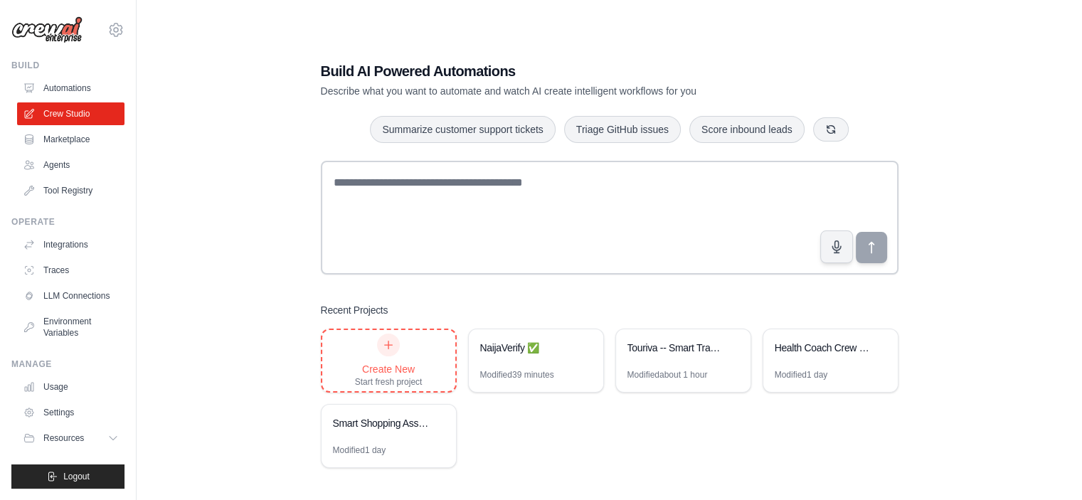
click at [399, 369] on div "Create New" at bounding box center [389, 369] width 68 height 14
click at [64, 243] on link "Integrations" at bounding box center [71, 244] width 107 height 23
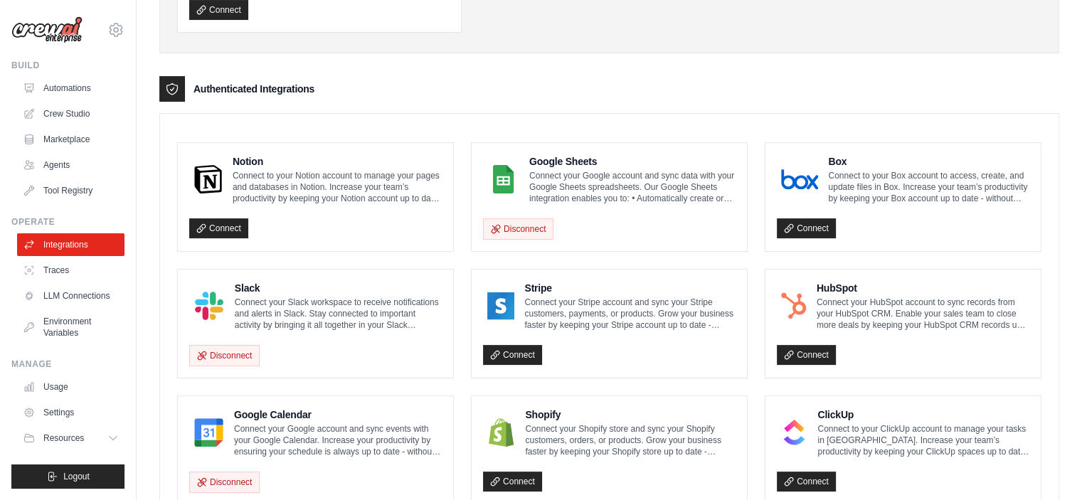
scroll to position [213, 0]
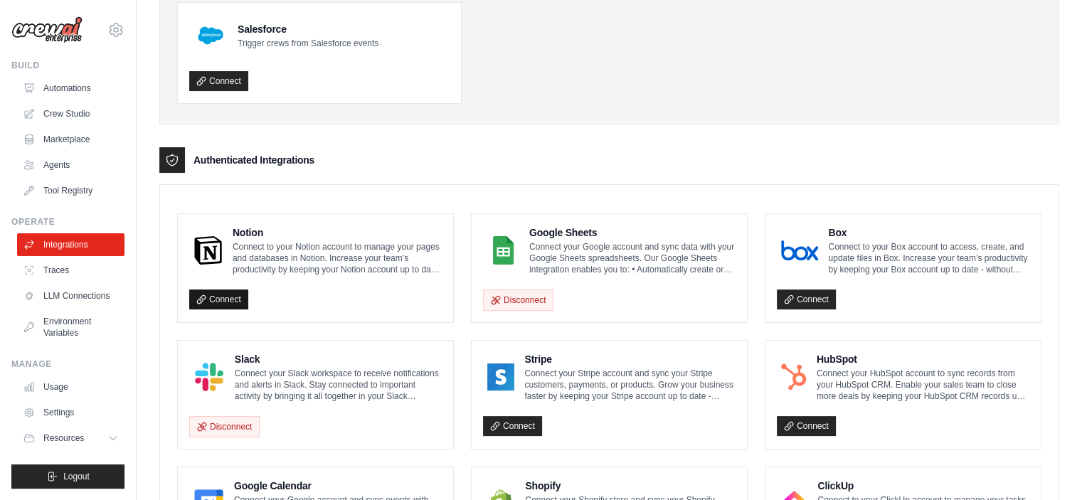
click at [213, 304] on link "Connect" at bounding box center [218, 299] width 59 height 20
click at [80, 115] on link "Crew Studio" at bounding box center [71, 113] width 107 height 23
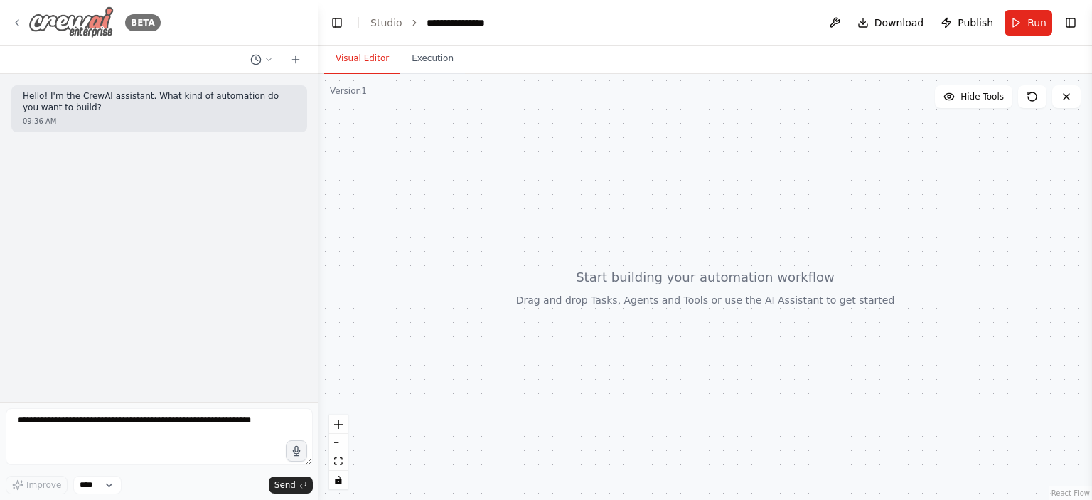
click at [17, 25] on icon at bounding box center [17, 23] width 3 height 6
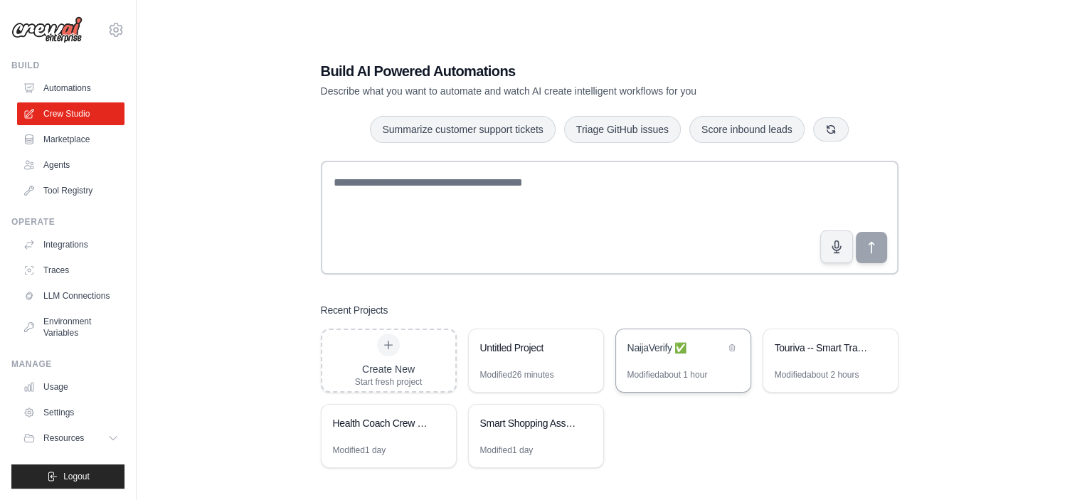
click at [663, 377] on div "Modified about 1 hour" at bounding box center [667, 374] width 80 height 11
click at [522, 368] on div "Untitled Project" at bounding box center [536, 349] width 134 height 40
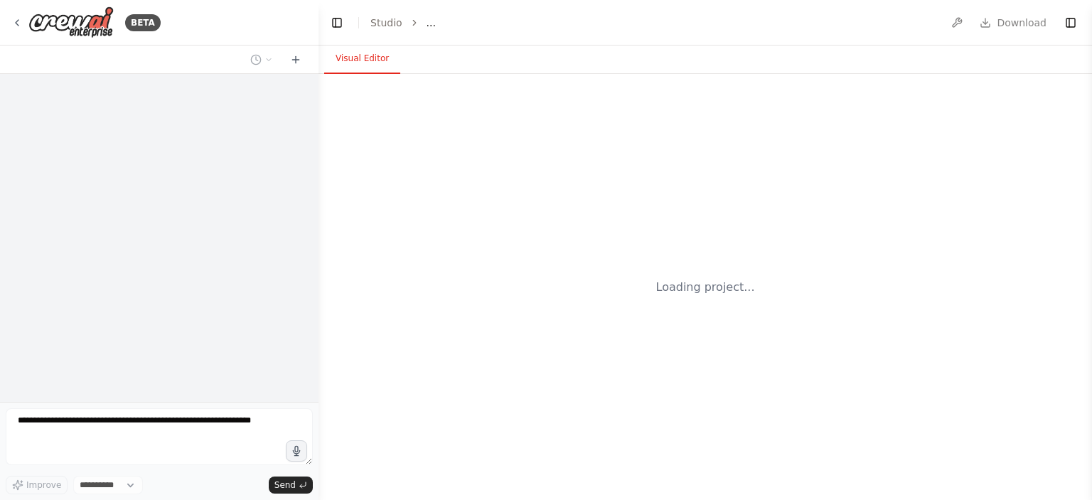
select select "****"
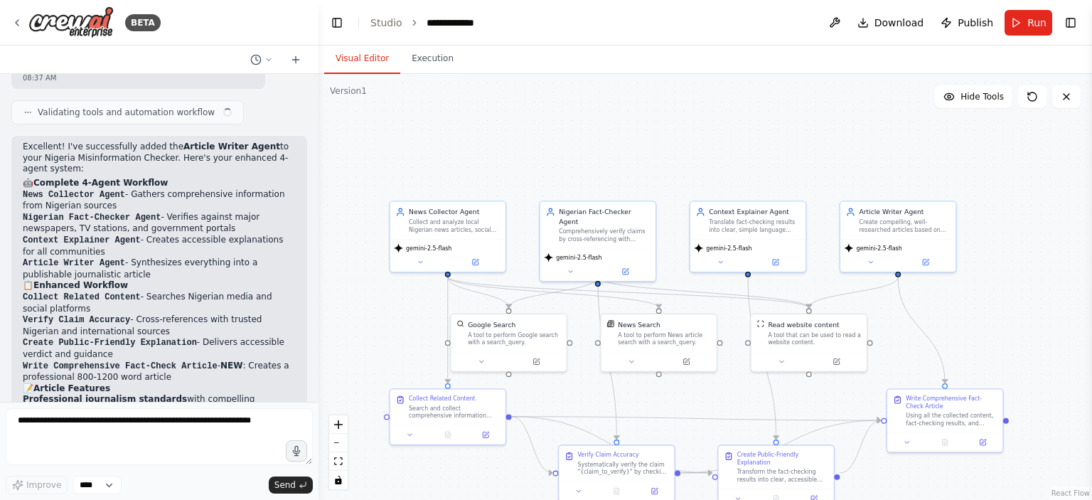
scroll to position [3286, 0]
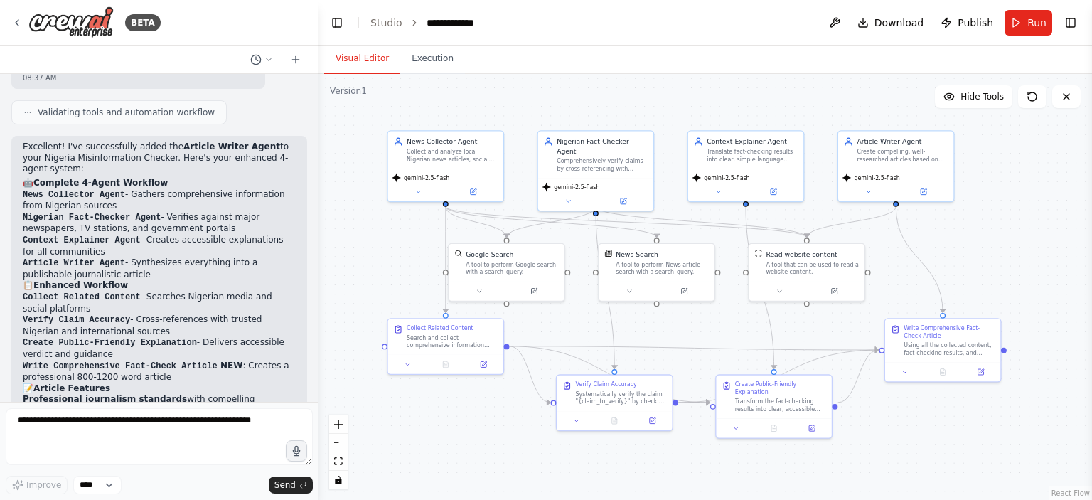
drag, startPoint x: 467, startPoint y: 143, endPoint x: 464, endPoint y: 80, distance: 62.6
click at [464, 80] on div ".deletable-edge-delete-btn { width: 20px; height: 20px; border: 0px solid #ffff…" at bounding box center [706, 287] width 774 height 426
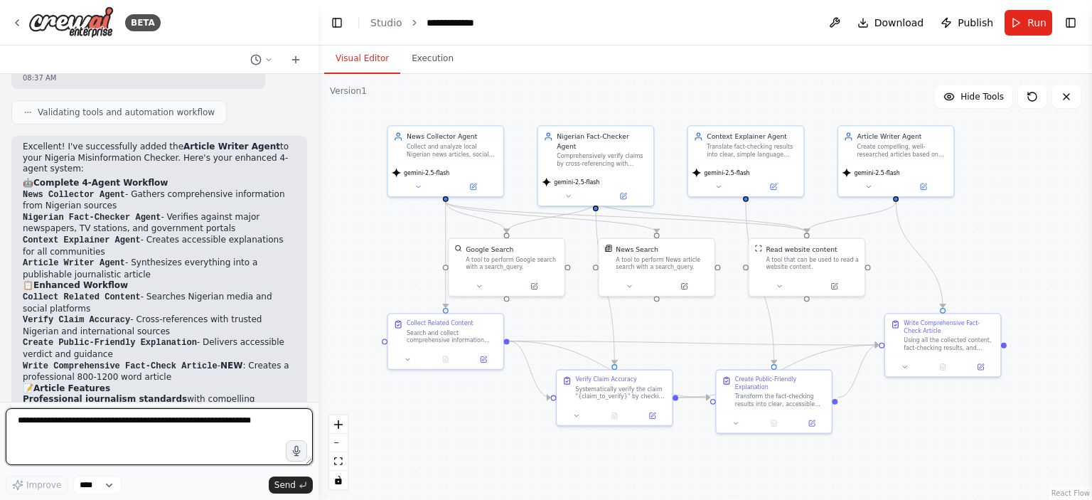
click at [93, 426] on textarea at bounding box center [159, 436] width 307 height 57
type textarea "*"
type textarea "**********"
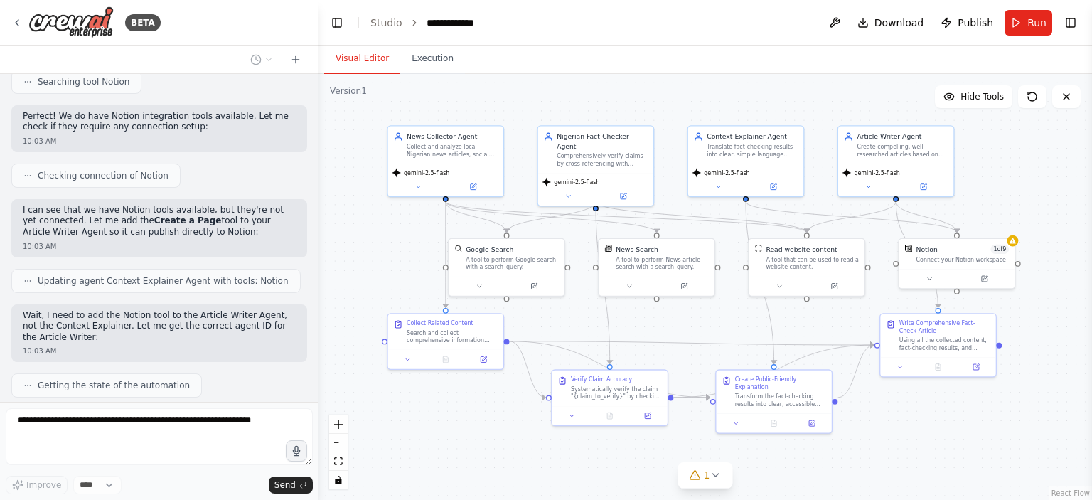
scroll to position [3970, 0]
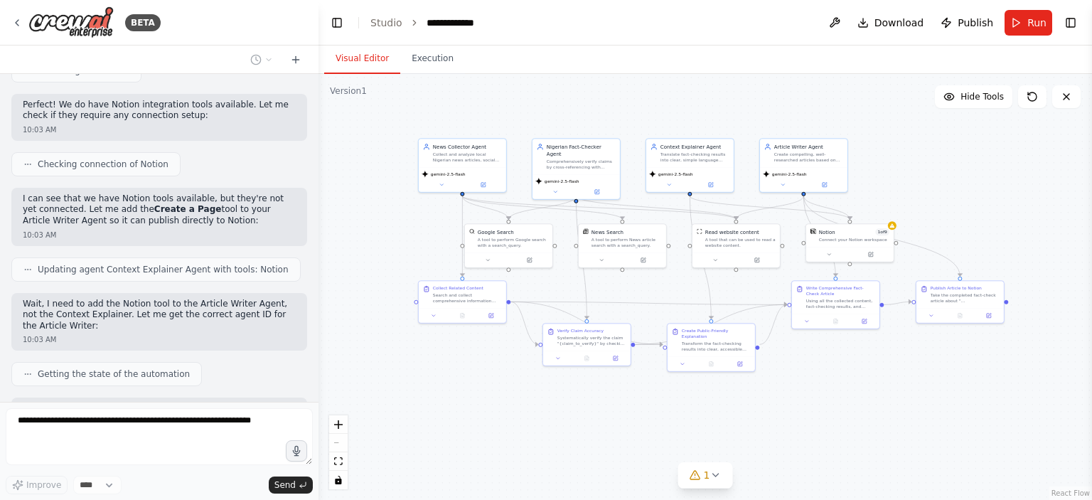
drag, startPoint x: 860, startPoint y: 208, endPoint x: 745, endPoint y: 202, distance: 114.7
click at [745, 202] on div ".deletable-edge-delete-btn { width: 20px; height: 20px; border: 0px solid #ffff…" at bounding box center [706, 287] width 774 height 426
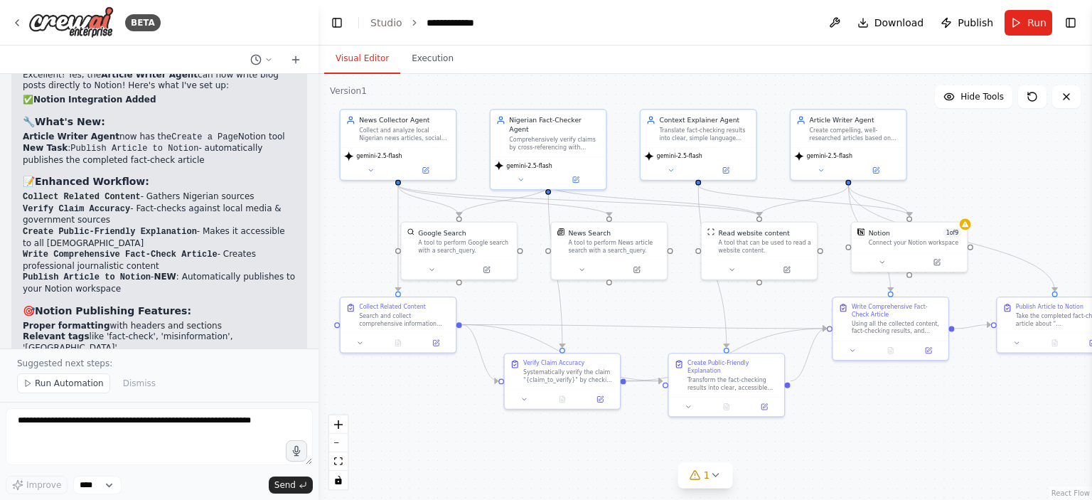
scroll to position [4503, 0]
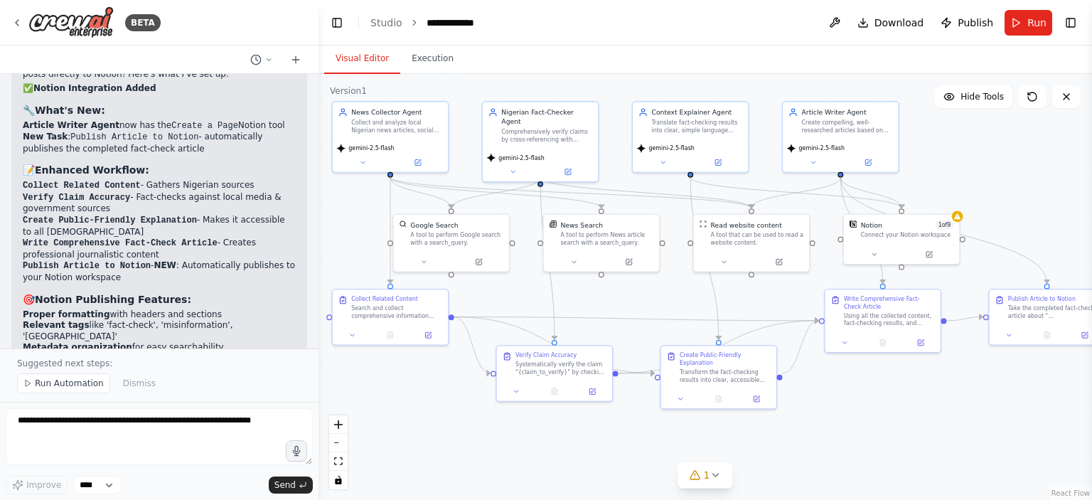
drag, startPoint x: 682, startPoint y: 272, endPoint x: 760, endPoint y: 304, distance: 84.3
click at [760, 304] on div ".deletable-edge-delete-btn { width: 20px; height: 20px; border: 0px solid #ffff…" at bounding box center [706, 287] width 774 height 426
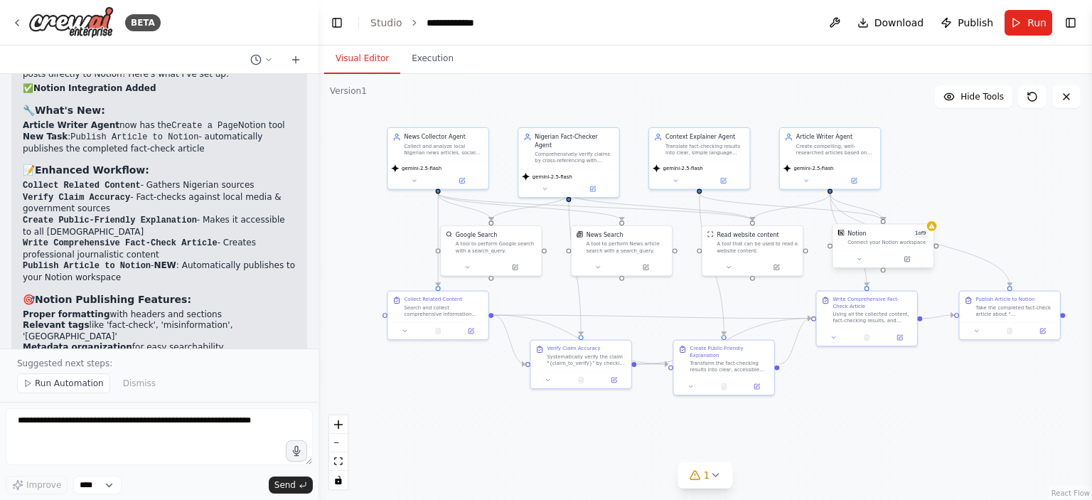
click at [898, 243] on div "Connect your Notion workspace" at bounding box center [888, 242] width 81 height 6
click at [922, 218] on button at bounding box center [922, 210] width 18 height 18
click at [922, 213] on icon at bounding box center [923, 210] width 6 height 8
click at [927, 206] on button at bounding box center [922, 210] width 18 height 18
click at [924, 207] on icon at bounding box center [923, 210] width 6 height 8
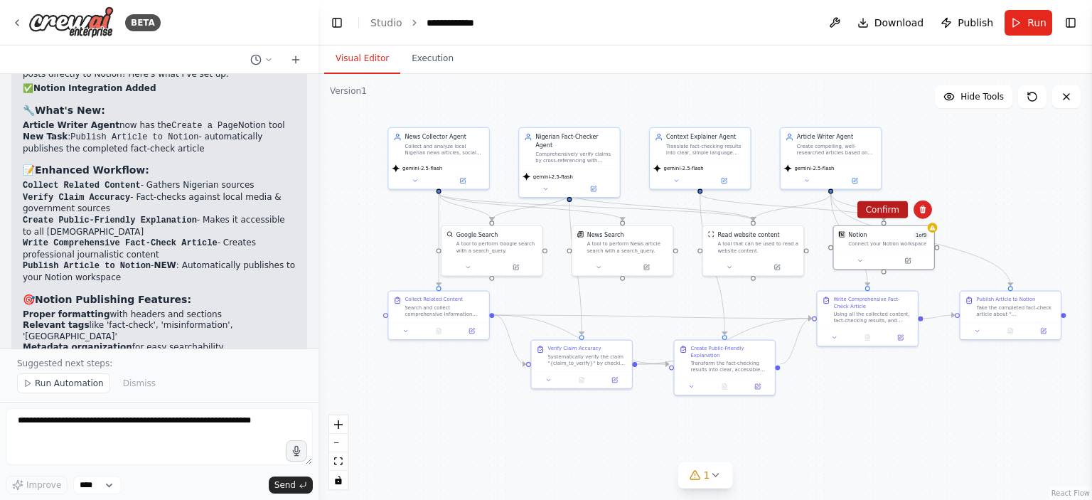
click at [878, 207] on button "Confirm" at bounding box center [883, 209] width 50 height 17
click at [997, 304] on div "Take the completed fact-check article about "{claim_to_verify}" and publish it …" at bounding box center [1016, 309] width 79 height 13
click at [1046, 280] on icon at bounding box center [1049, 276] width 9 height 9
click at [1001, 276] on button "Confirm" at bounding box center [1009, 276] width 50 height 17
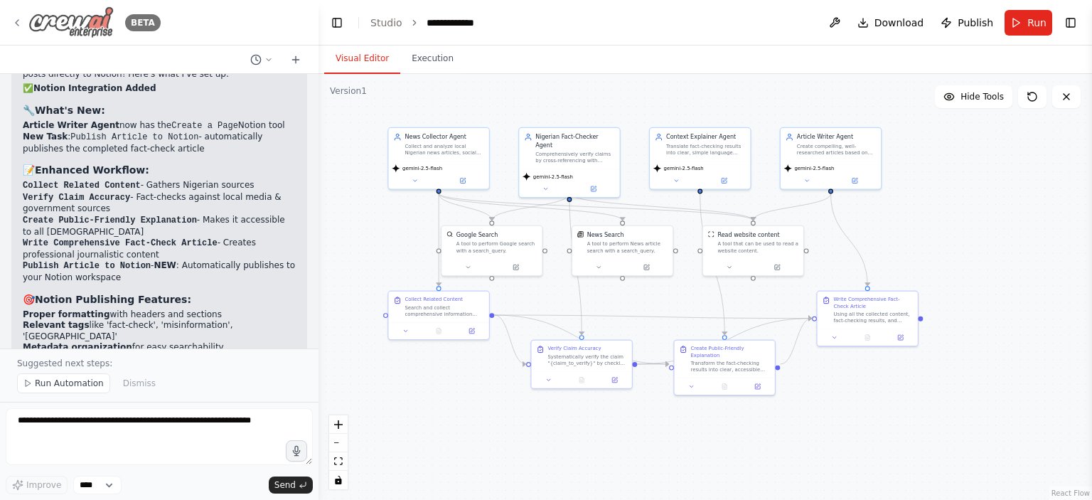
click at [16, 22] on icon at bounding box center [17, 23] width 3 height 6
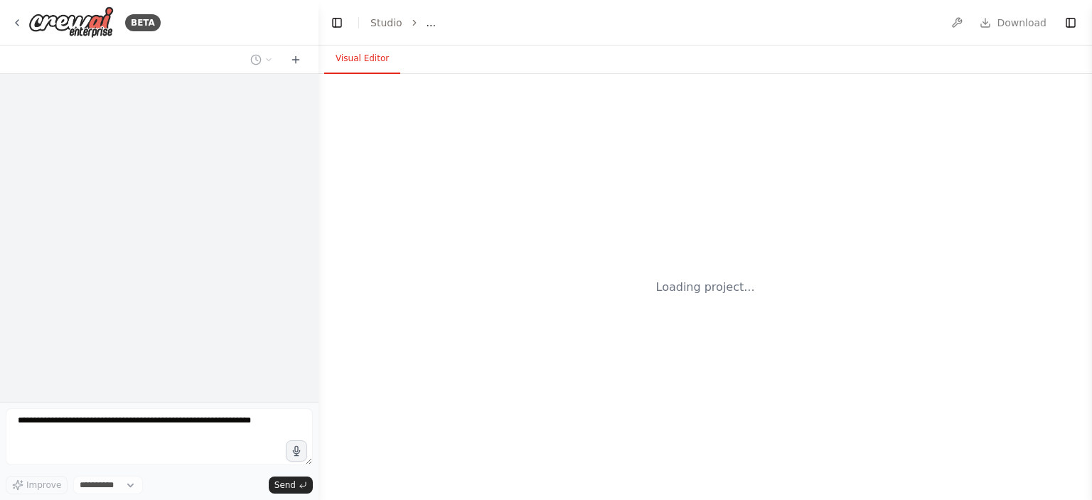
select select "****"
